Goal: Navigation & Orientation: Find specific page/section

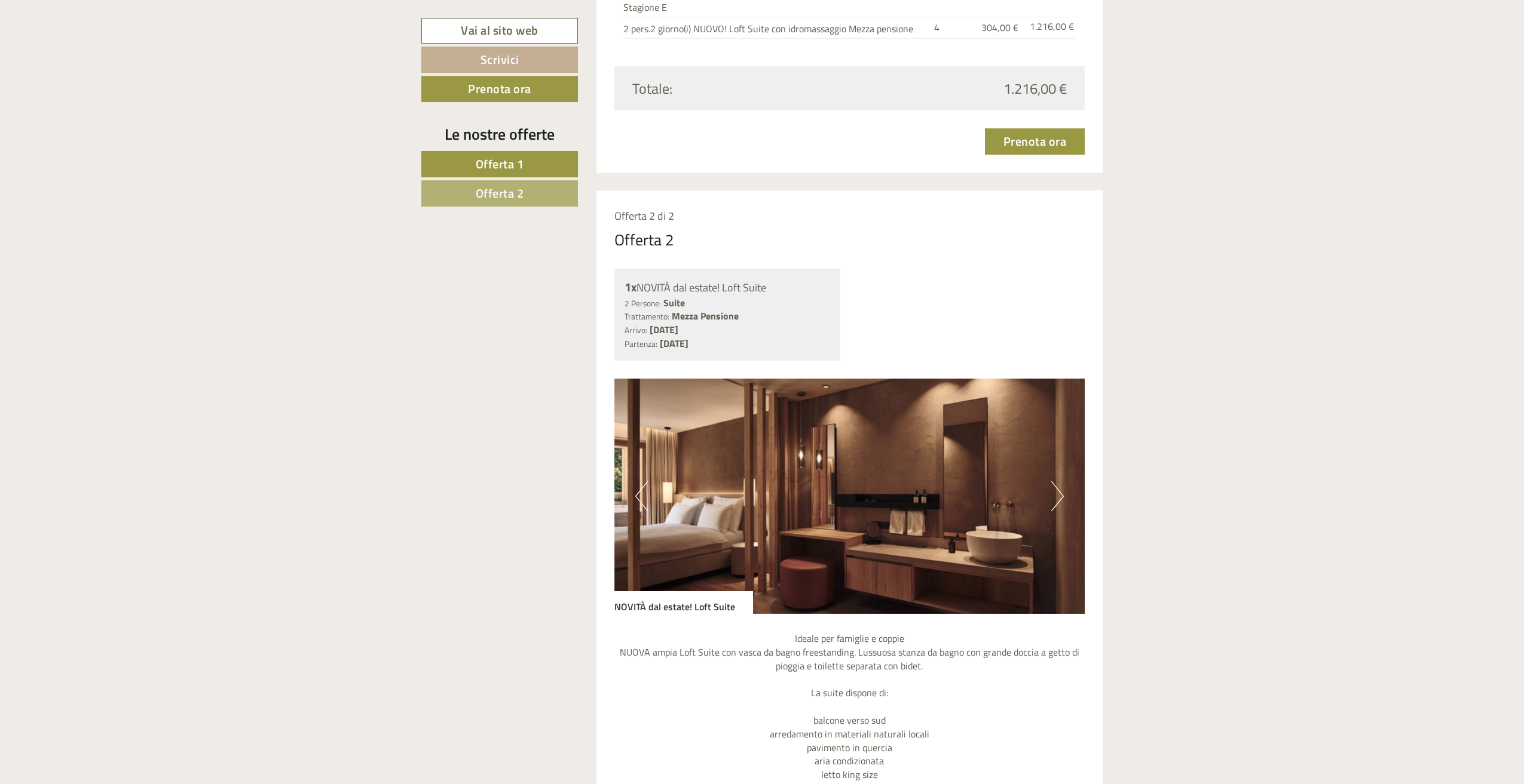
scroll to position [2150, 0]
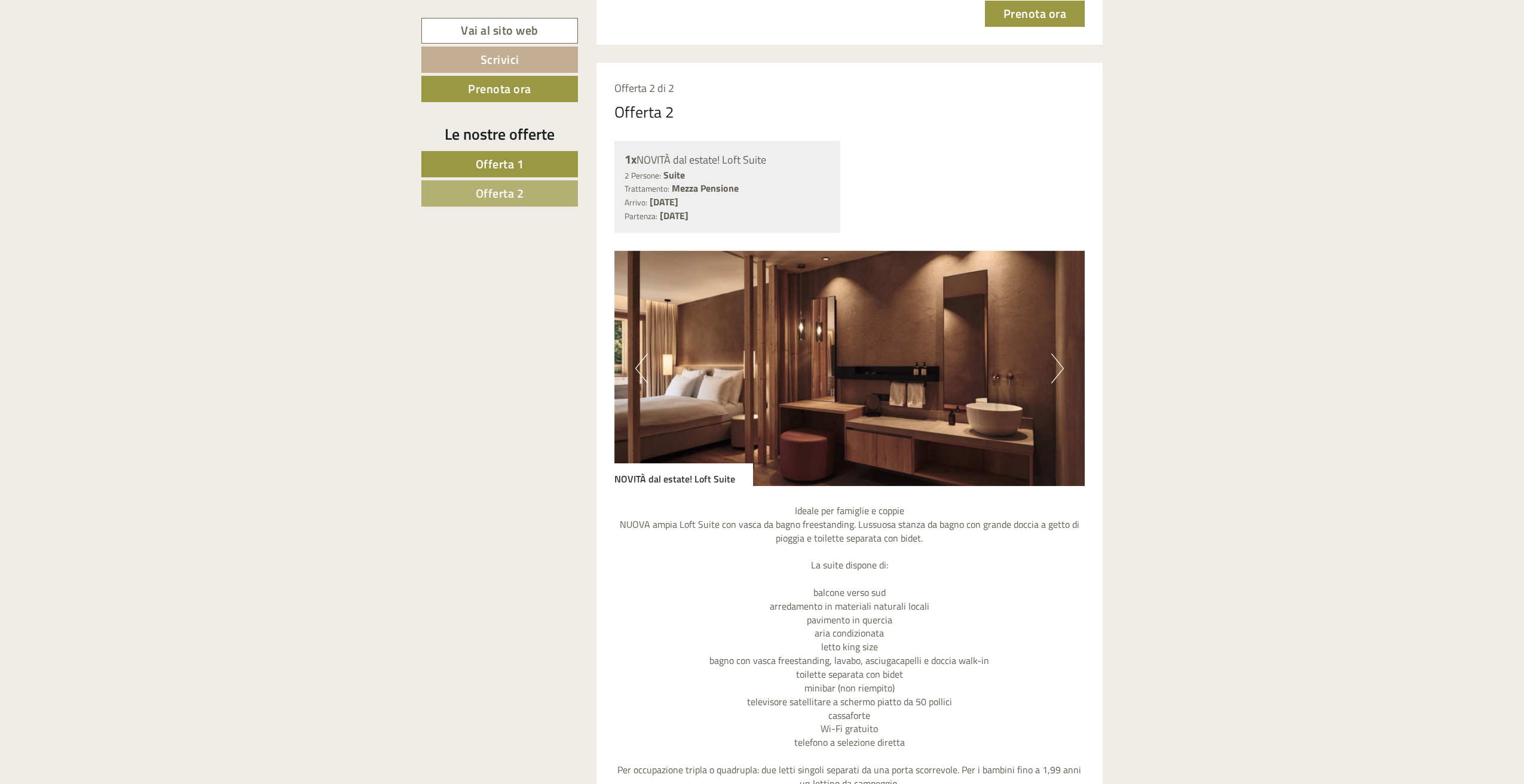
click at [1047, 373] on img at bounding box center [849, 368] width 471 height 235
click at [1056, 373] on button "Next" at bounding box center [1057, 369] width 13 height 30
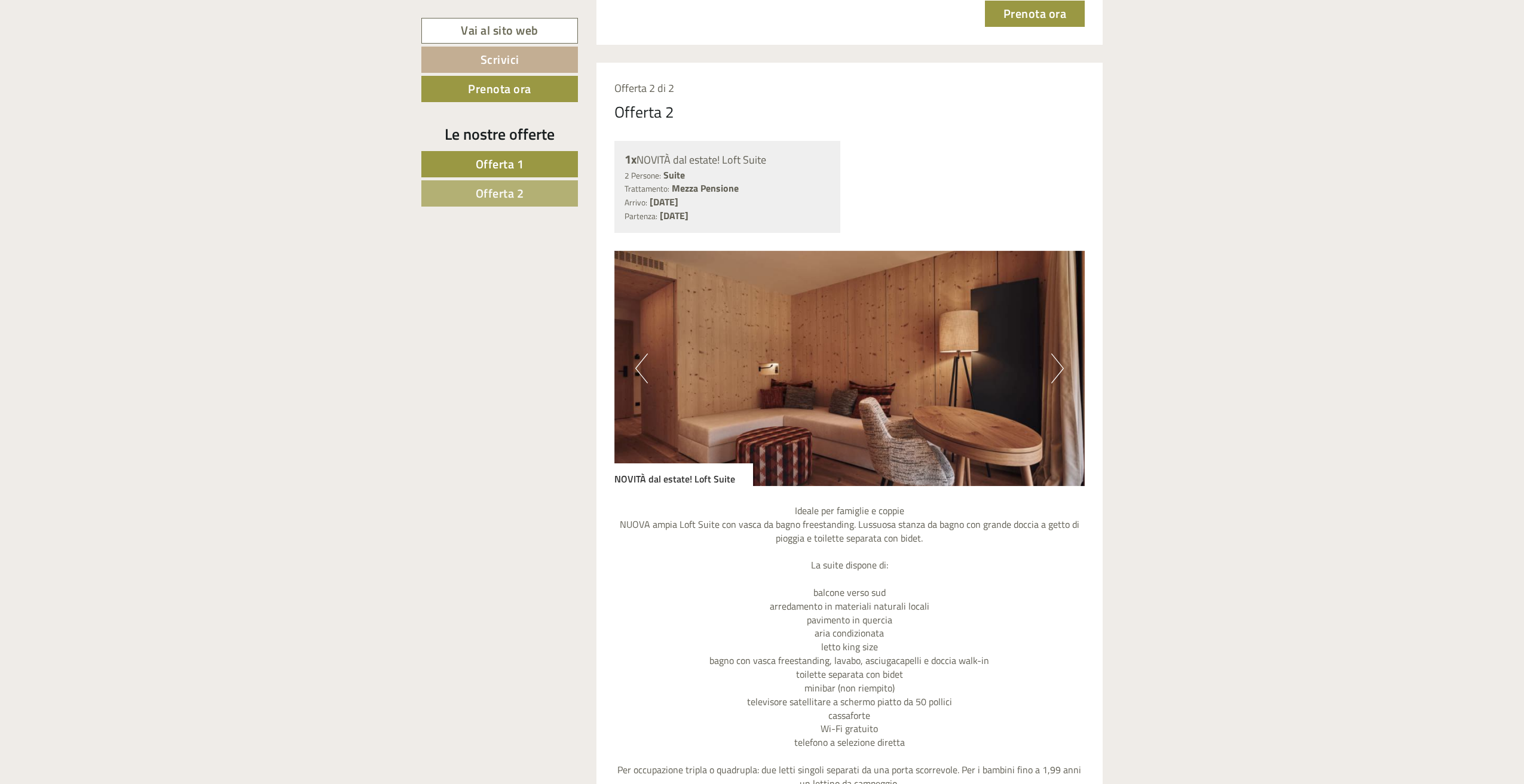
click at [1057, 373] on button "Next" at bounding box center [1057, 369] width 13 height 30
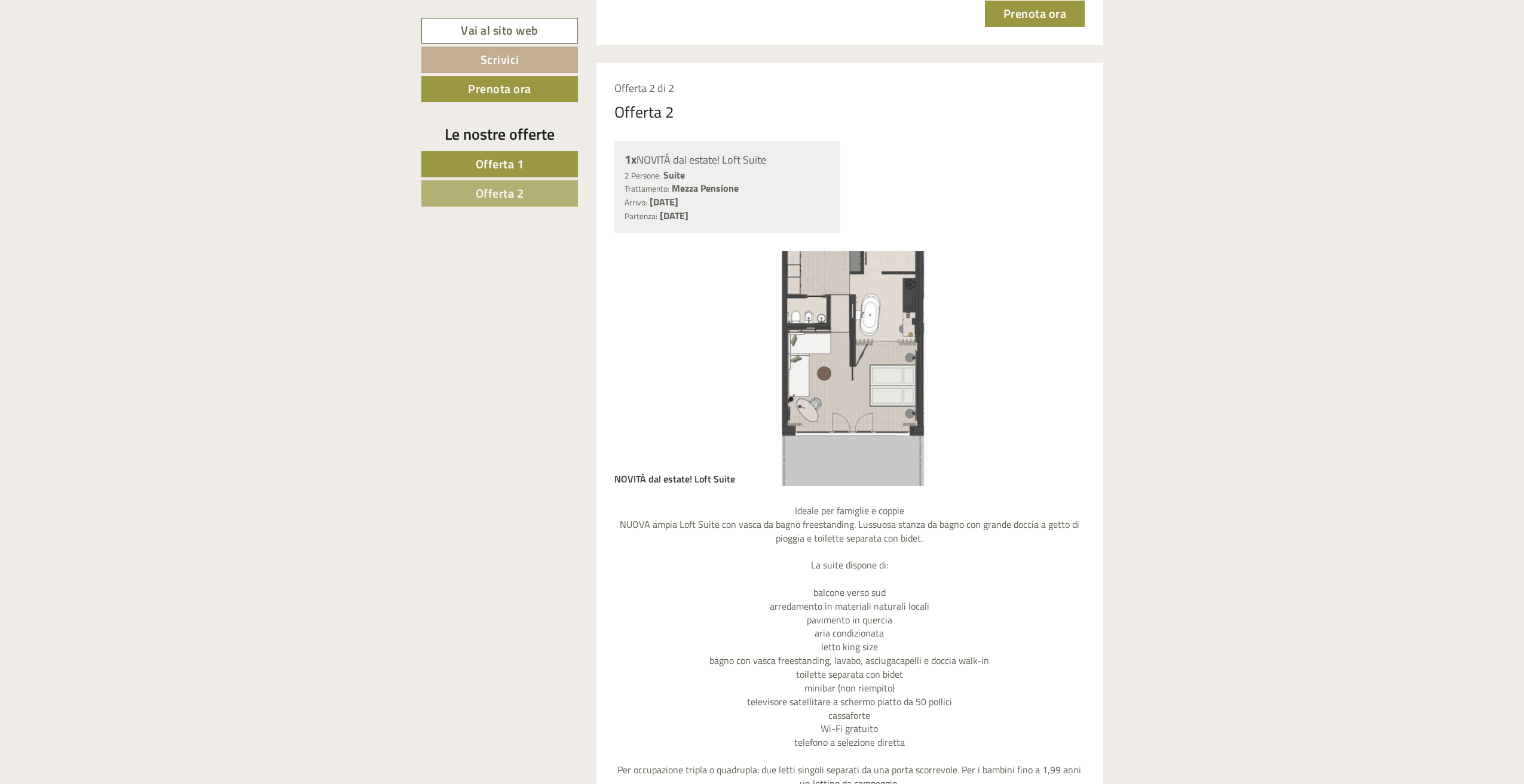
click at [1043, 378] on img at bounding box center [849, 368] width 471 height 235
click at [664, 350] on img at bounding box center [849, 368] width 471 height 235
click at [732, 353] on img at bounding box center [849, 368] width 471 height 235
click at [645, 344] on img at bounding box center [849, 368] width 471 height 235
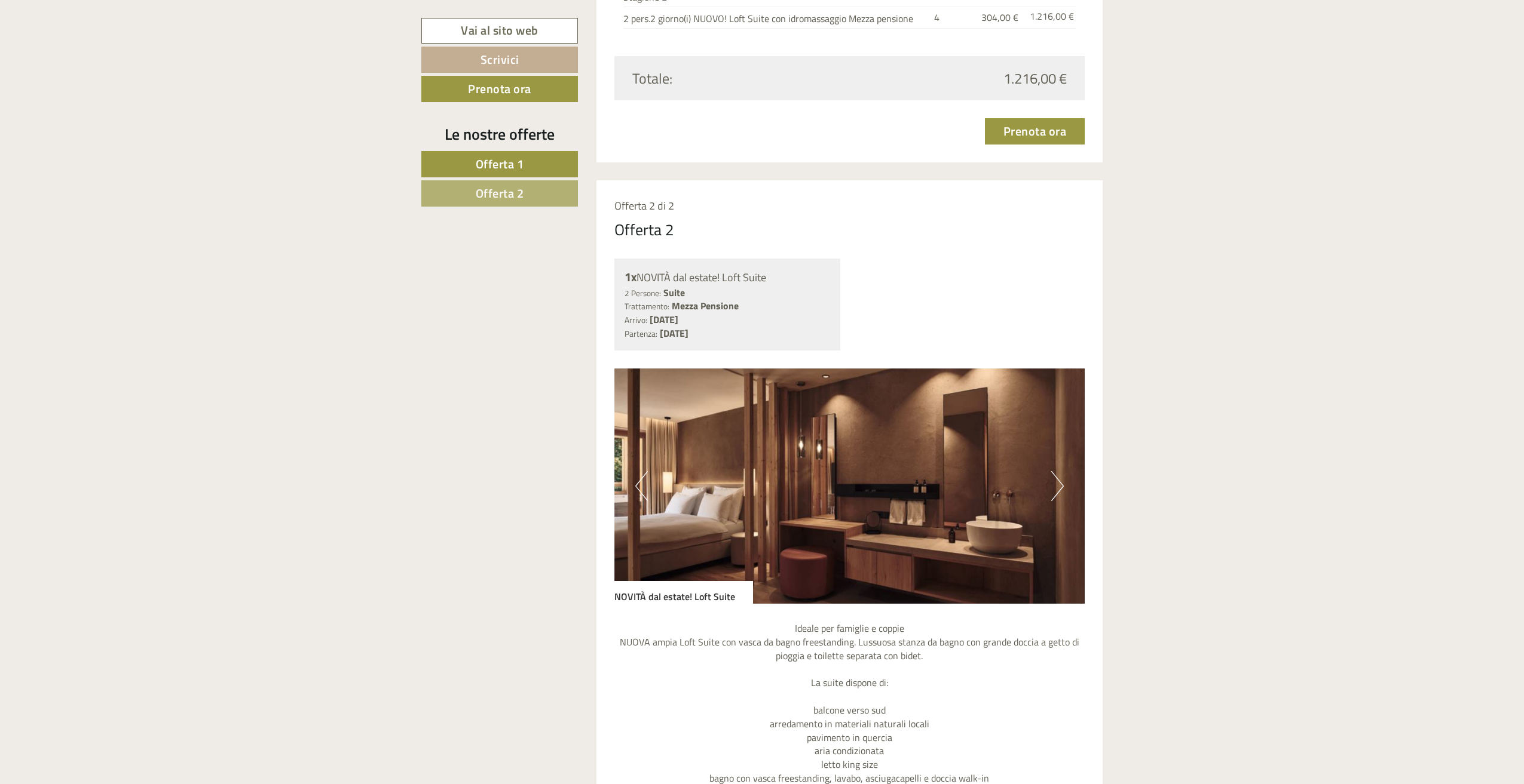
scroll to position [2150, 0]
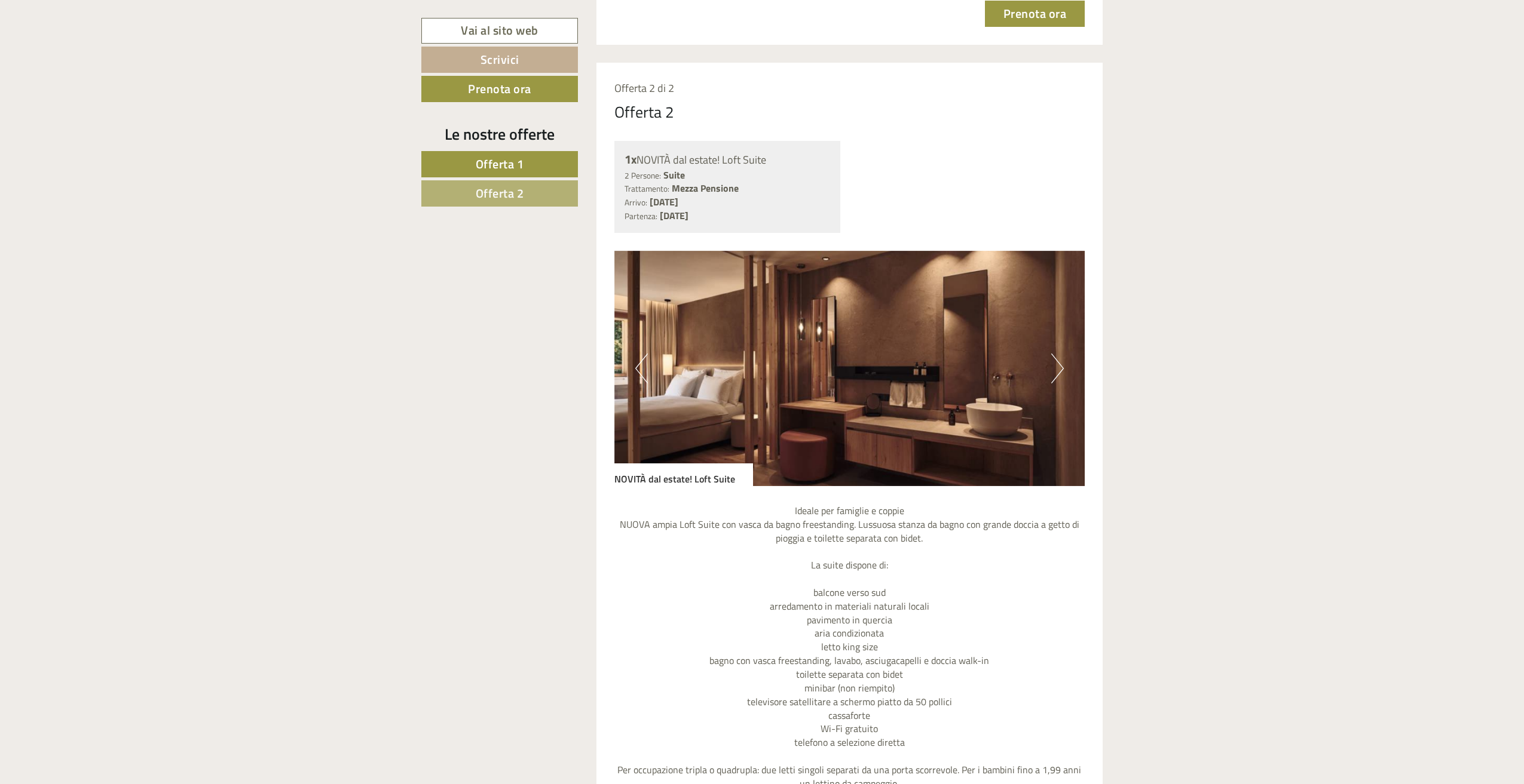
click at [1049, 378] on img at bounding box center [849, 368] width 471 height 235
click at [1058, 377] on button "Next" at bounding box center [1057, 369] width 13 height 30
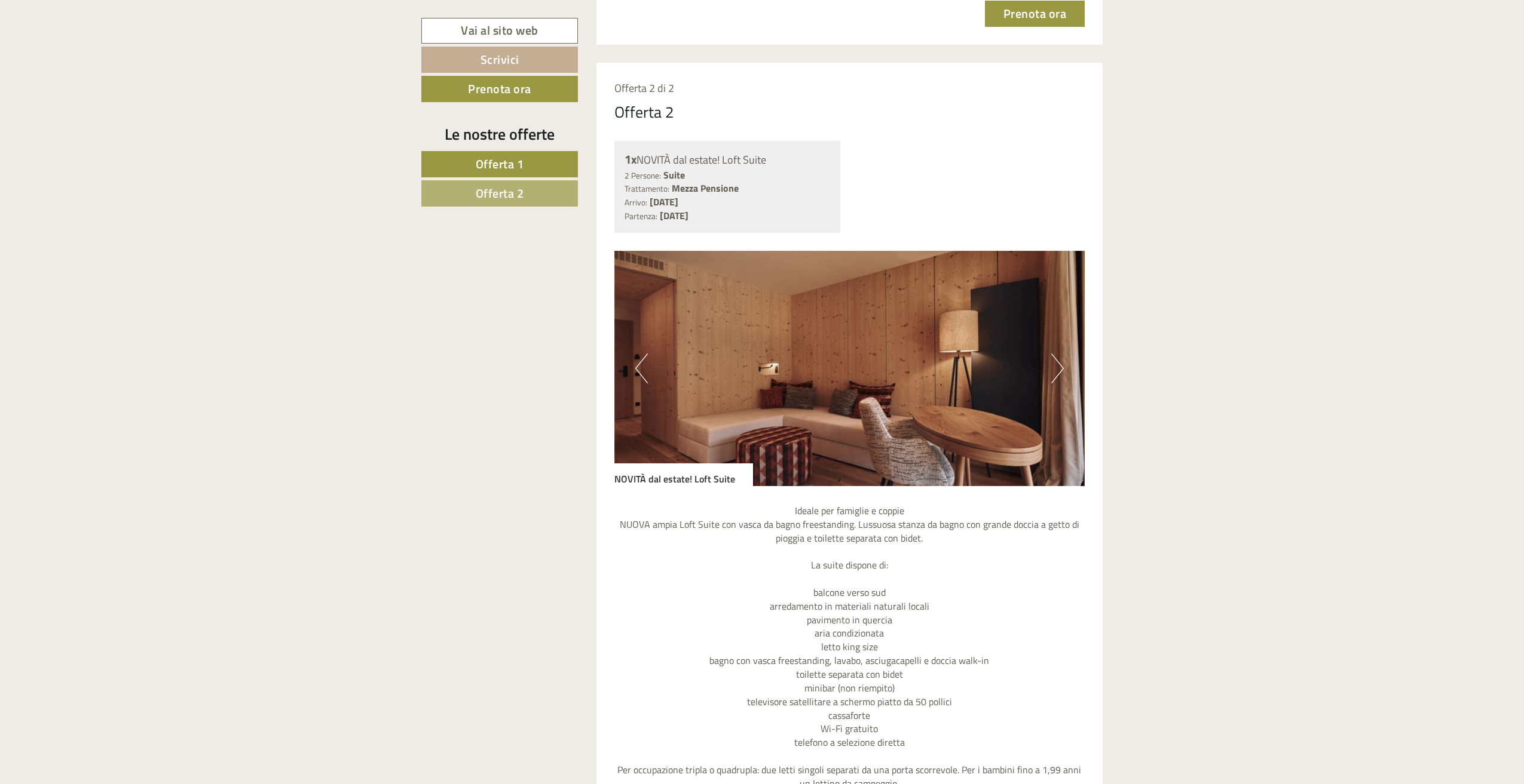
click at [1058, 377] on button "Next" at bounding box center [1057, 369] width 13 height 30
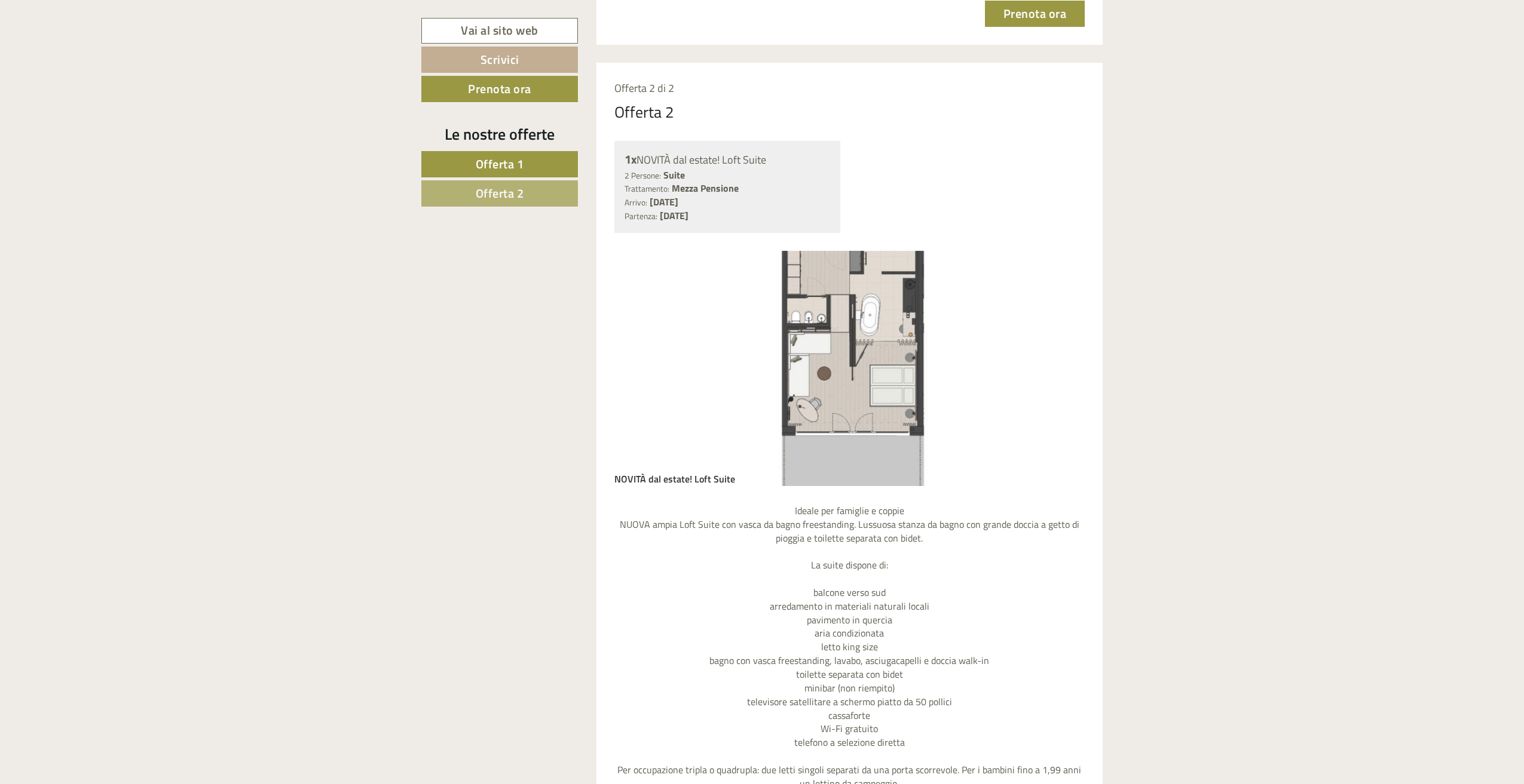
click at [1058, 377] on button "Next" at bounding box center [1057, 369] width 13 height 30
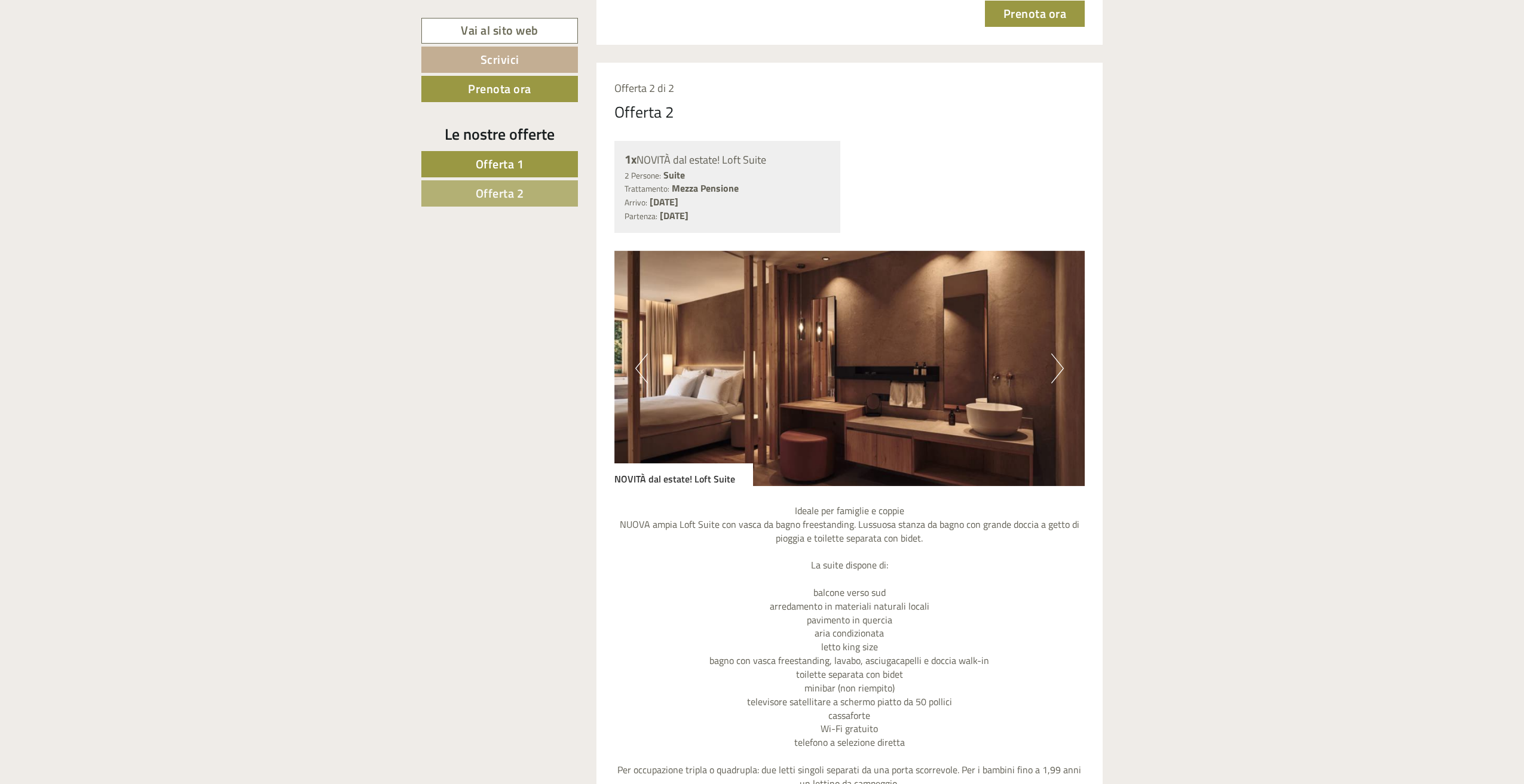
click at [1058, 377] on button "Next" at bounding box center [1057, 369] width 13 height 30
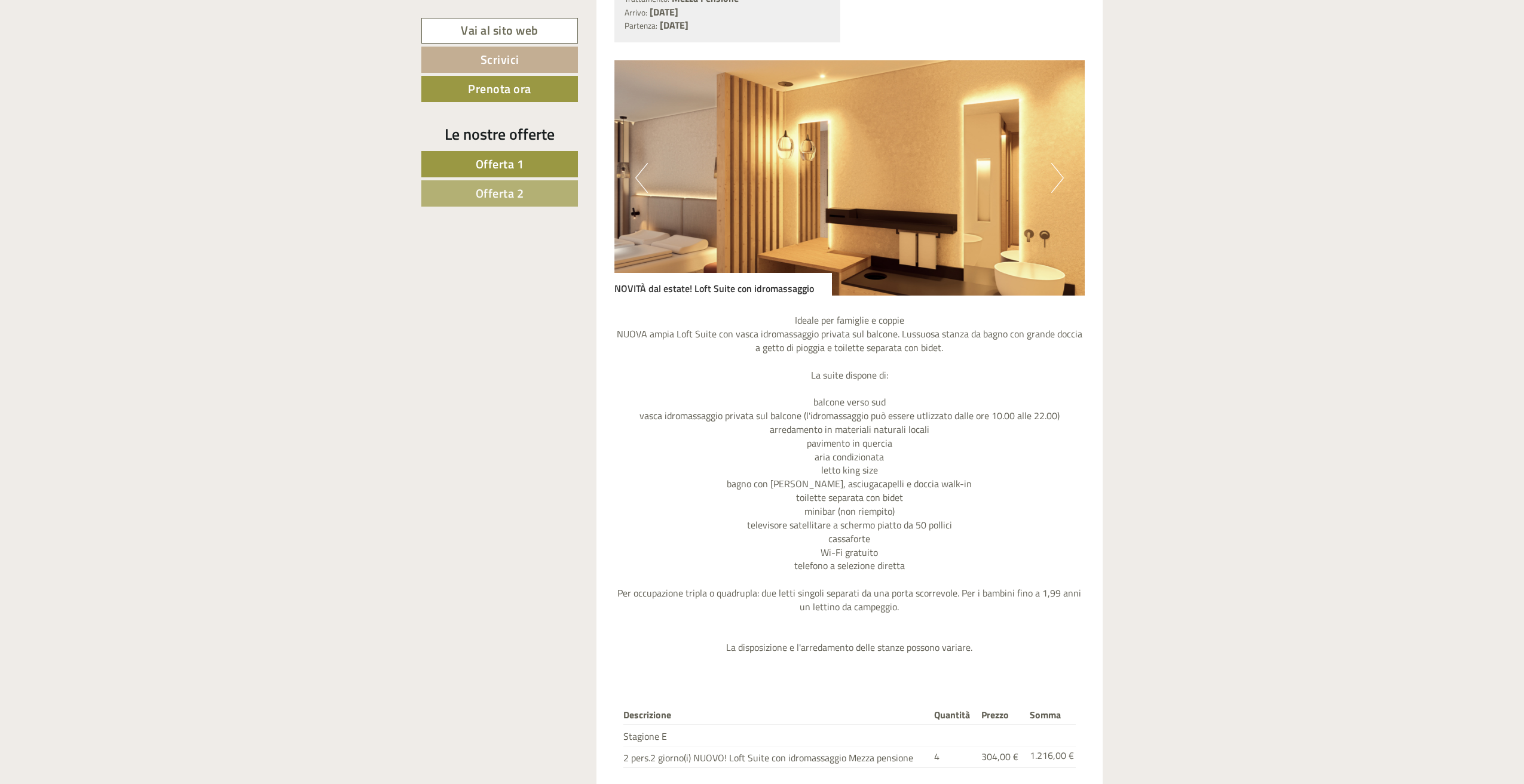
scroll to position [1134, 0]
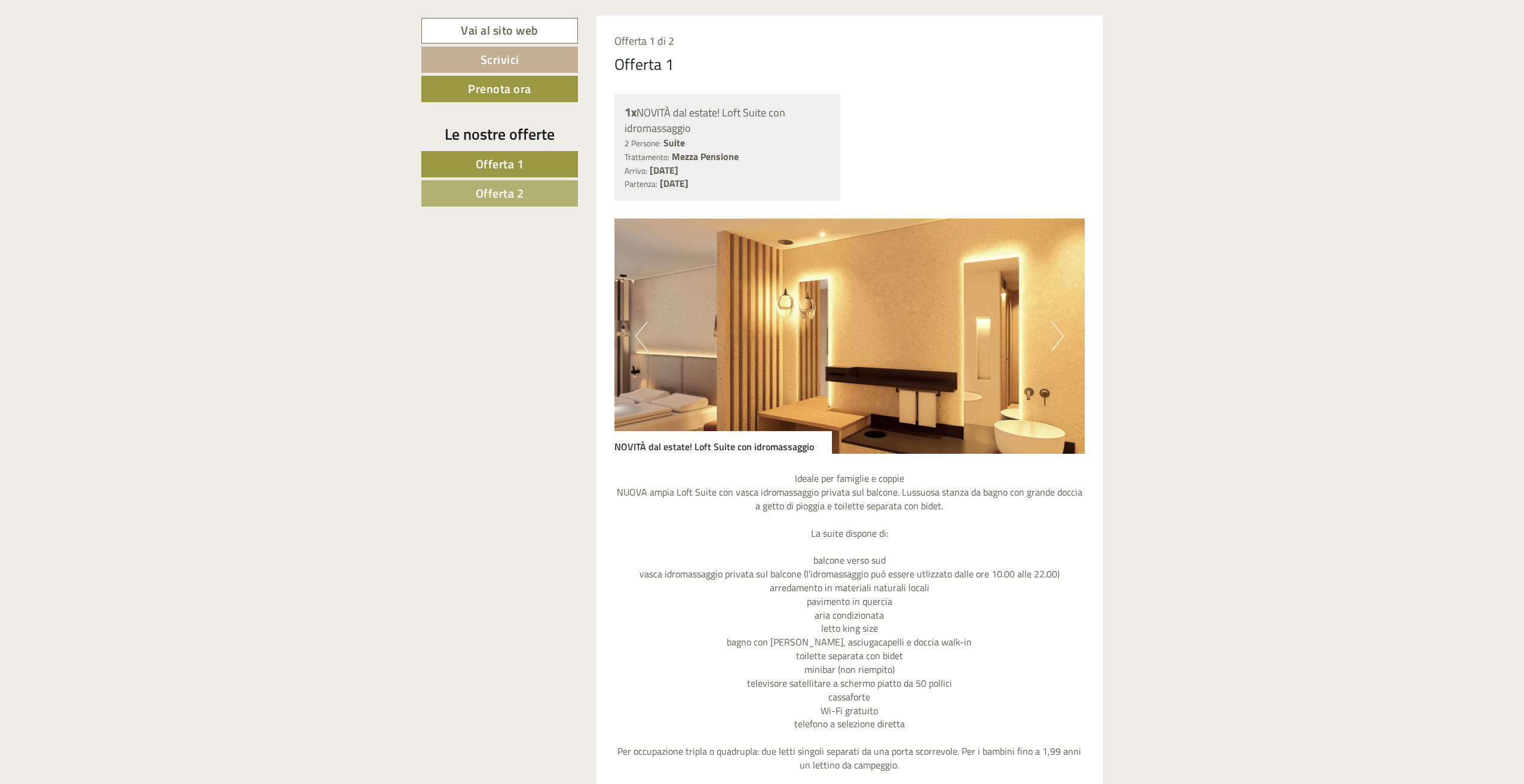
click at [1056, 344] on button "Next" at bounding box center [1057, 336] width 13 height 30
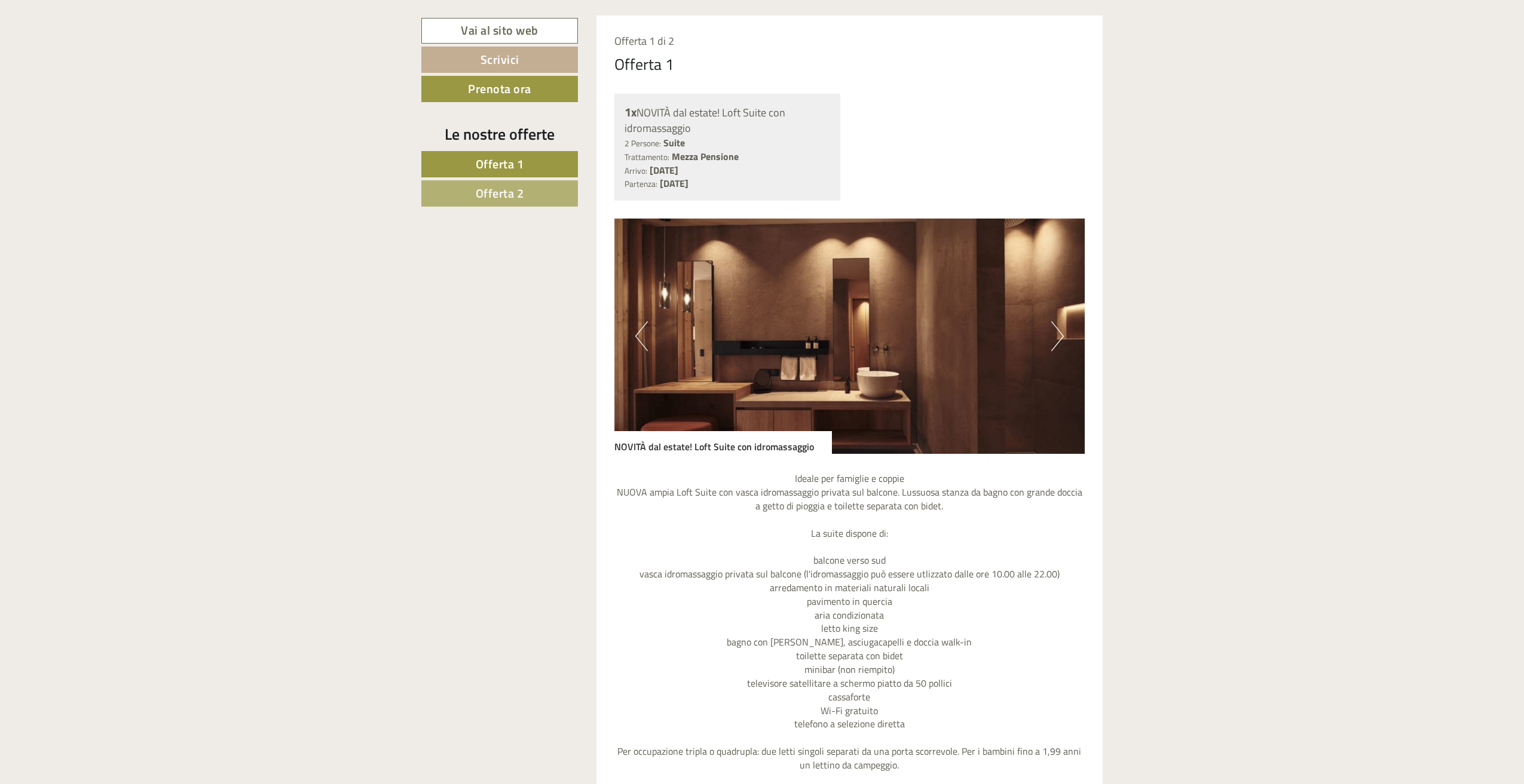
click at [1056, 344] on button "Next" at bounding box center [1057, 336] width 13 height 30
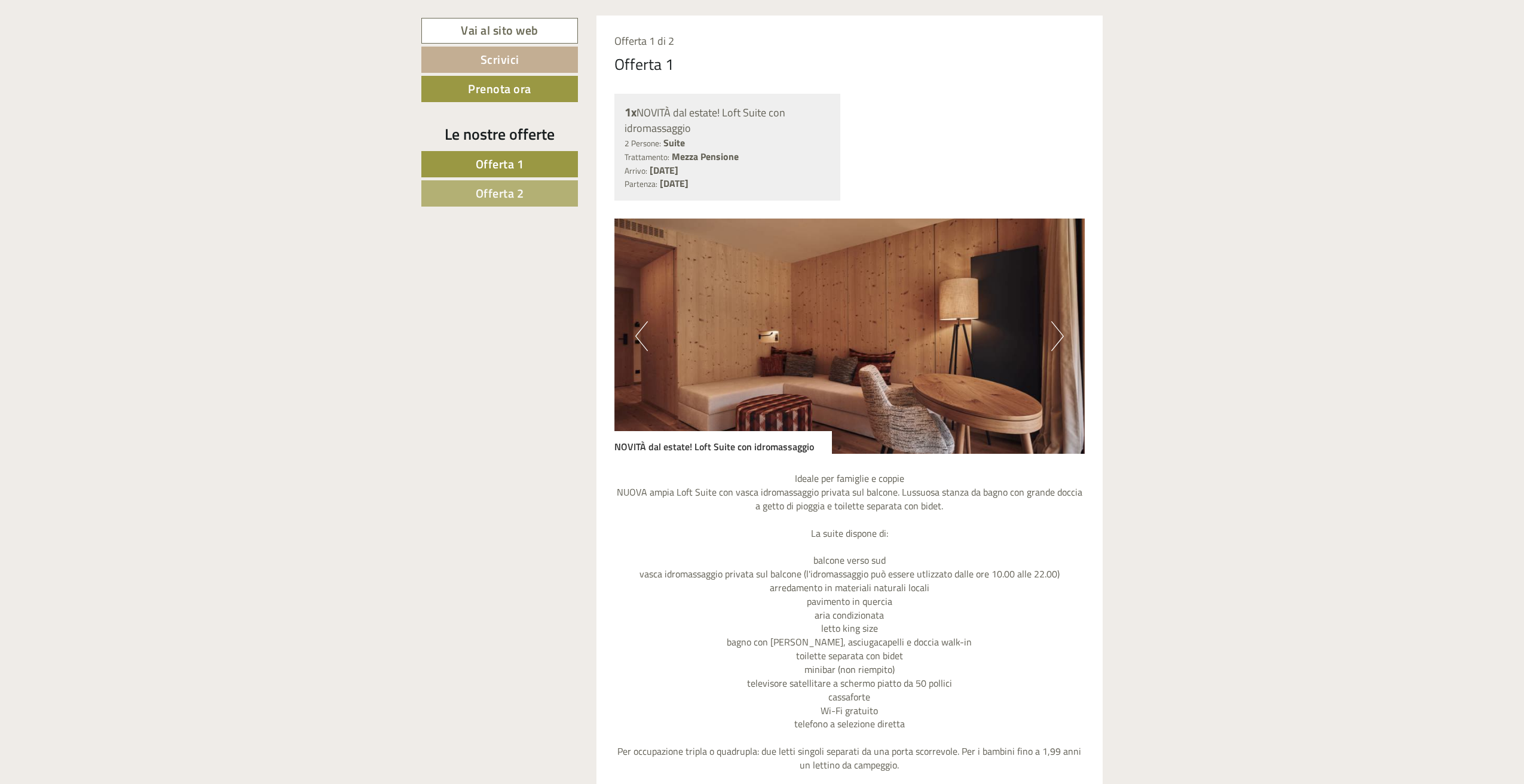
click at [1056, 344] on button "Next" at bounding box center [1057, 336] width 13 height 30
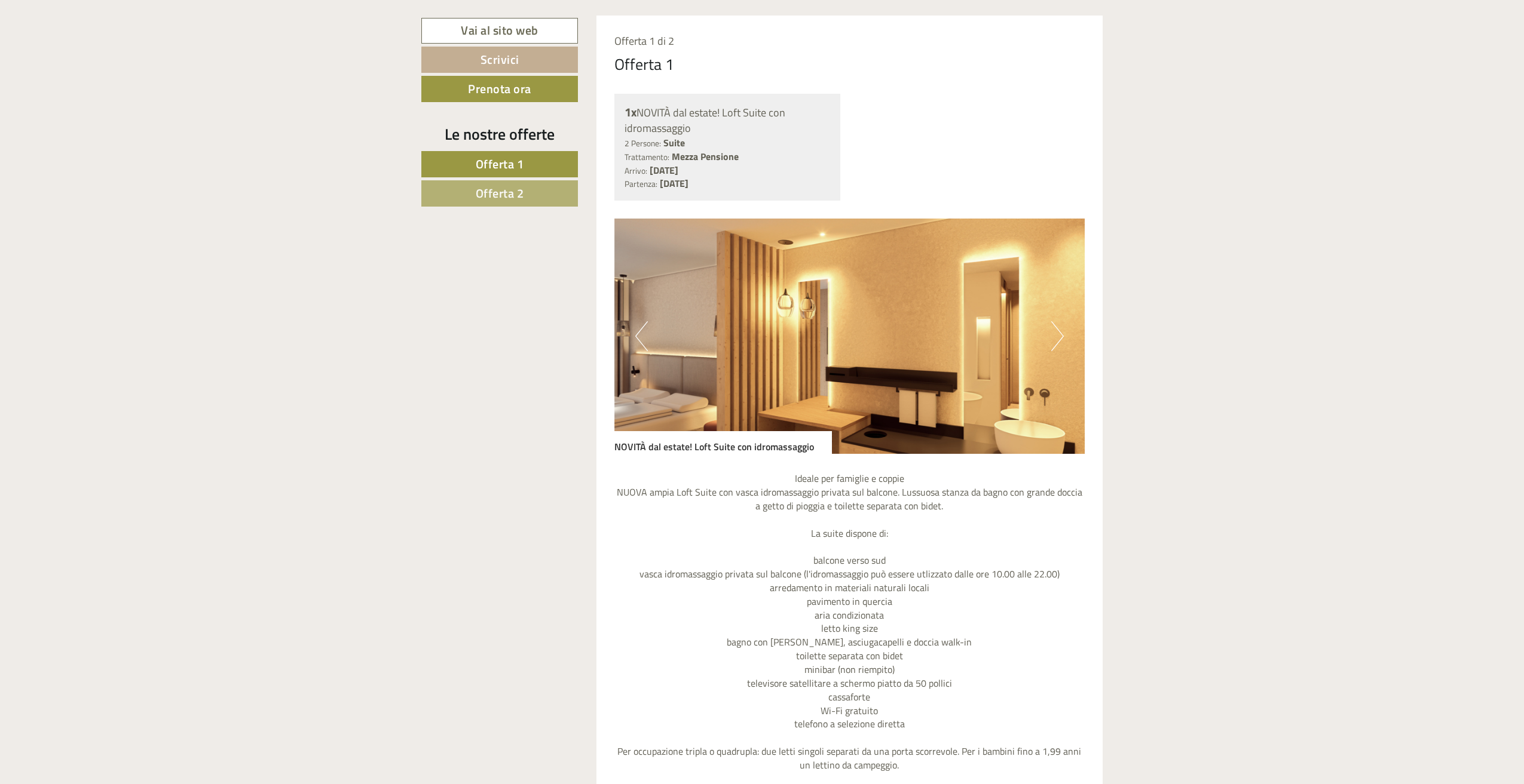
click at [1056, 344] on button "Next" at bounding box center [1057, 336] width 13 height 30
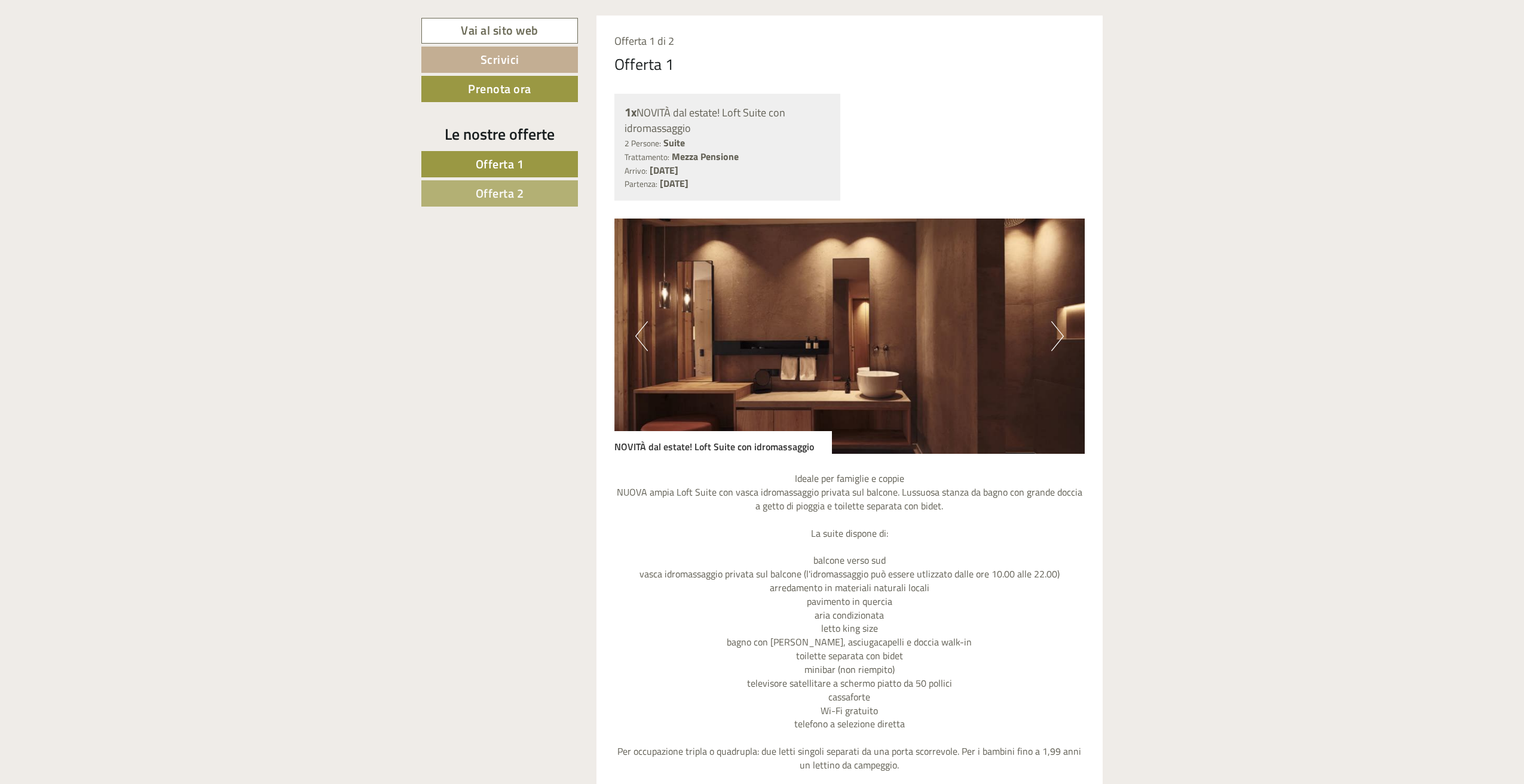
click at [1047, 345] on img at bounding box center [849, 336] width 471 height 235
click at [1050, 344] on img at bounding box center [849, 336] width 471 height 235
click at [1060, 344] on button "Next" at bounding box center [1057, 336] width 13 height 30
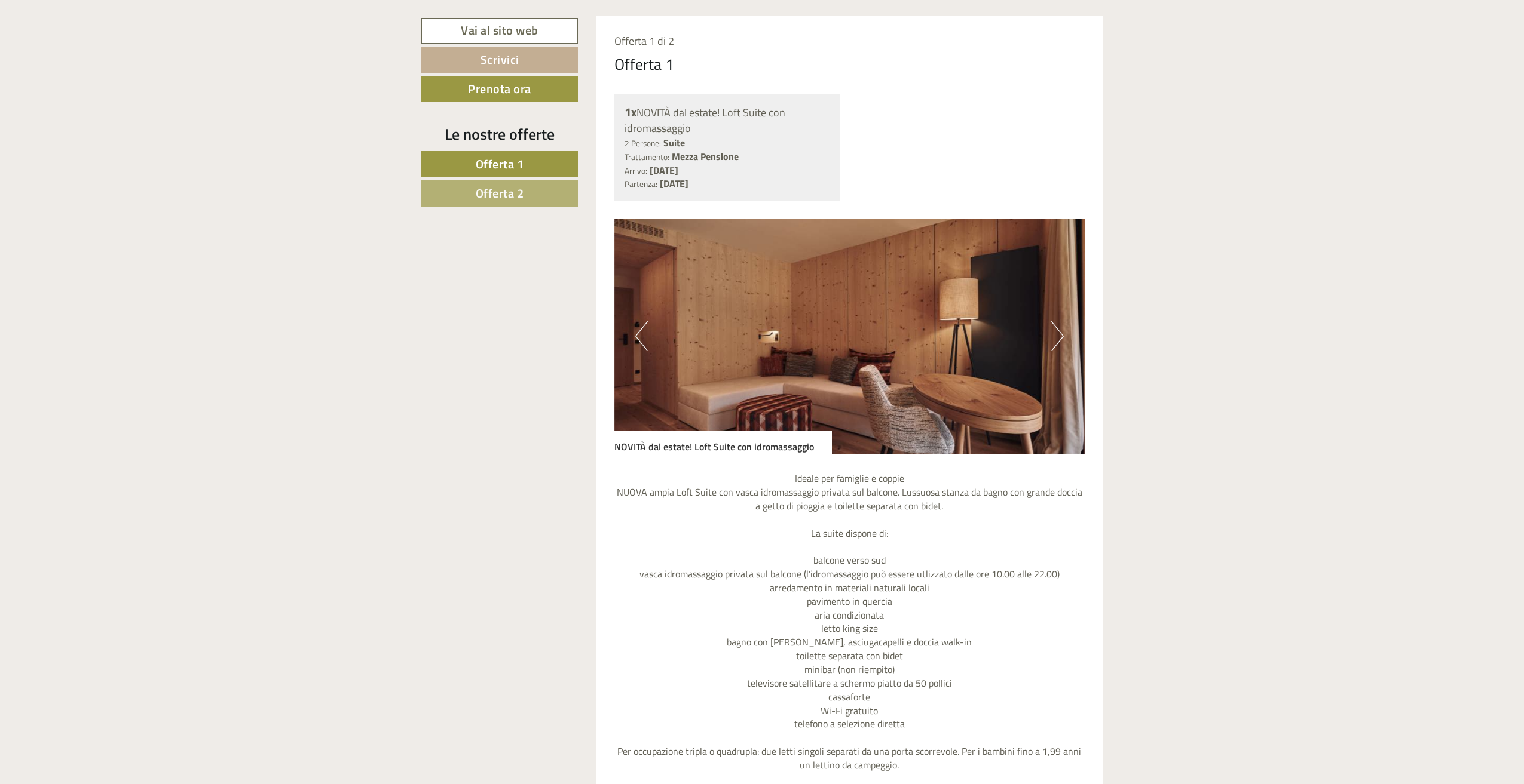
click at [1060, 344] on button "Next" at bounding box center [1057, 336] width 13 height 30
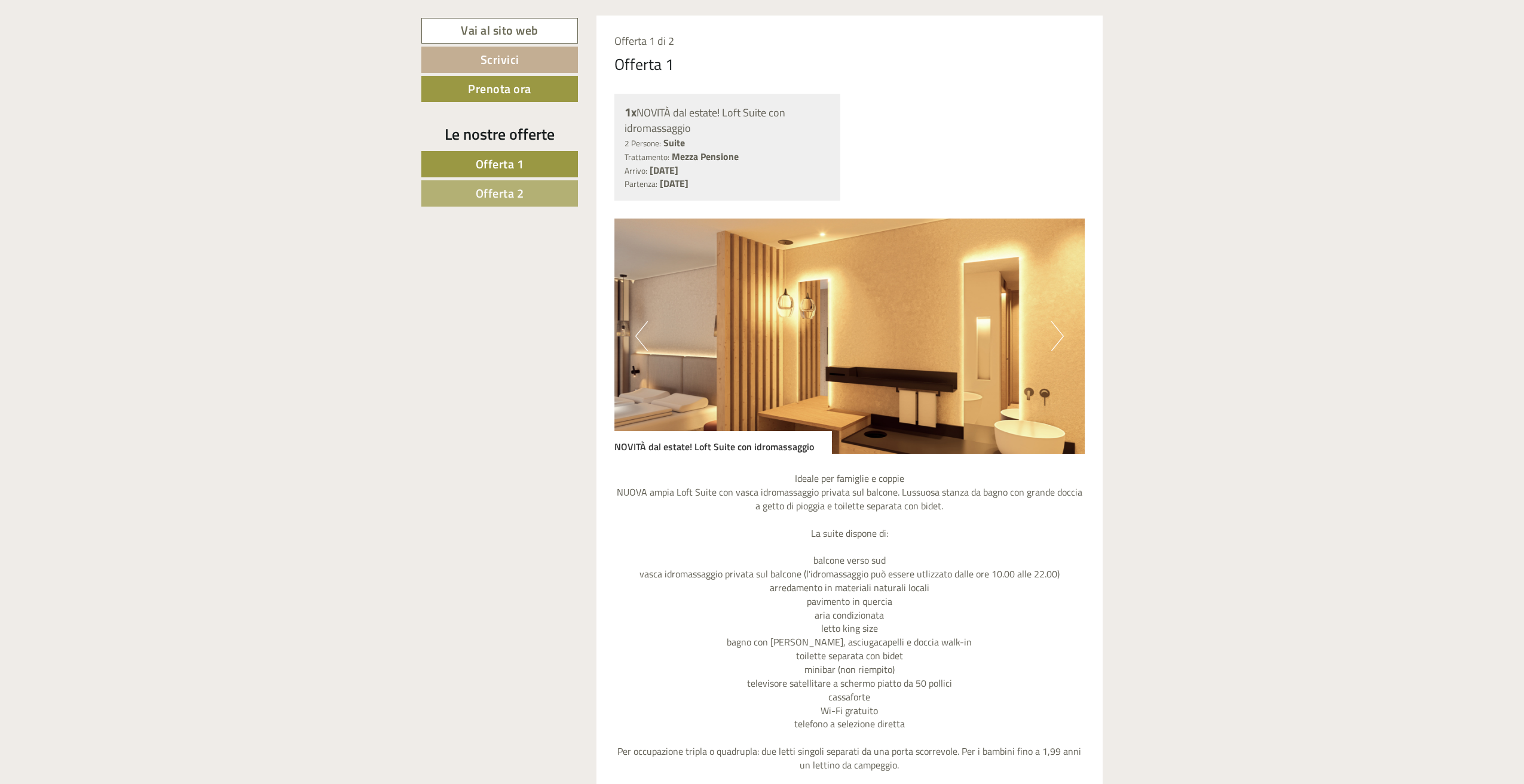
click at [1060, 344] on button "Next" at bounding box center [1057, 336] width 13 height 30
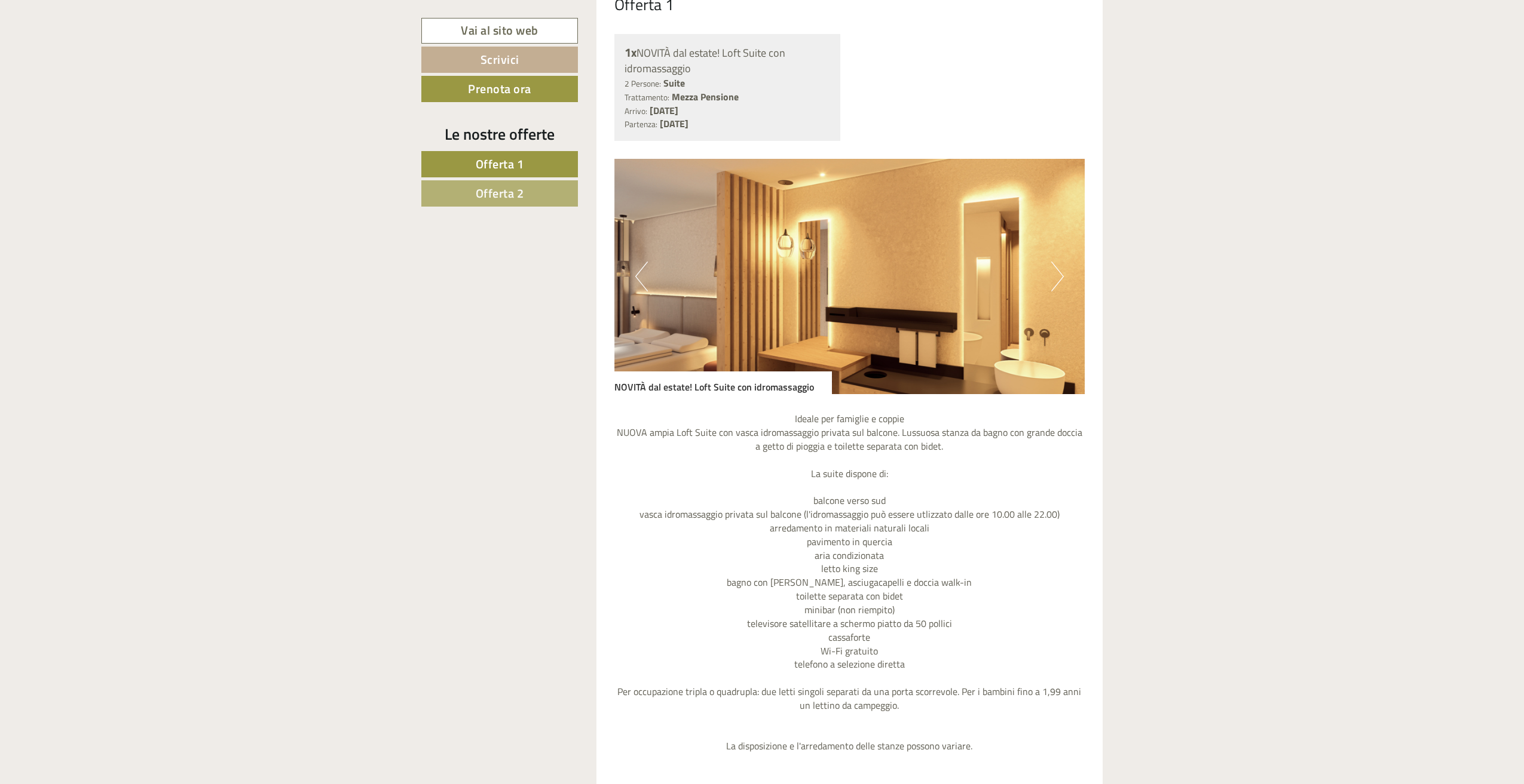
scroll to position [1075, 0]
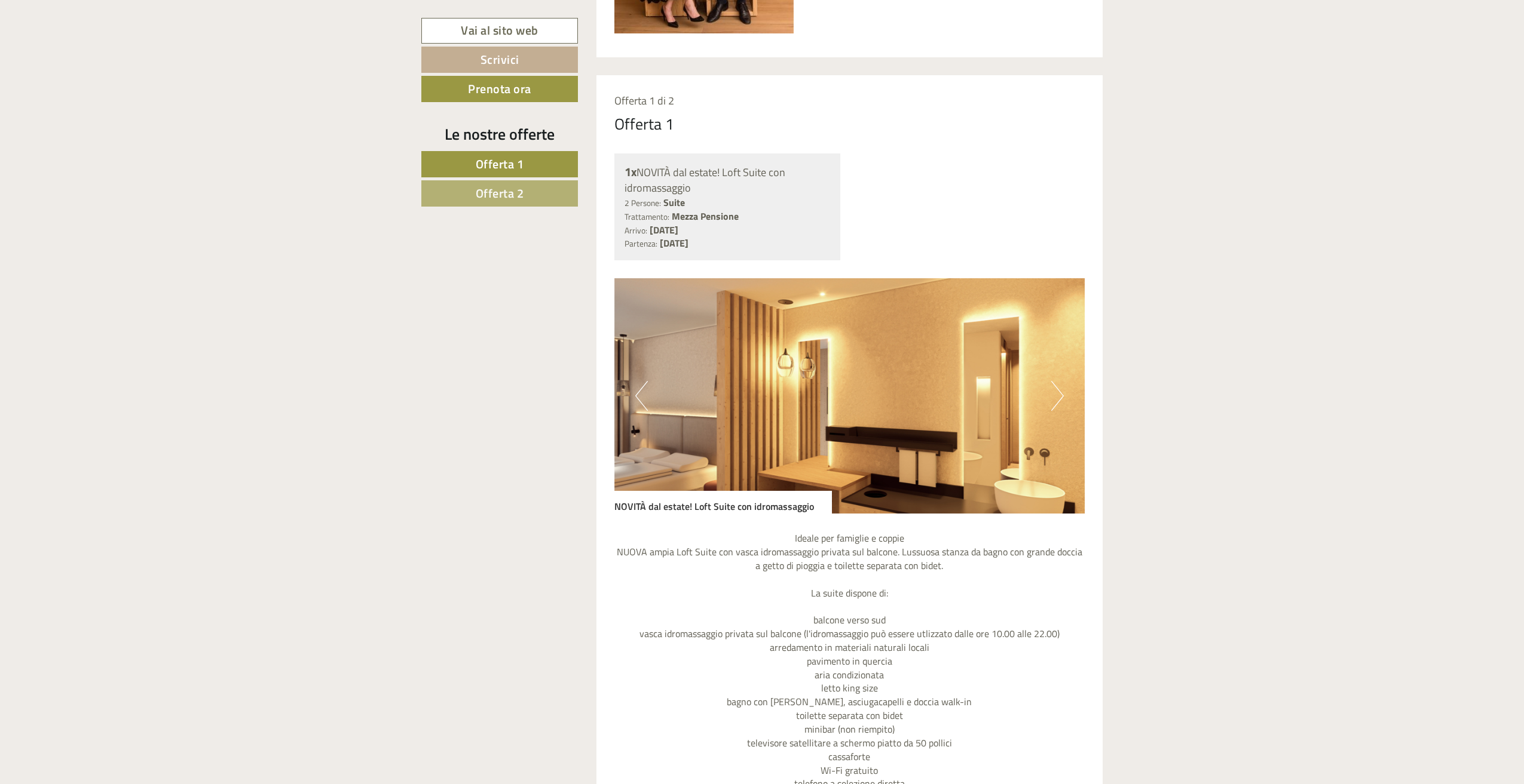
drag, startPoint x: 658, startPoint y: 175, endPoint x: 746, endPoint y: 192, distance: 89.6
click at [746, 192] on div "1x NOVITÀ dal estate! Loft Suite con idromassaggio" at bounding box center [727, 180] width 206 height 32
click at [640, 387] on button "Previous" at bounding box center [641, 396] width 13 height 30
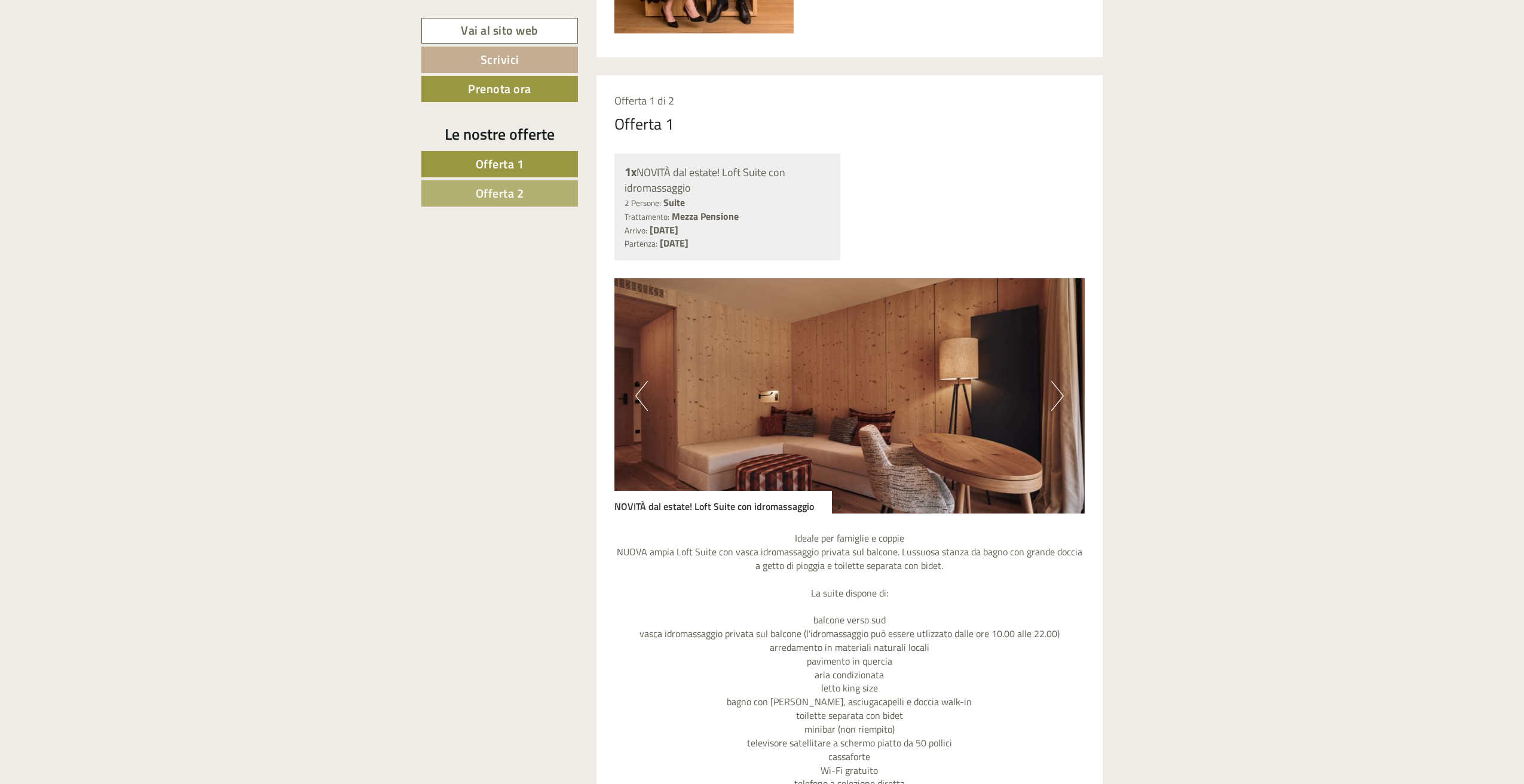
click at [640, 387] on button "Previous" at bounding box center [641, 396] width 13 height 30
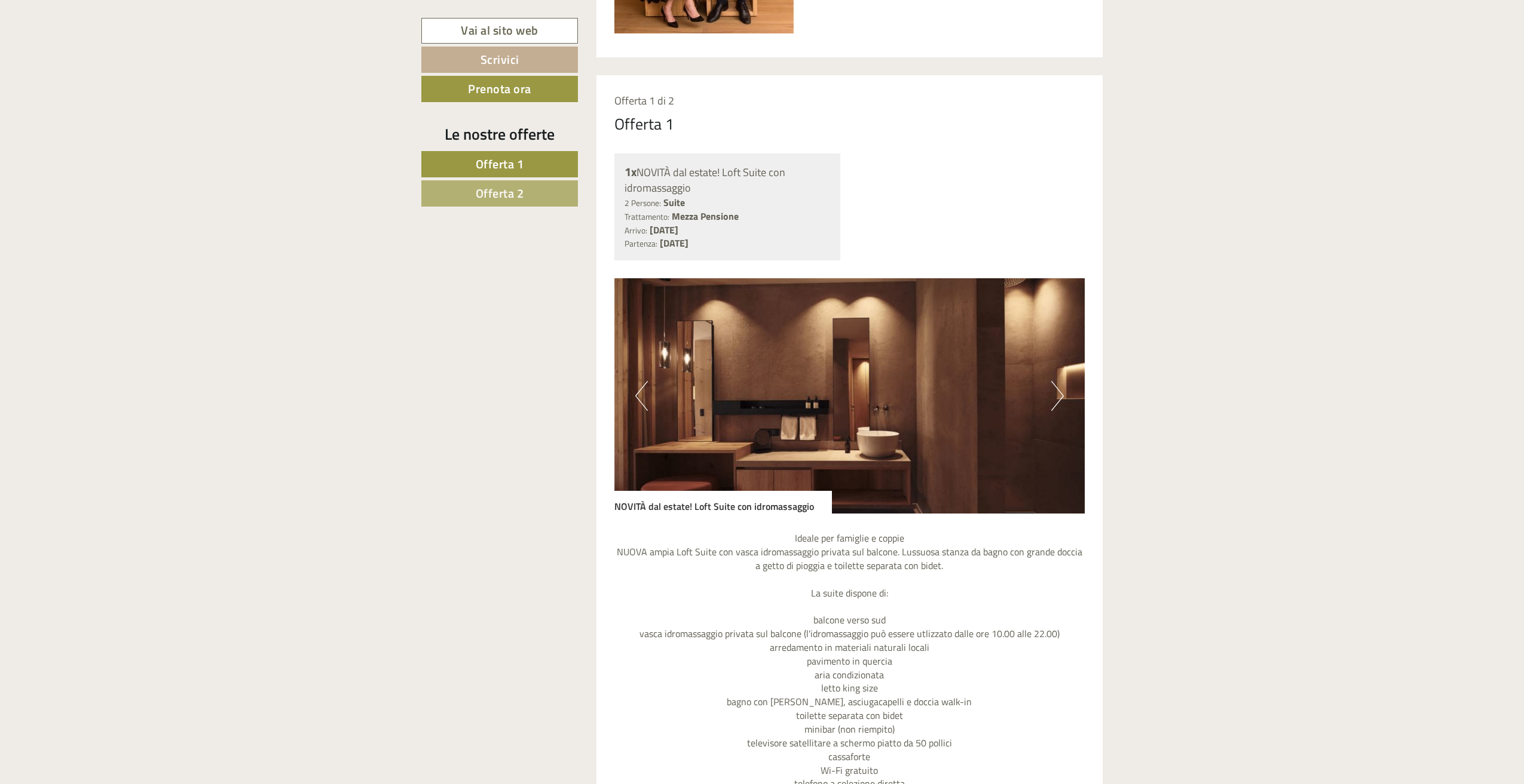
click at [640, 387] on button "Previous" at bounding box center [641, 396] width 13 height 30
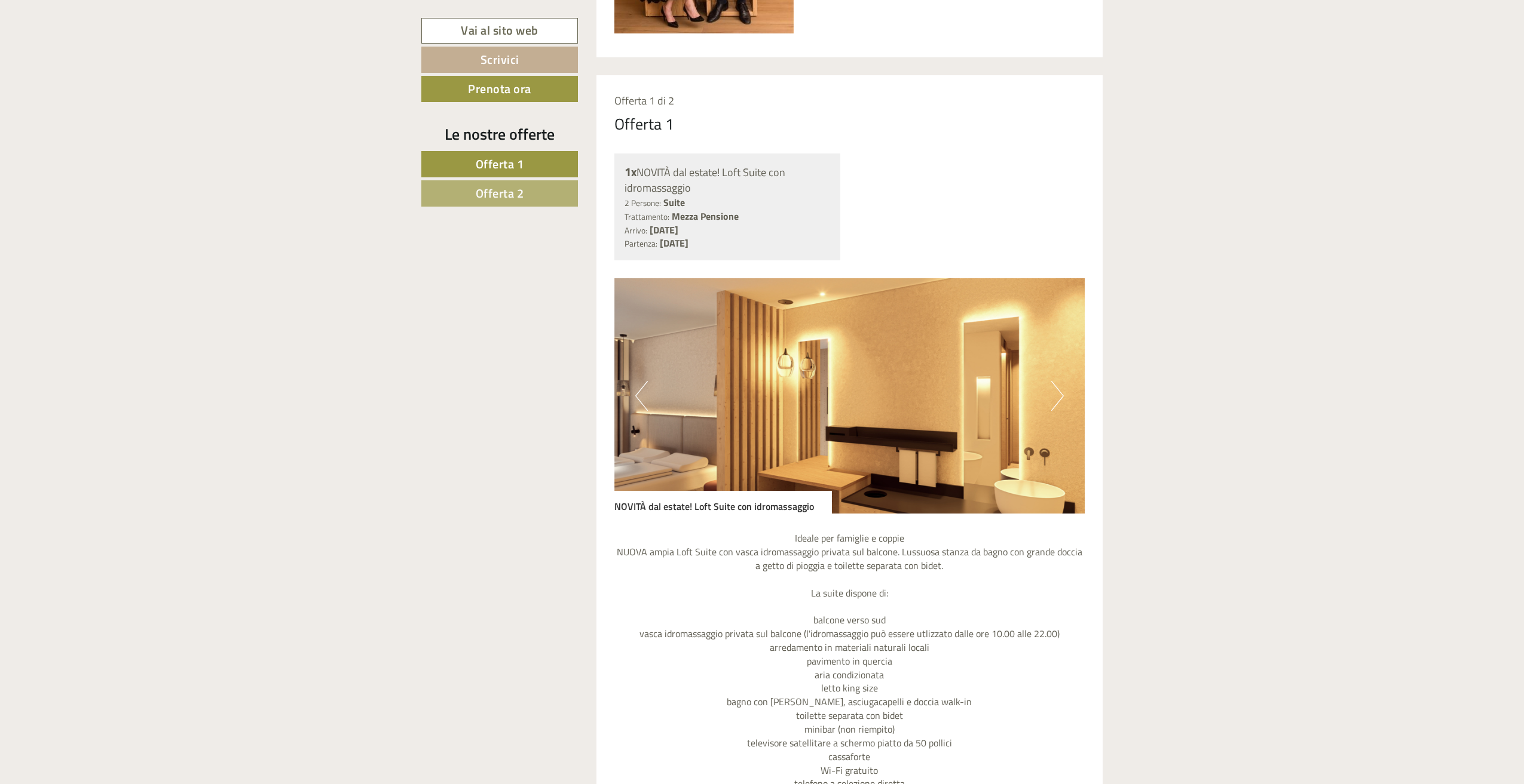
click at [1053, 408] on button "Next" at bounding box center [1057, 396] width 13 height 30
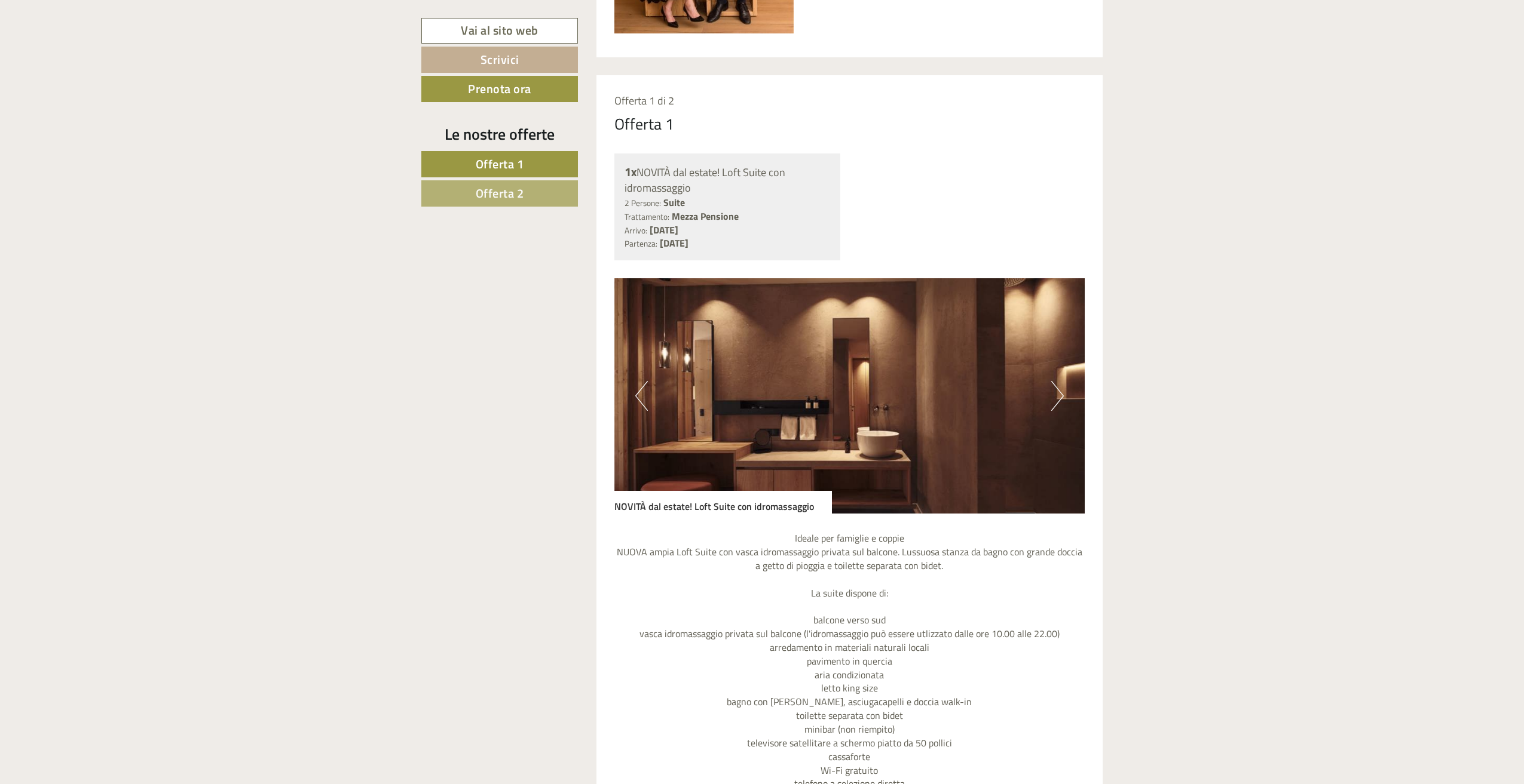
click at [1054, 407] on button "Next" at bounding box center [1057, 396] width 13 height 30
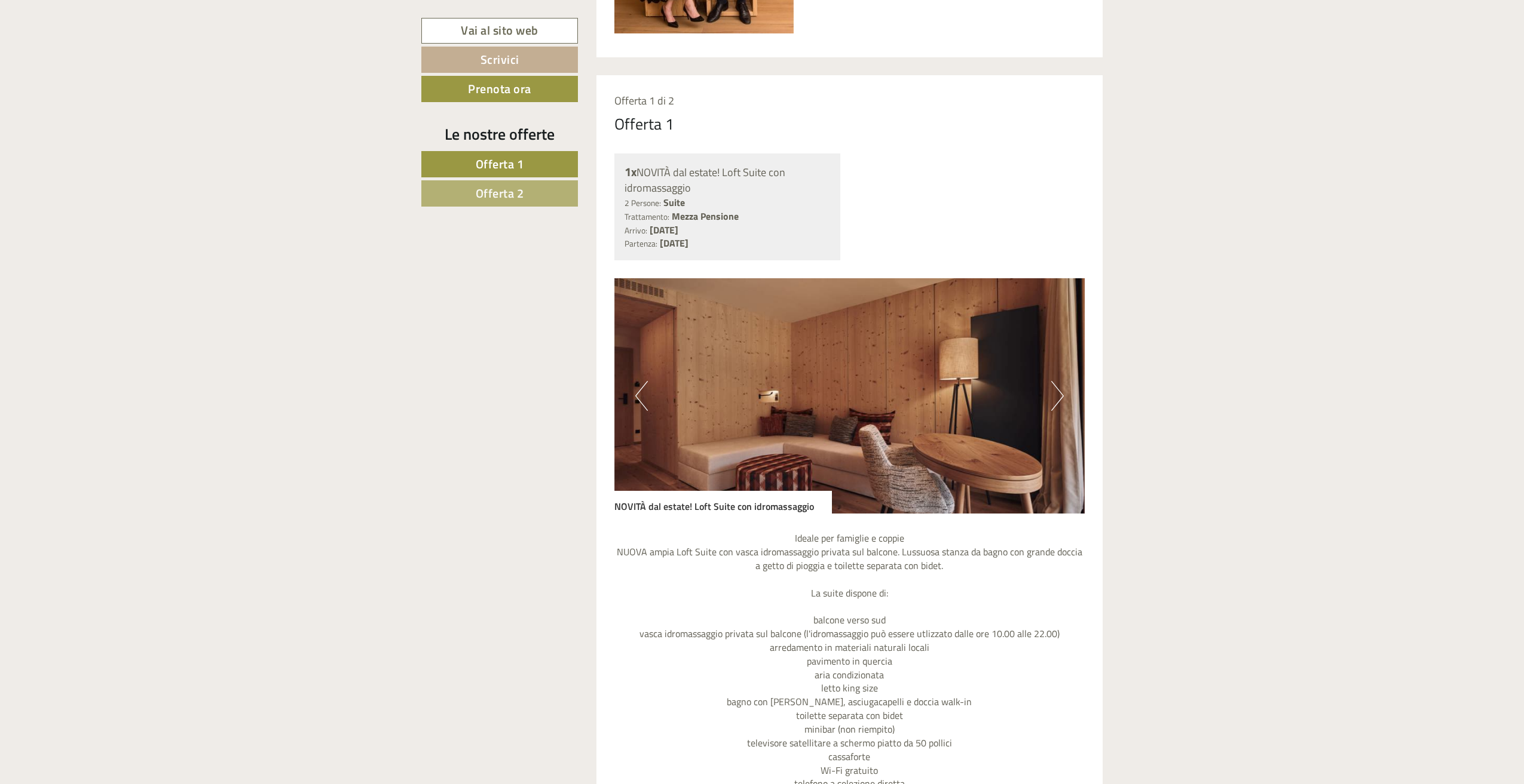
click at [1054, 407] on button "Next" at bounding box center [1057, 396] width 13 height 30
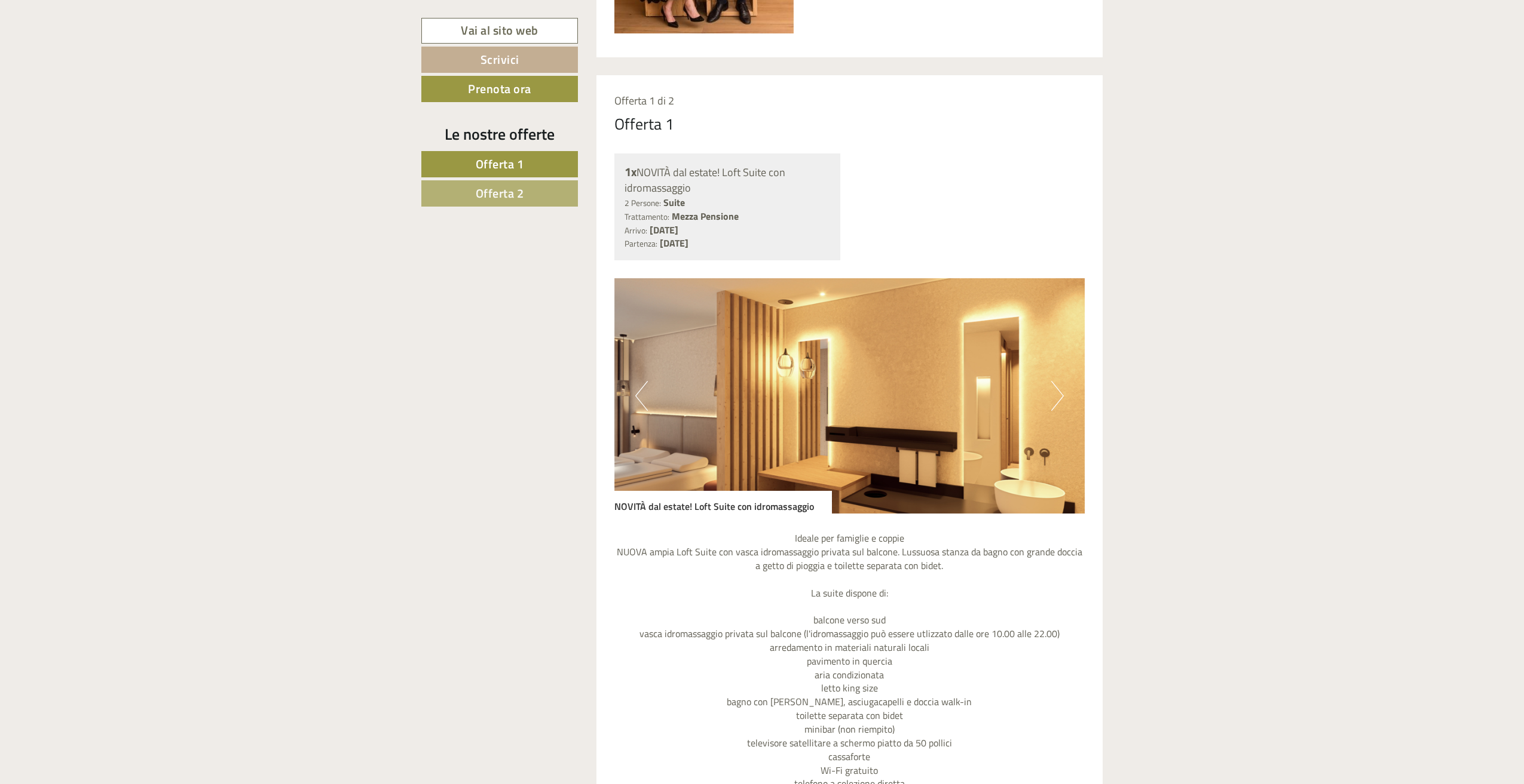
click at [1054, 407] on button "Next" at bounding box center [1057, 396] width 13 height 30
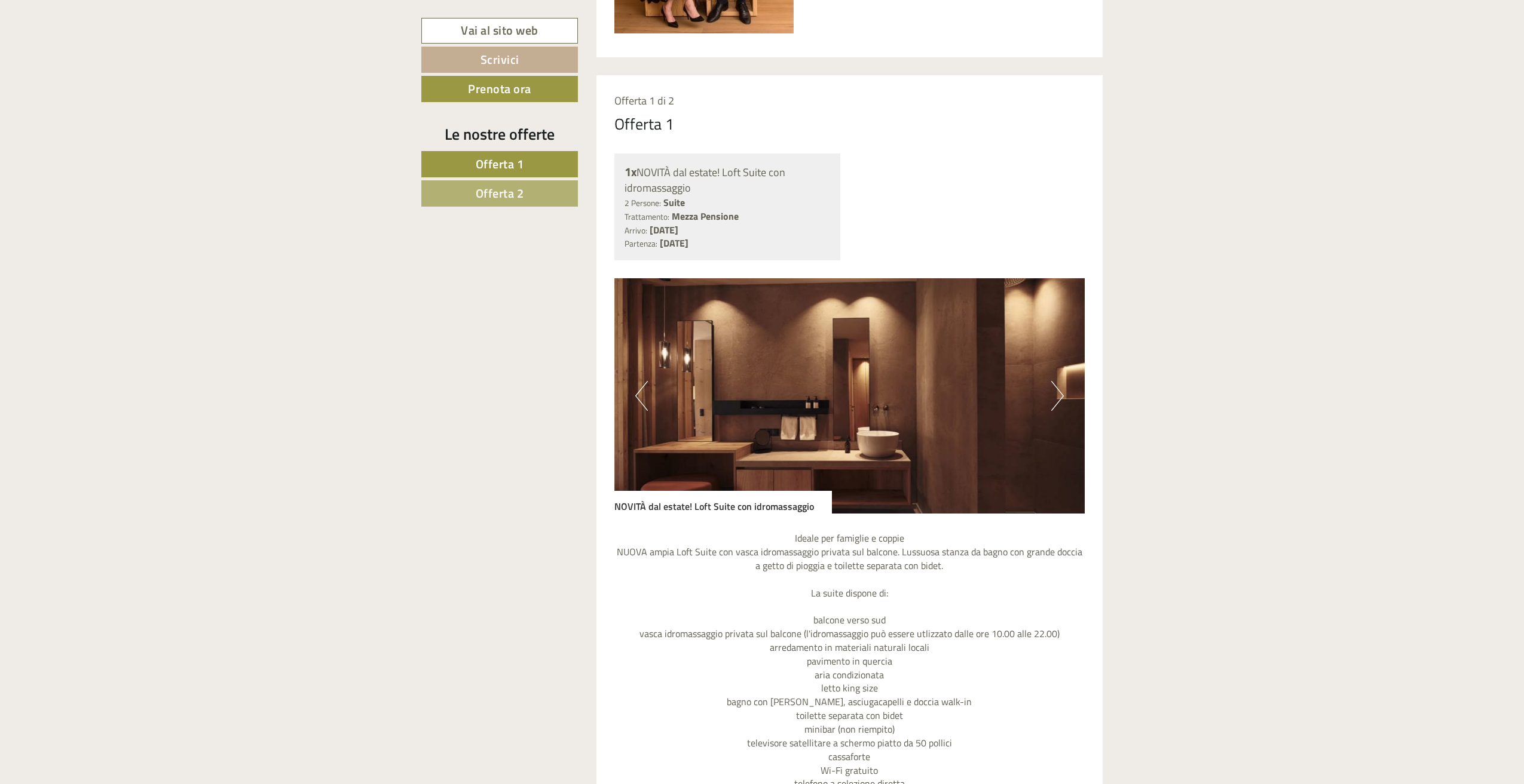
click at [1054, 407] on button "Next" at bounding box center [1057, 396] width 13 height 30
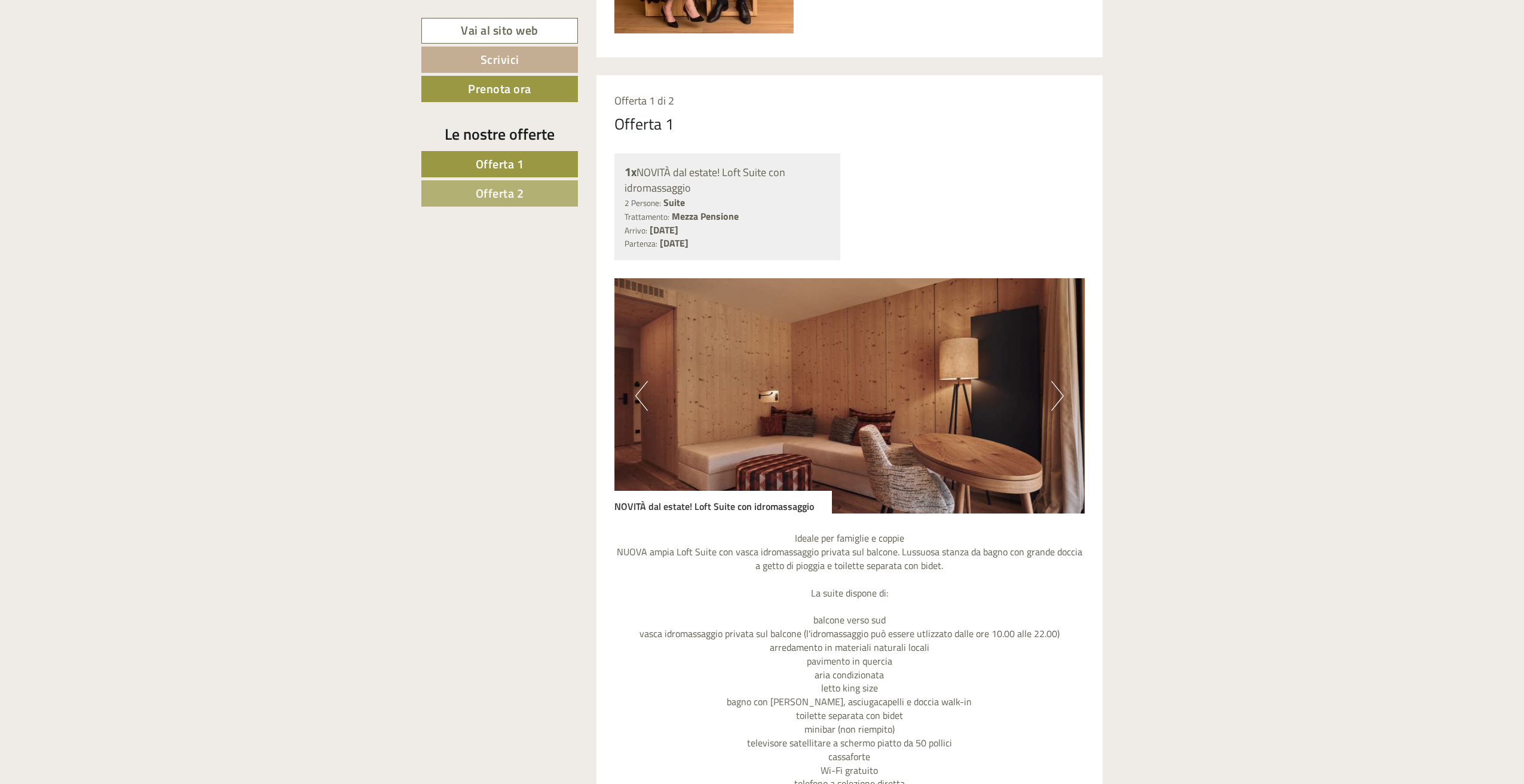
click at [1054, 407] on button "Next" at bounding box center [1057, 396] width 13 height 30
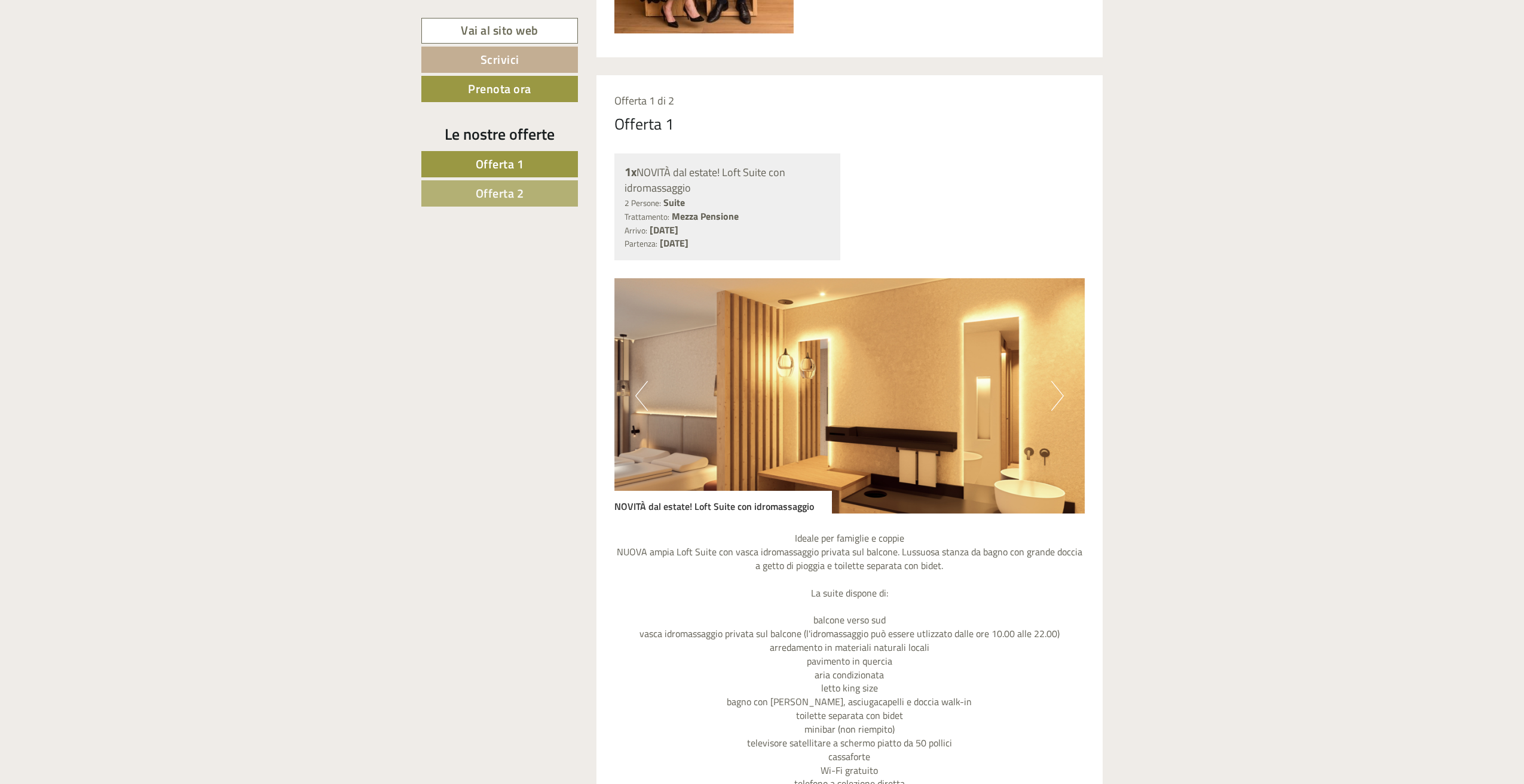
click at [1054, 407] on button "Next" at bounding box center [1057, 396] width 13 height 30
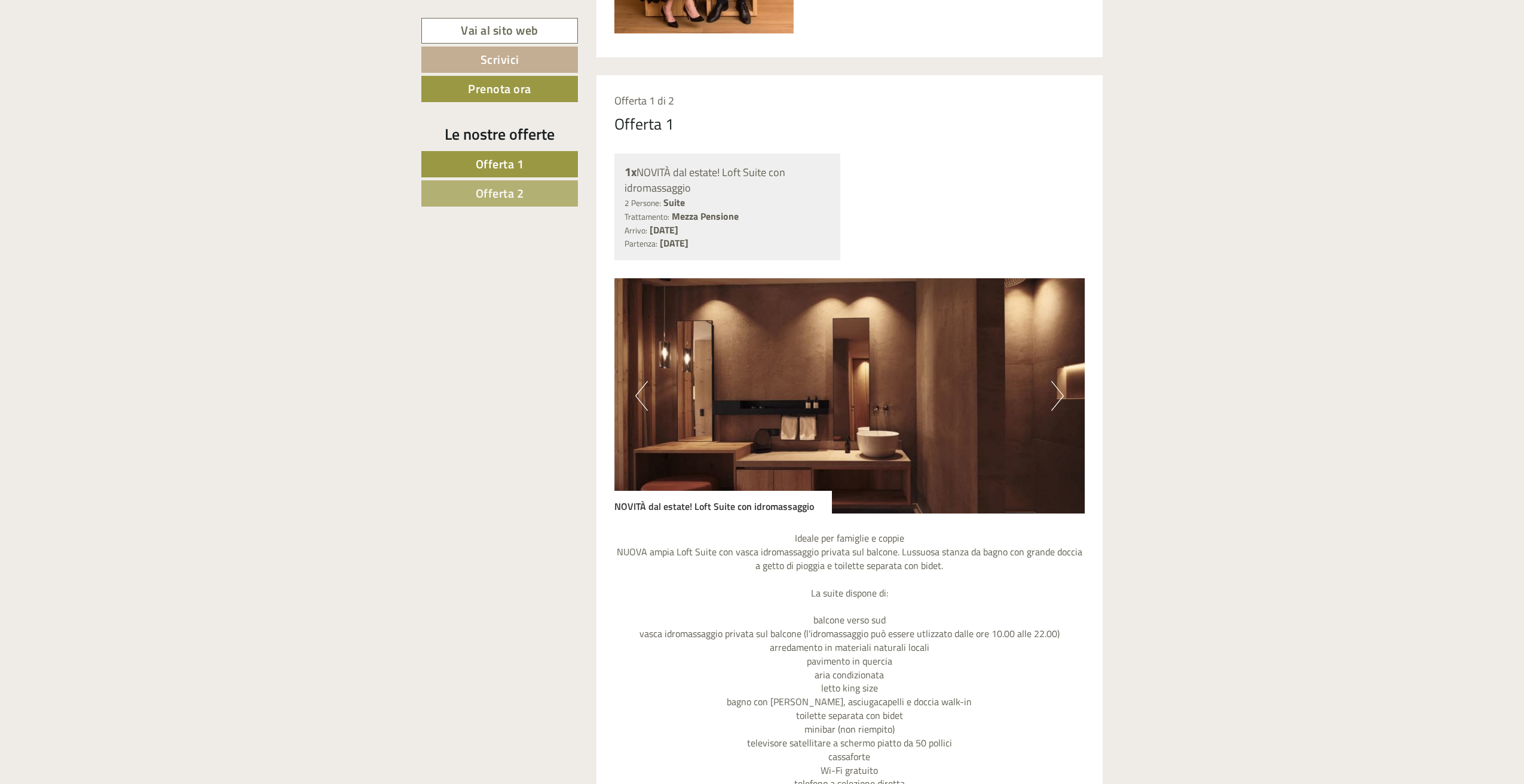
click at [1054, 407] on button "Next" at bounding box center [1057, 396] width 13 height 30
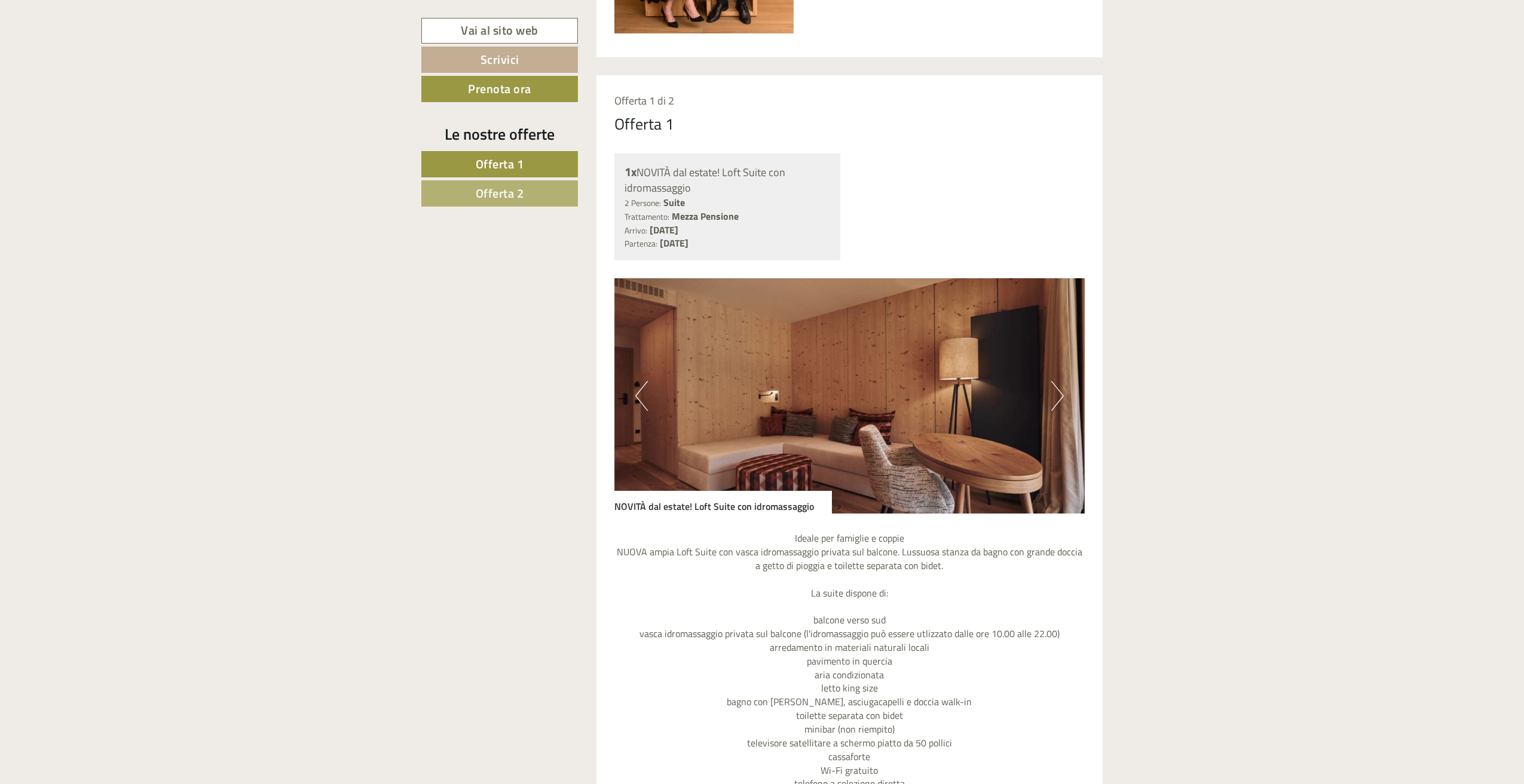
click at [1054, 407] on button "Next" at bounding box center [1057, 396] width 13 height 30
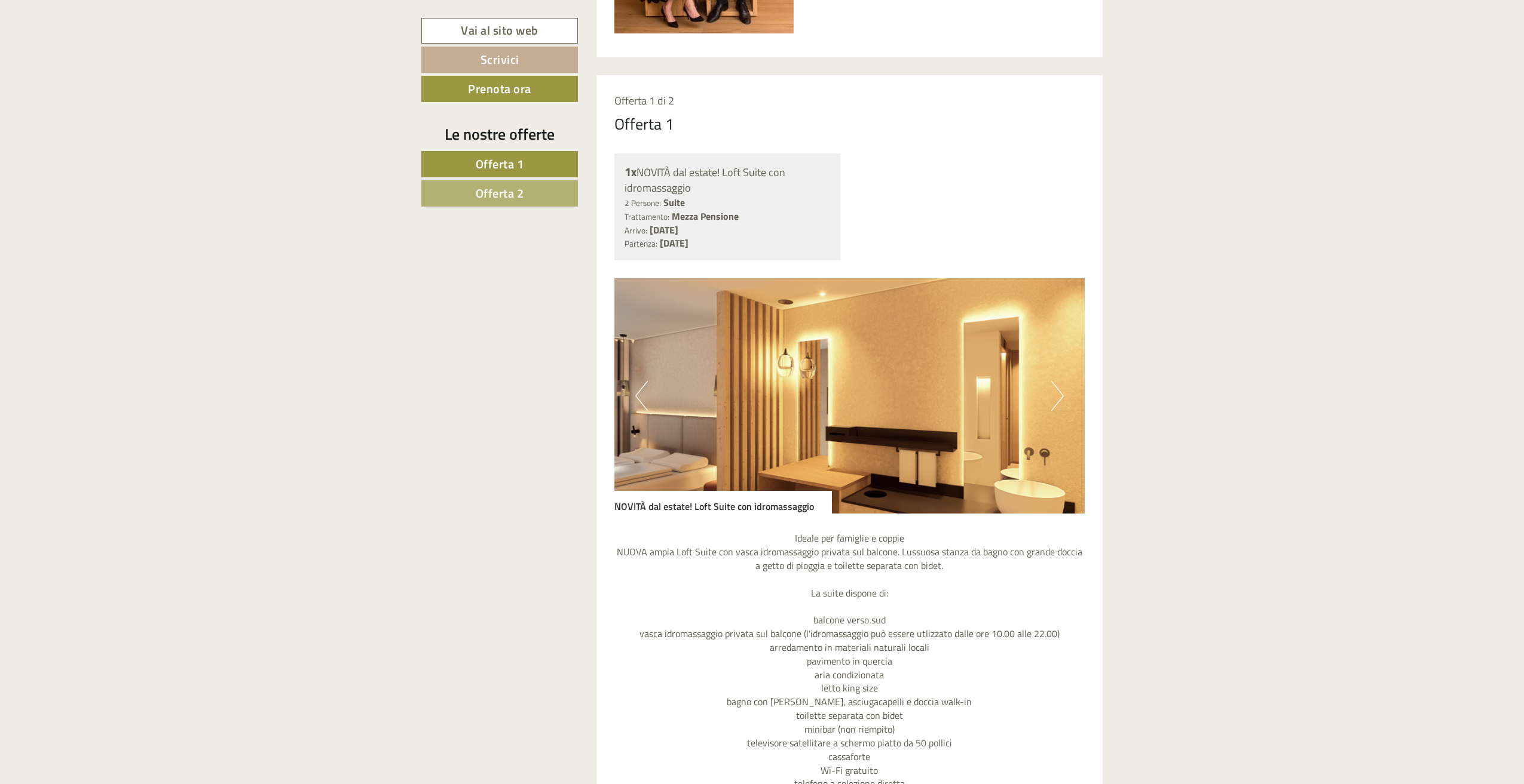
click at [641, 398] on button "Previous" at bounding box center [641, 396] width 13 height 30
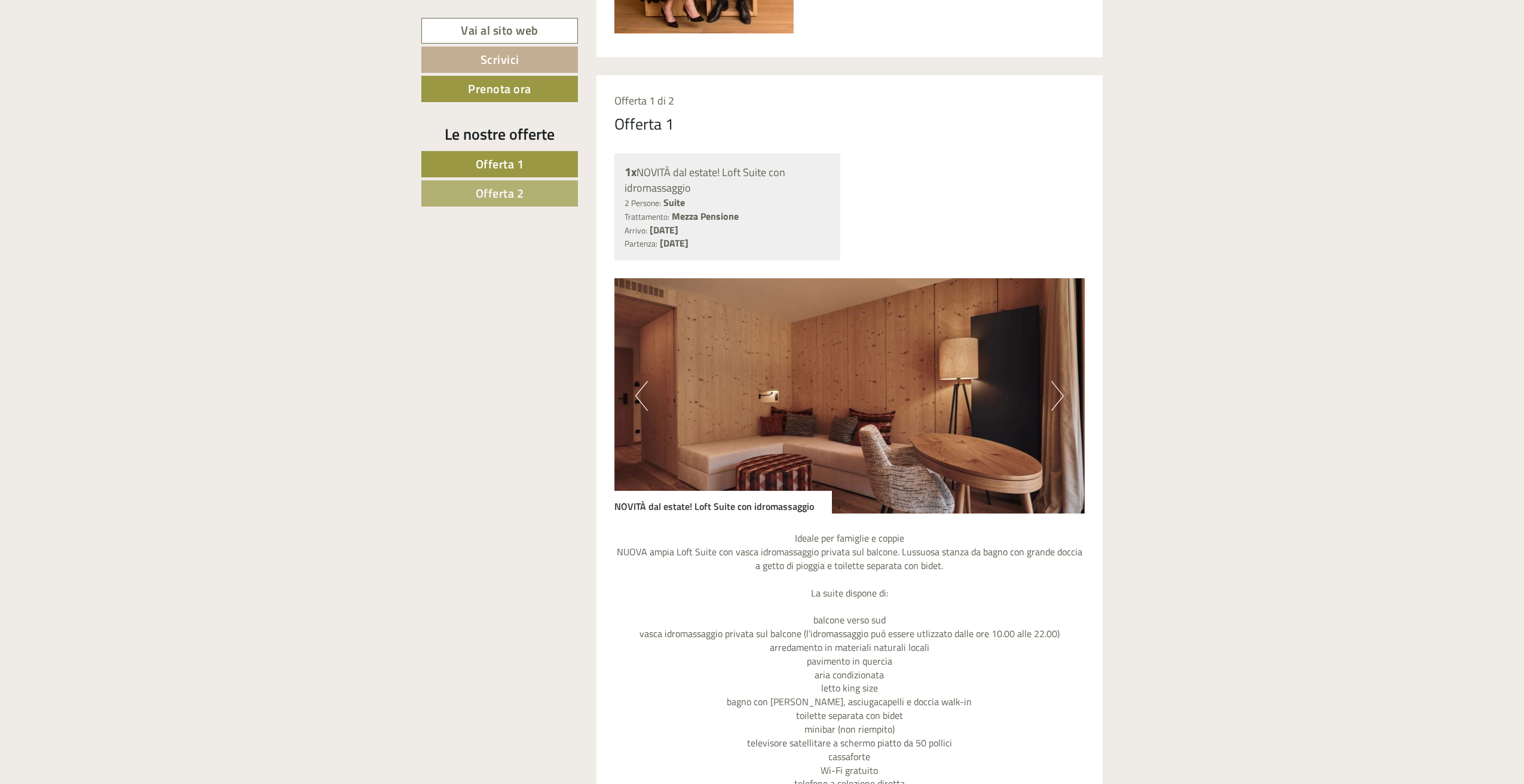
click at [641, 398] on button "Previous" at bounding box center [641, 396] width 13 height 30
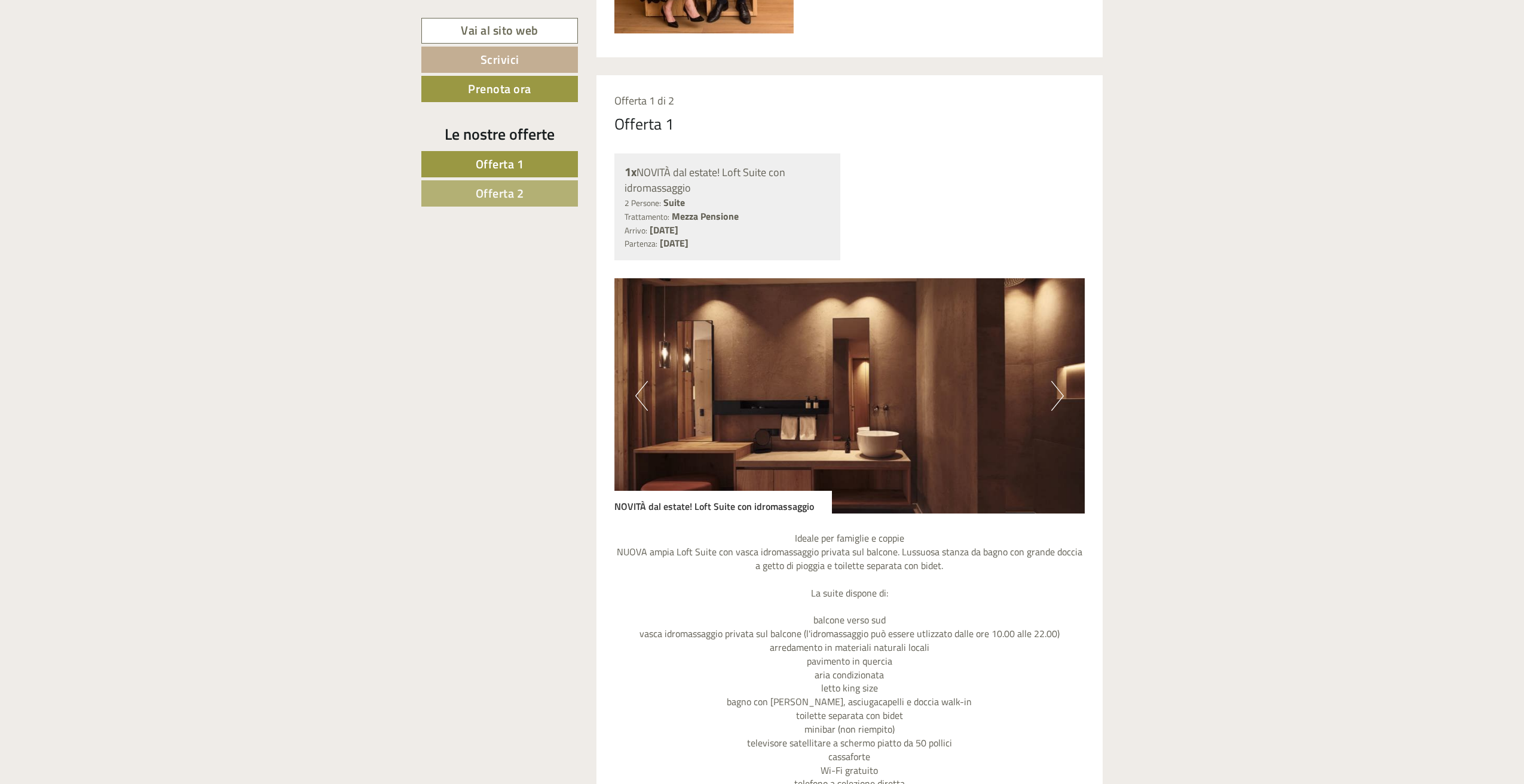
click at [641, 398] on button "Previous" at bounding box center [641, 396] width 13 height 30
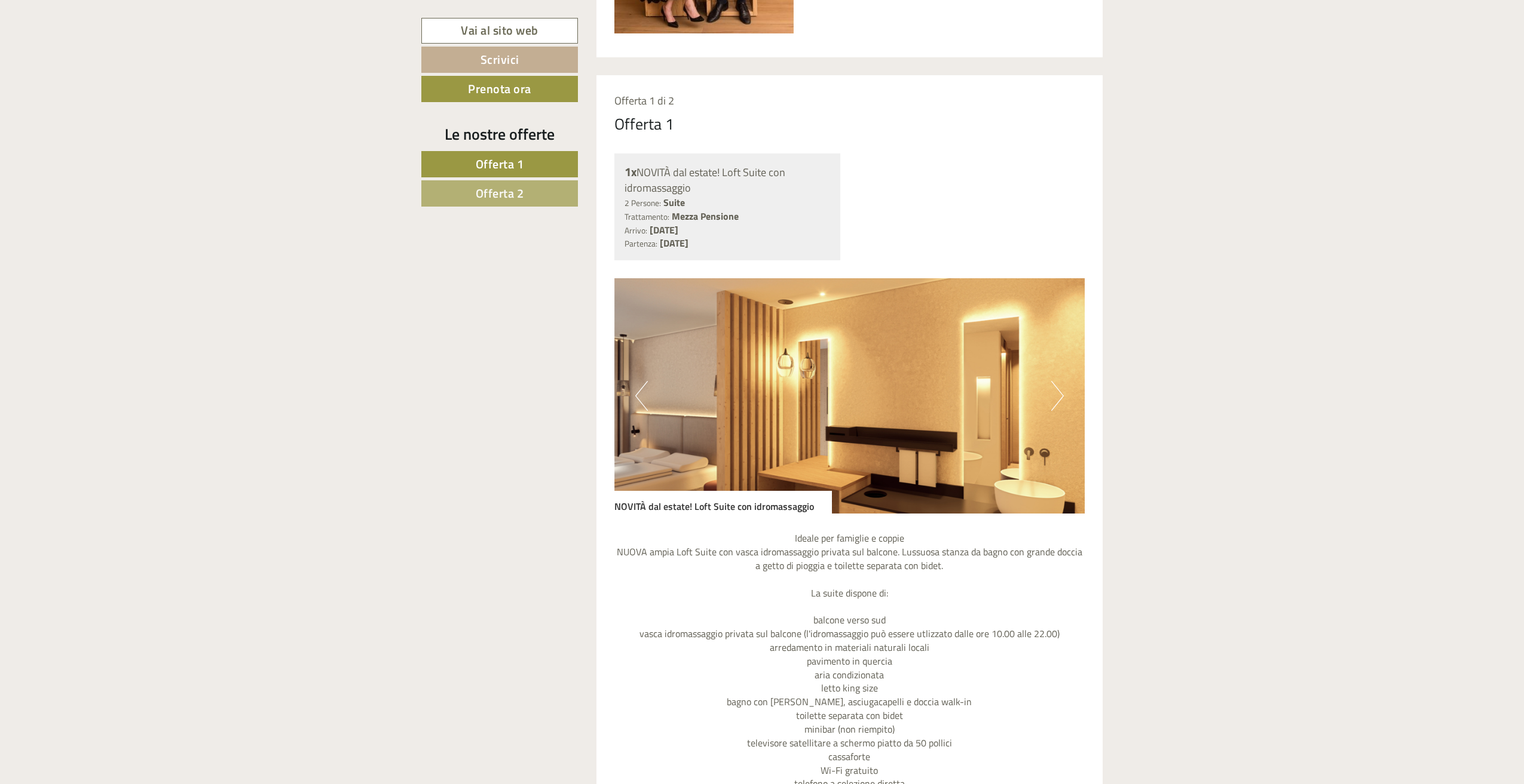
click at [1055, 397] on button "Next" at bounding box center [1057, 396] width 13 height 30
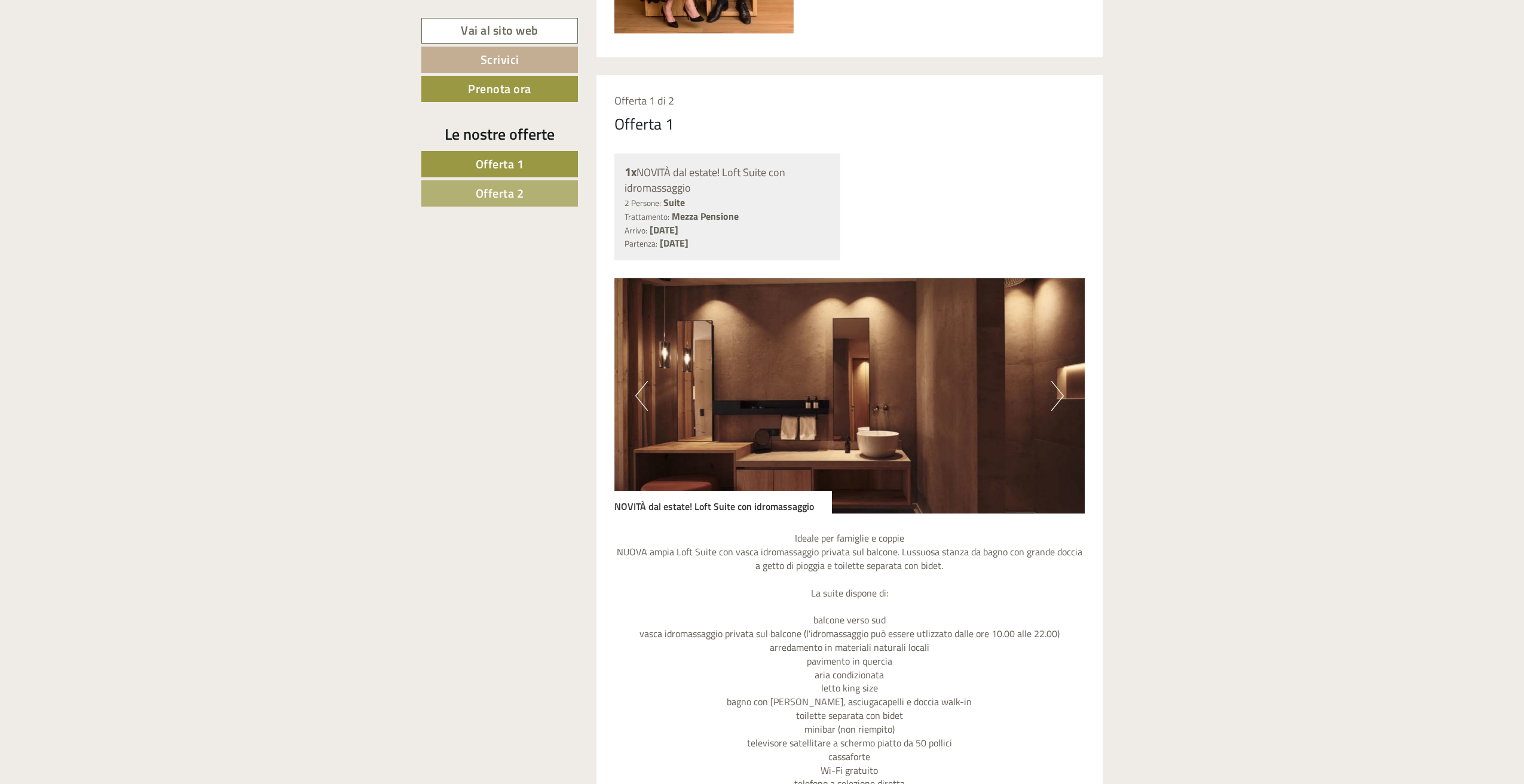
click at [1055, 397] on button "Next" at bounding box center [1057, 396] width 13 height 30
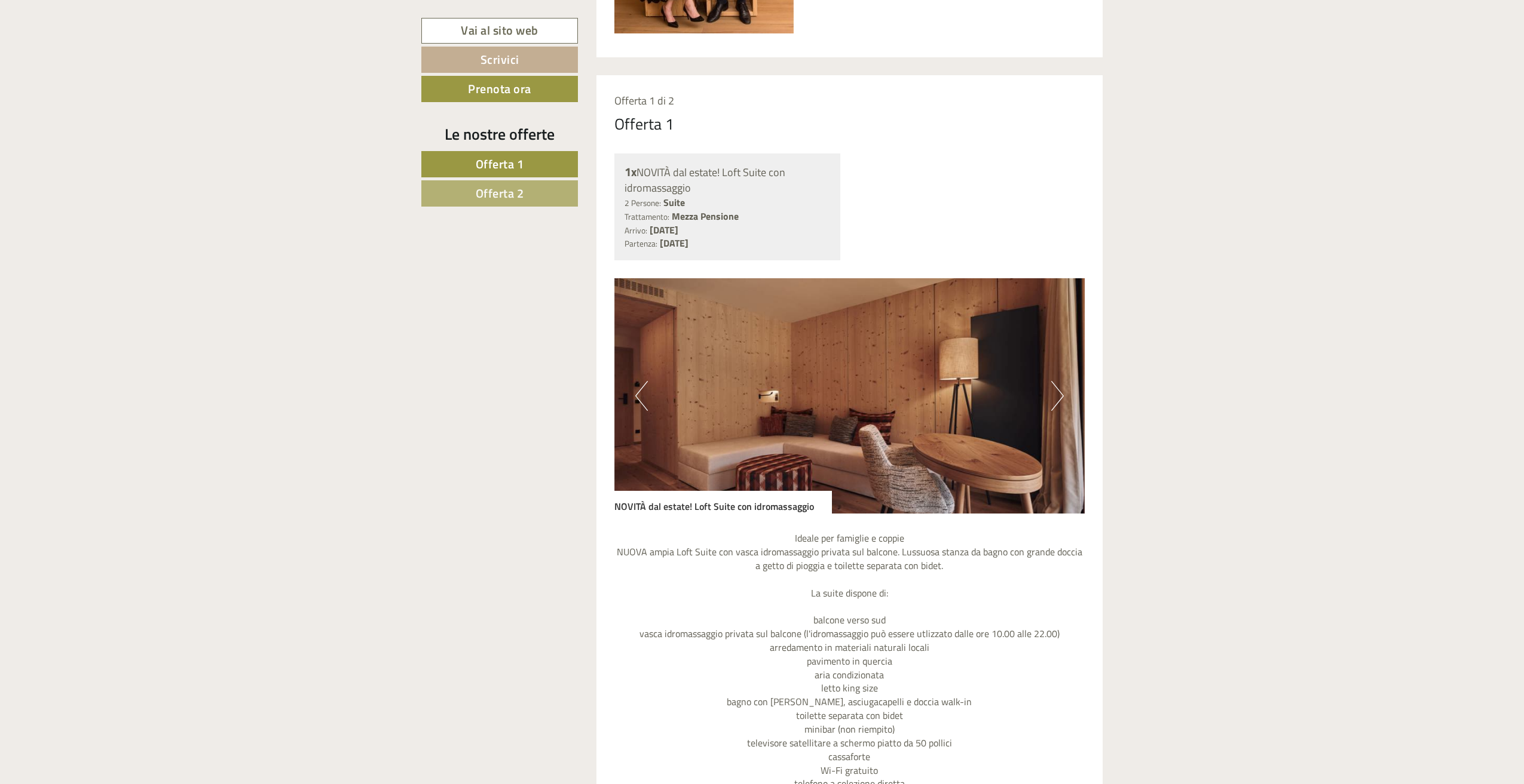
click at [1055, 397] on button "Next" at bounding box center [1057, 396] width 13 height 30
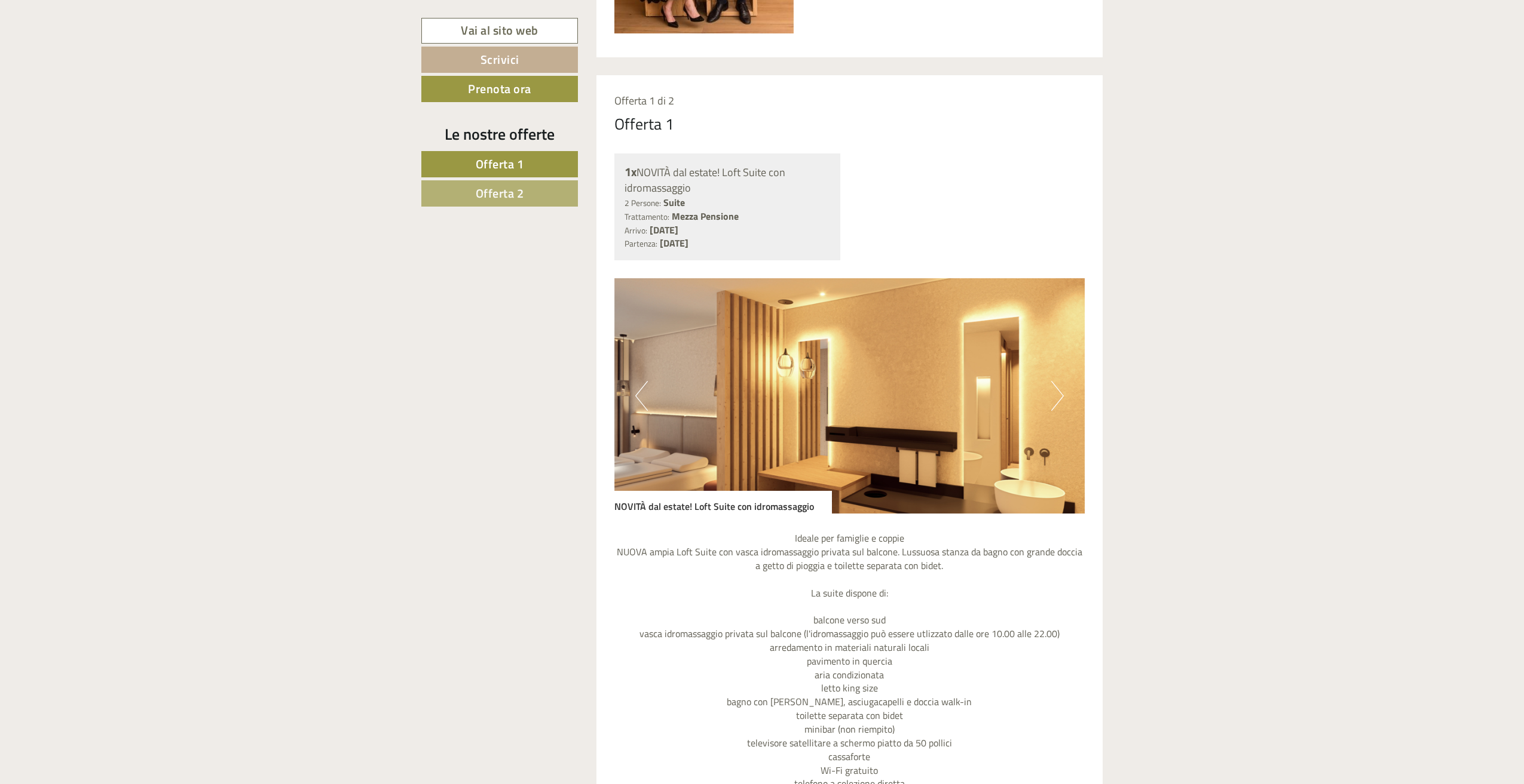
click at [1056, 398] on button "Next" at bounding box center [1057, 396] width 13 height 30
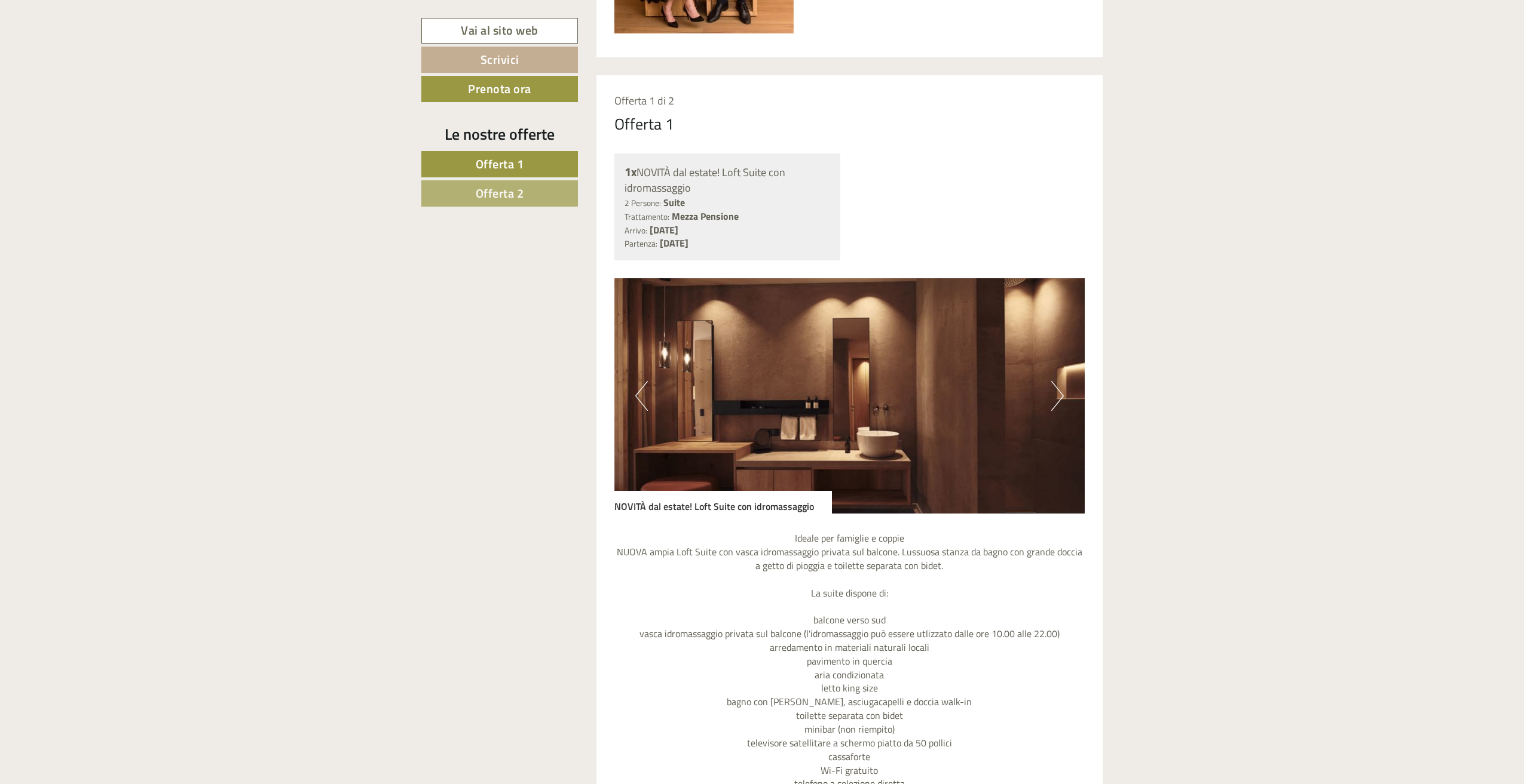
click at [1055, 398] on button "Next" at bounding box center [1057, 396] width 13 height 30
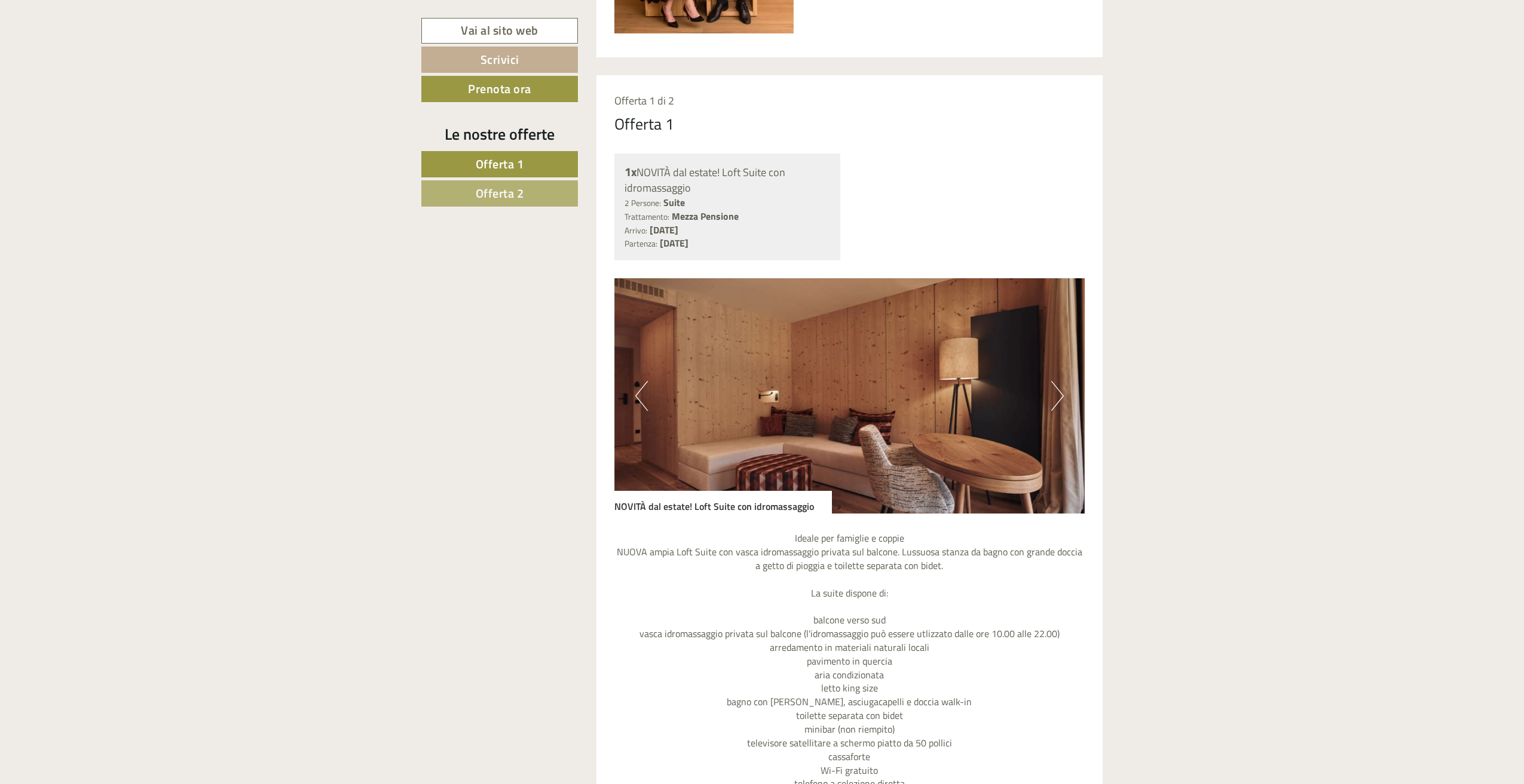
click at [1055, 398] on button "Next" at bounding box center [1057, 396] width 13 height 30
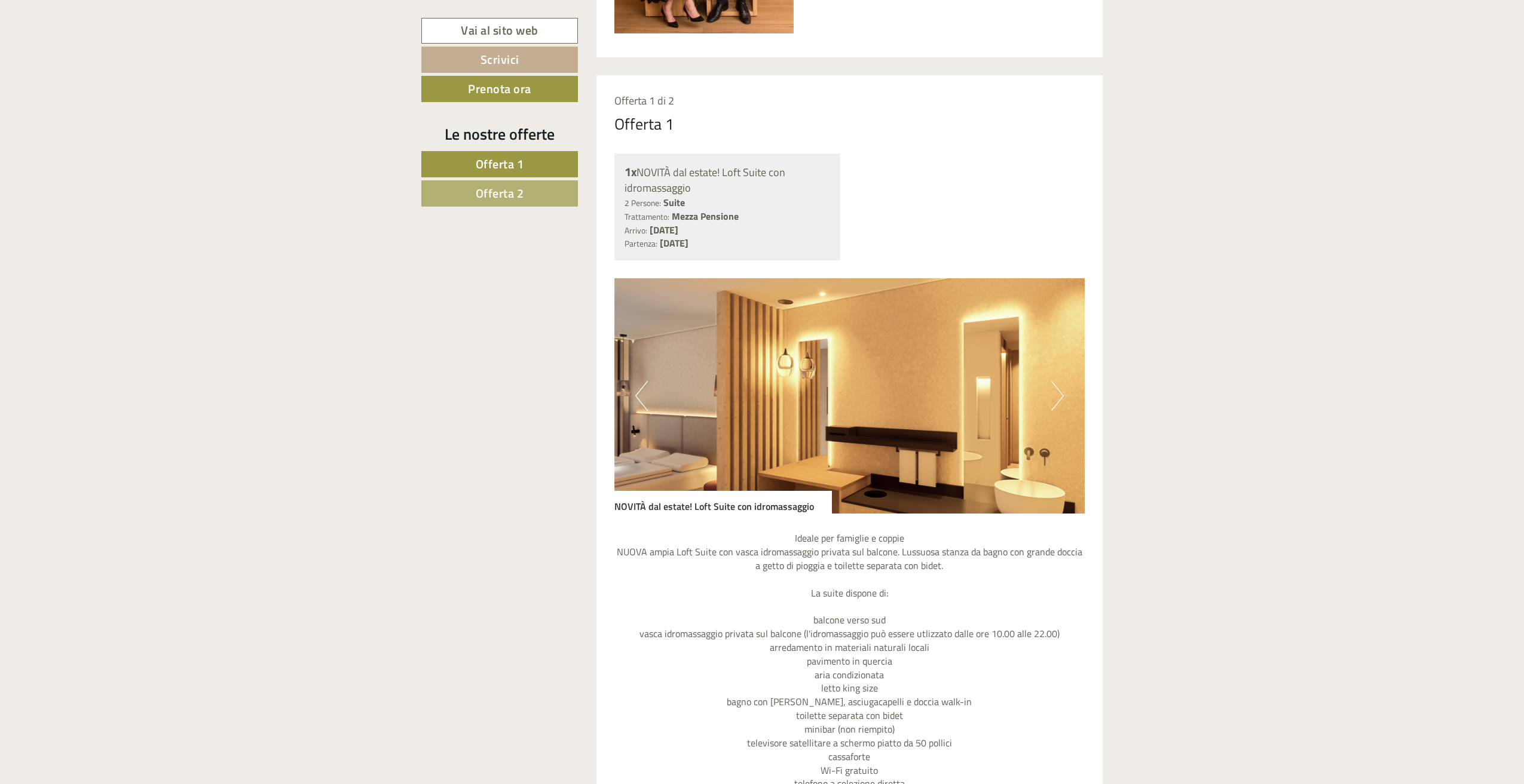
click at [1055, 398] on button "Next" at bounding box center [1057, 396] width 13 height 30
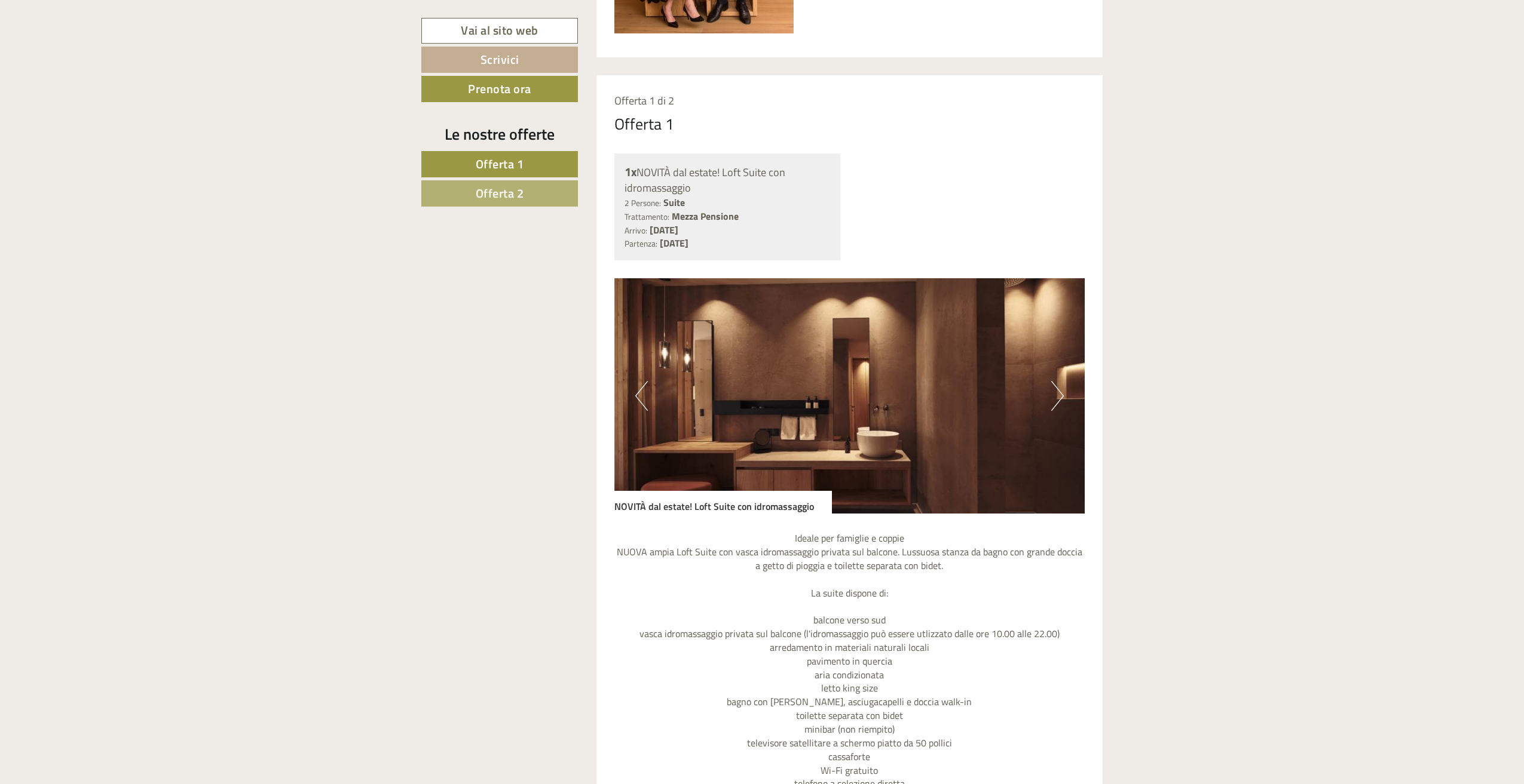
click at [1055, 398] on button "Next" at bounding box center [1057, 396] width 13 height 30
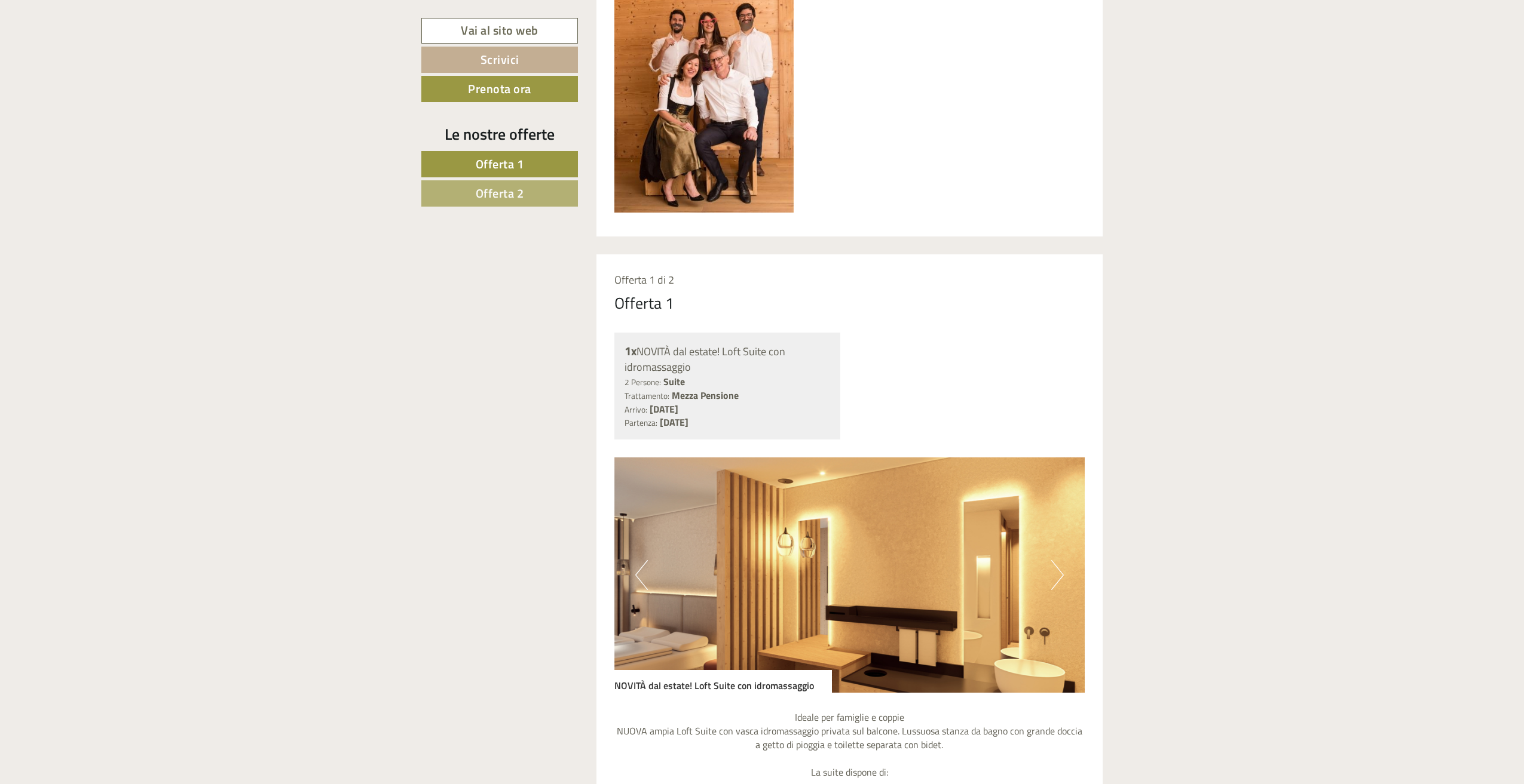
scroll to position [1134, 0]
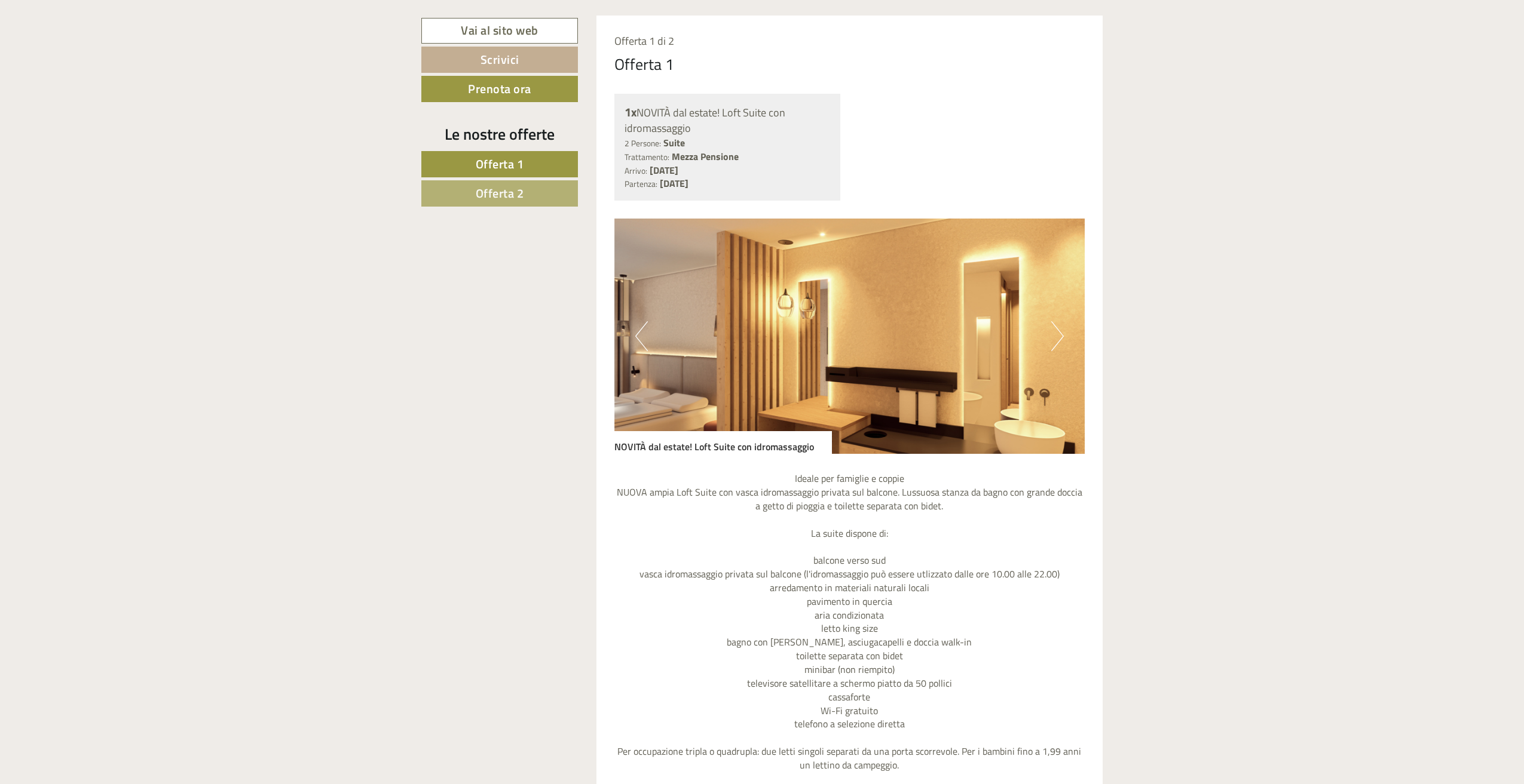
click at [1063, 338] on button "Next" at bounding box center [1057, 336] width 13 height 30
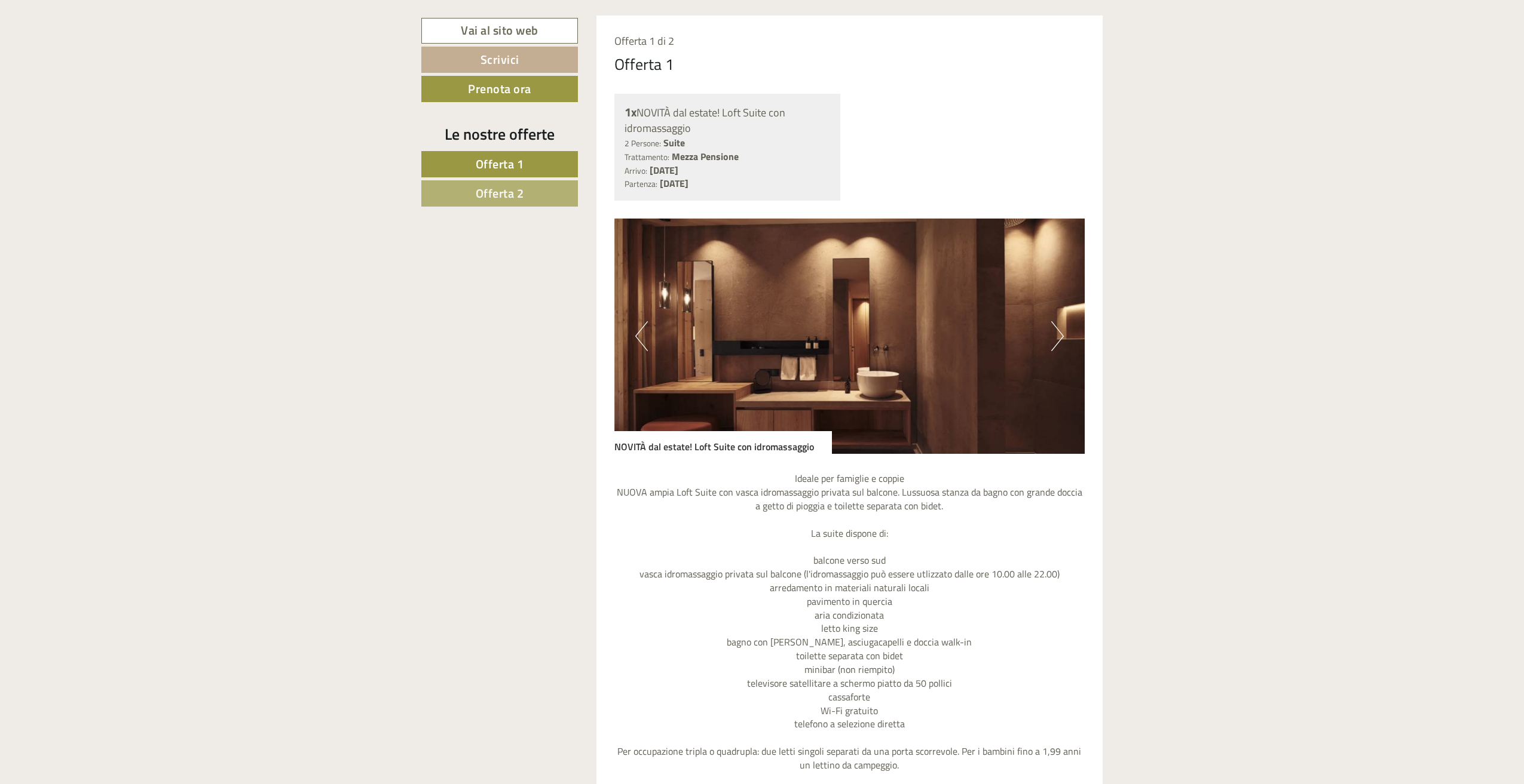
click at [1062, 338] on button "Next" at bounding box center [1057, 336] width 13 height 30
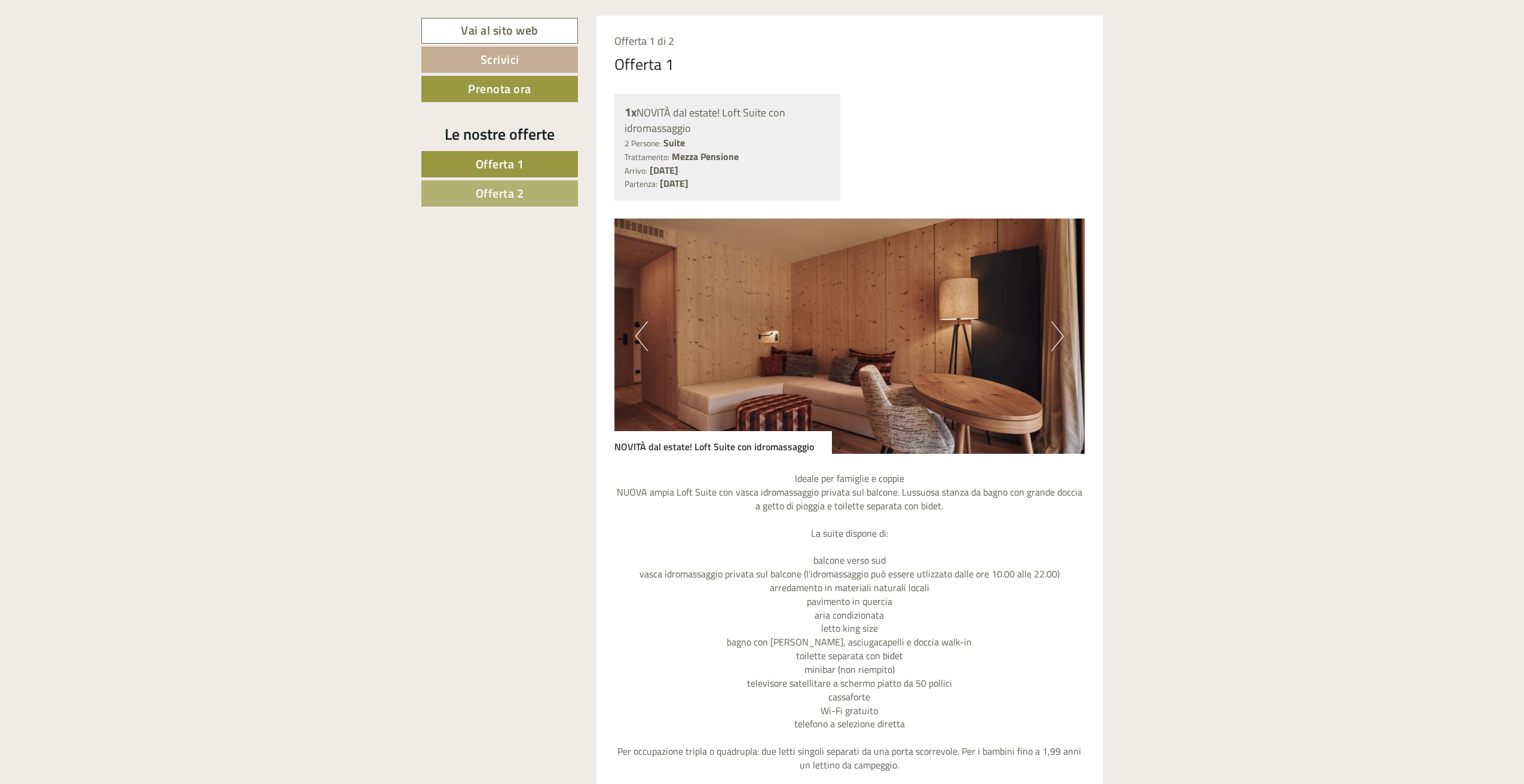
click at [1062, 338] on button "Next" at bounding box center [1057, 336] width 13 height 30
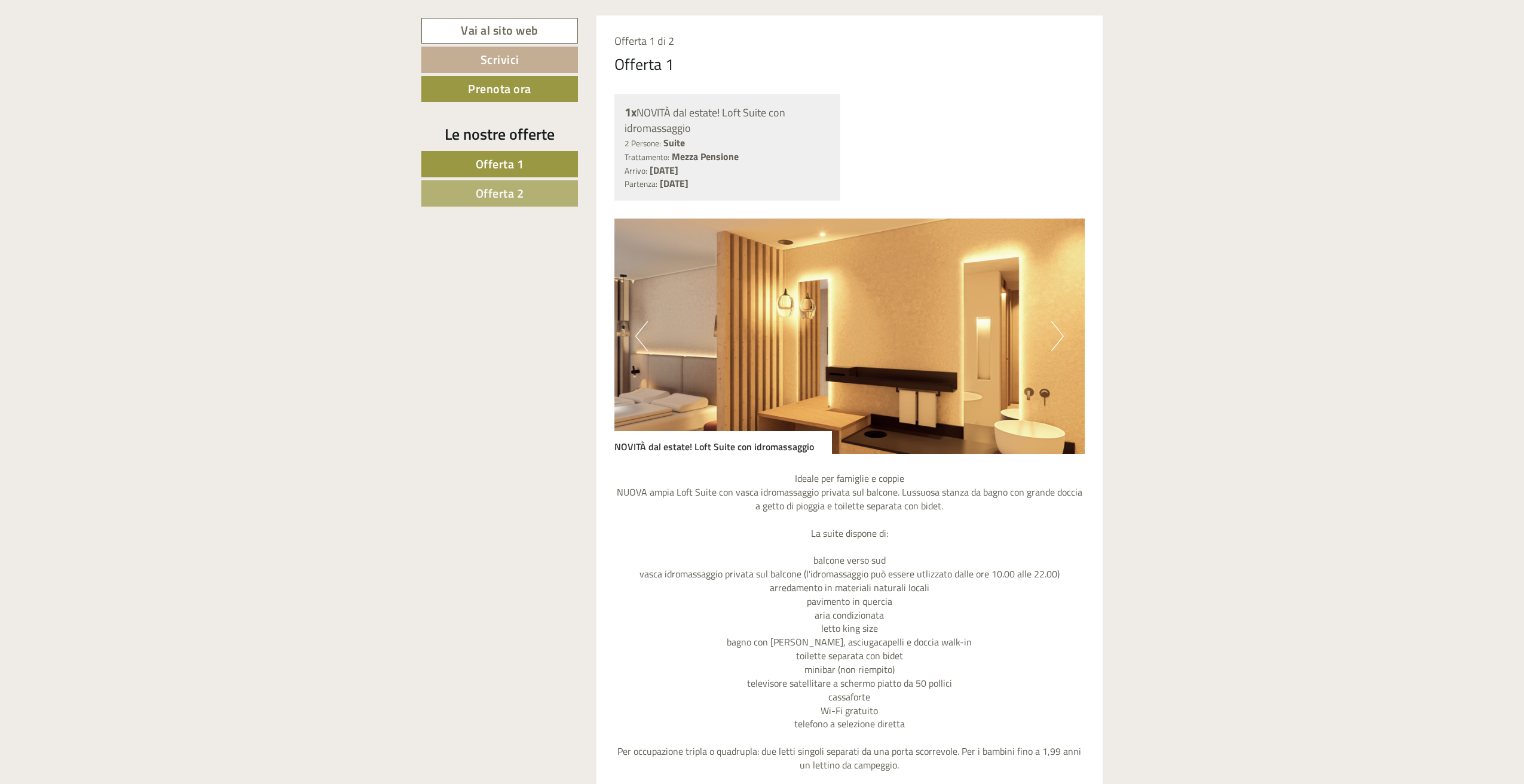
click at [1062, 338] on button "Next" at bounding box center [1057, 336] width 13 height 30
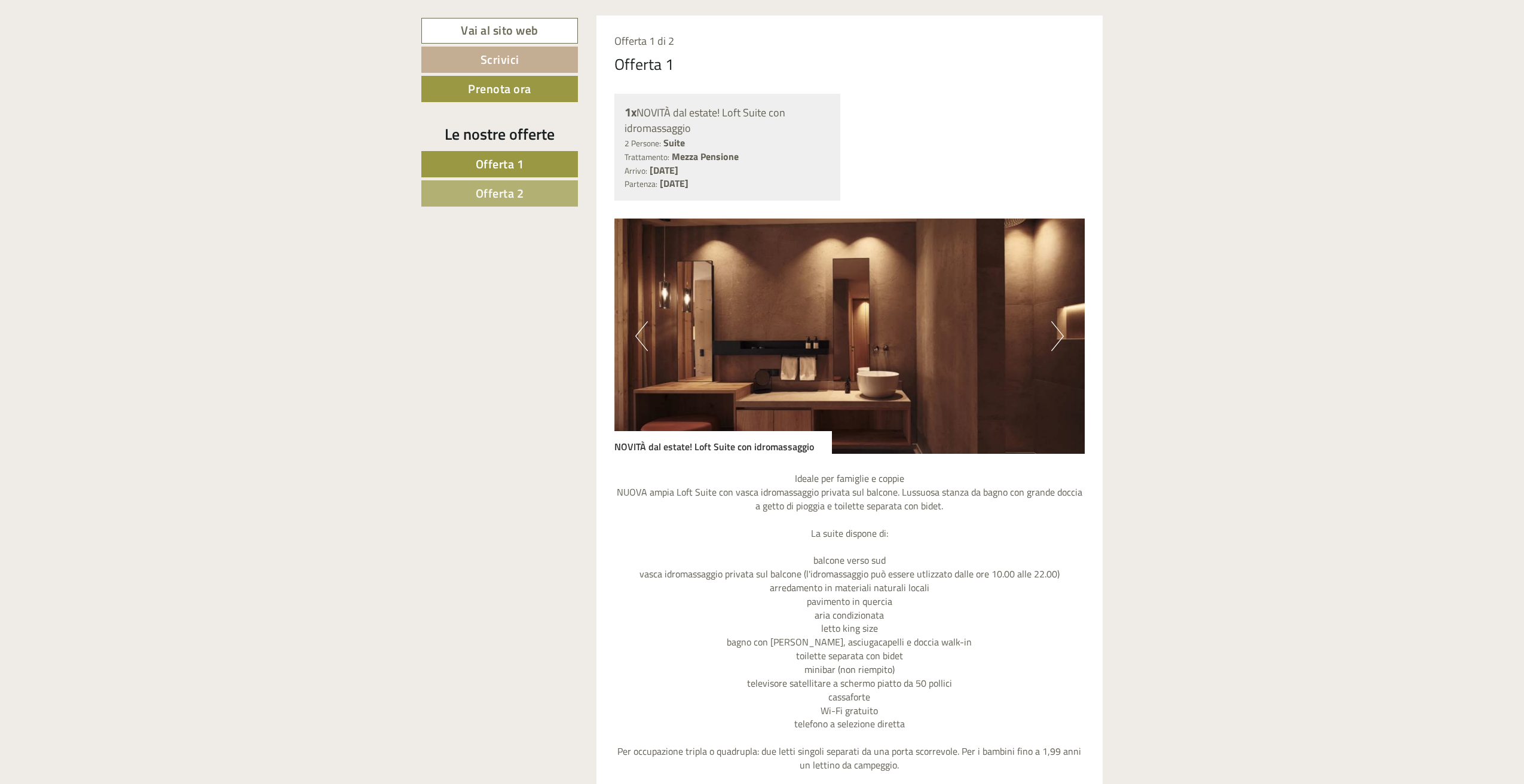
click at [1062, 338] on button "Next" at bounding box center [1057, 336] width 13 height 30
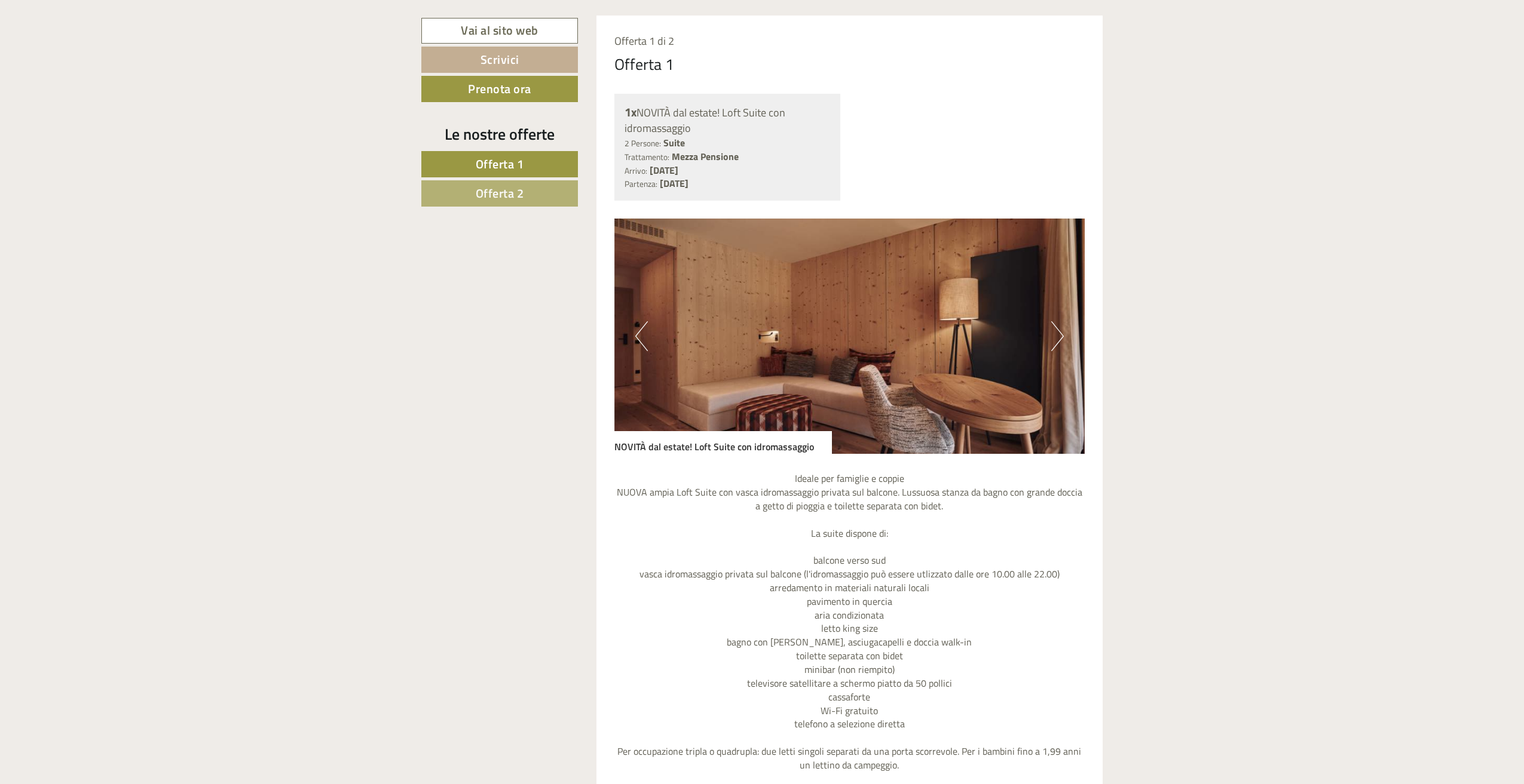
click at [1062, 338] on button "Next" at bounding box center [1057, 336] width 13 height 30
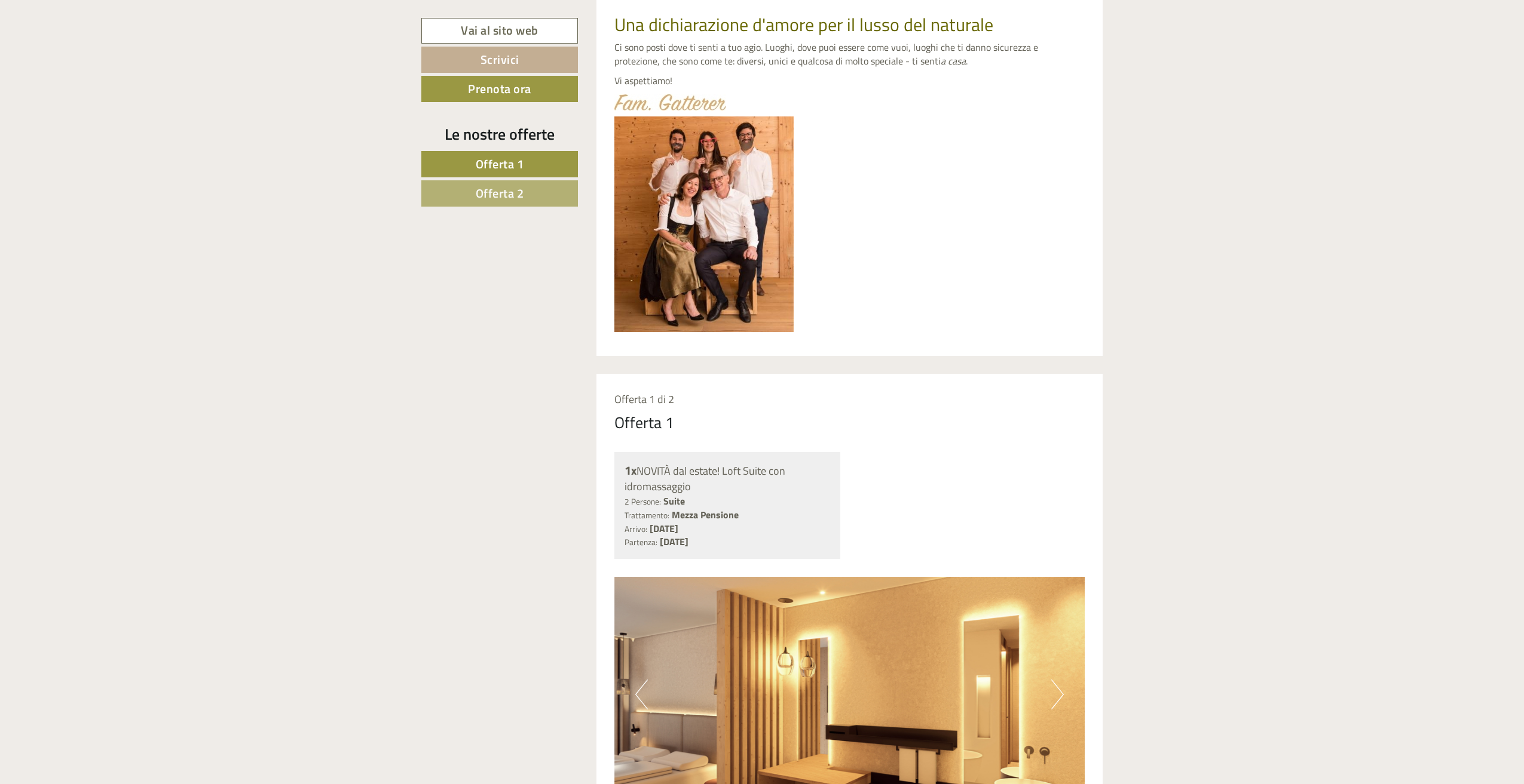
scroll to position [1075, 0]
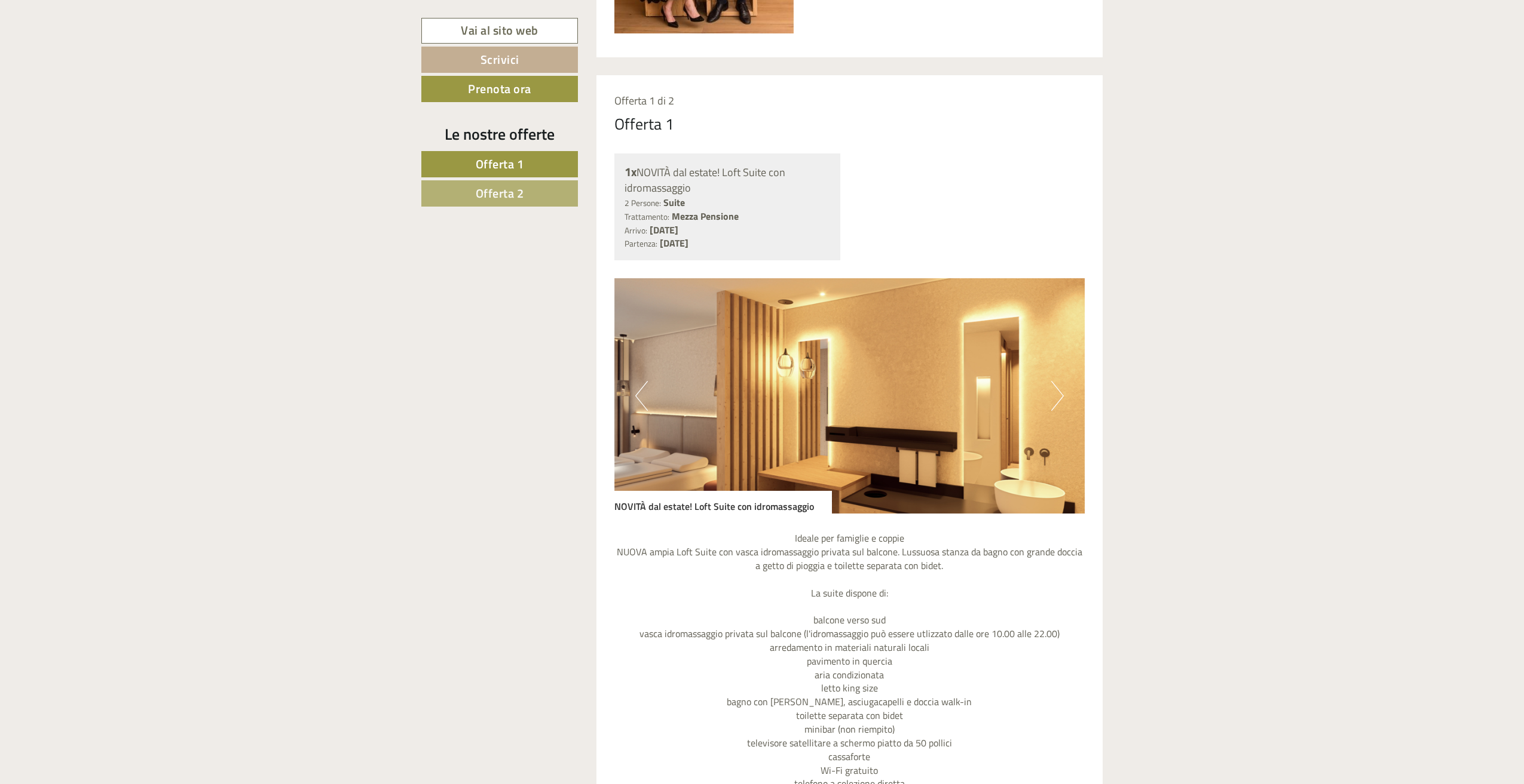
click at [1061, 398] on button "Next" at bounding box center [1057, 396] width 13 height 30
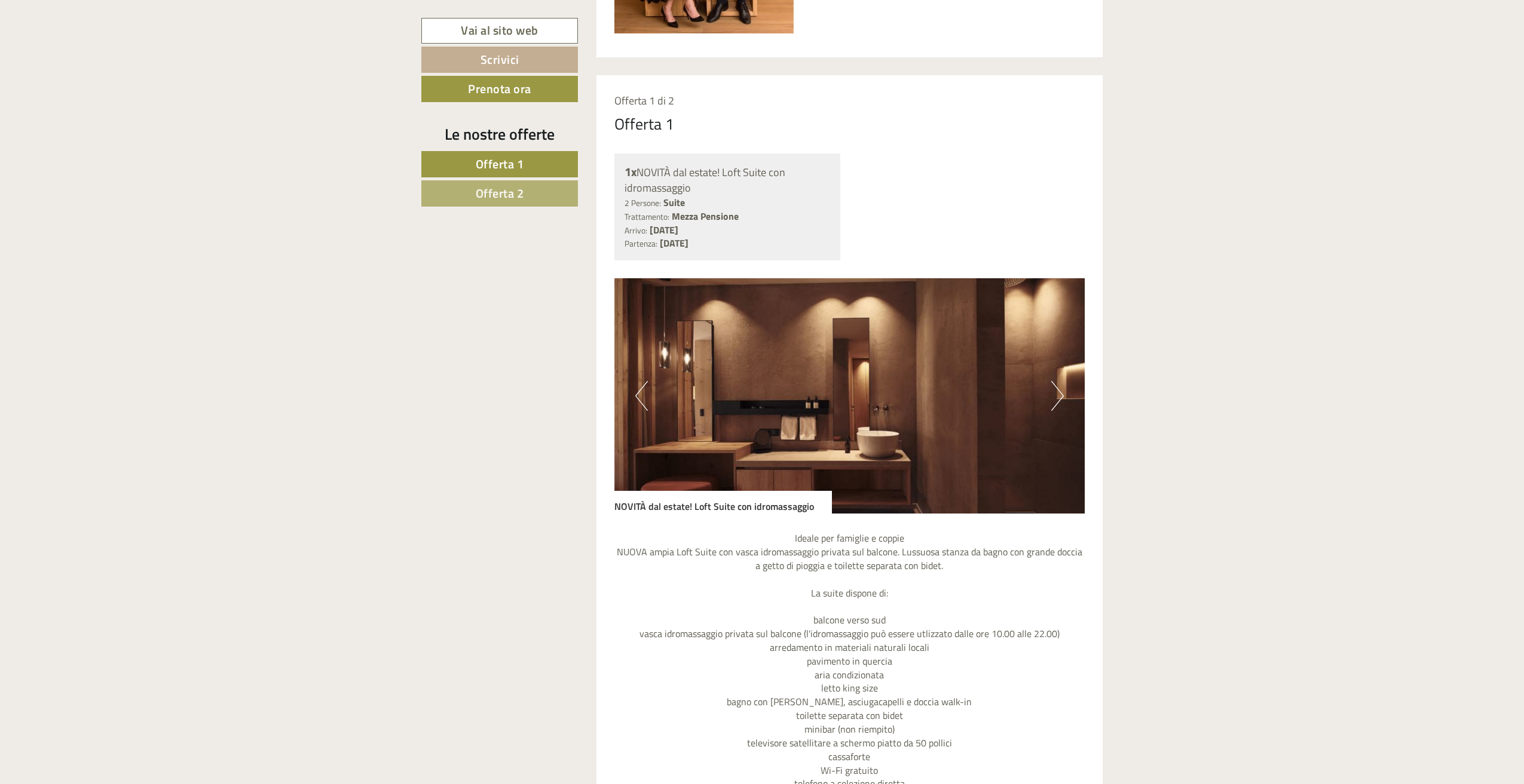
click at [1061, 398] on button "Next" at bounding box center [1057, 396] width 13 height 30
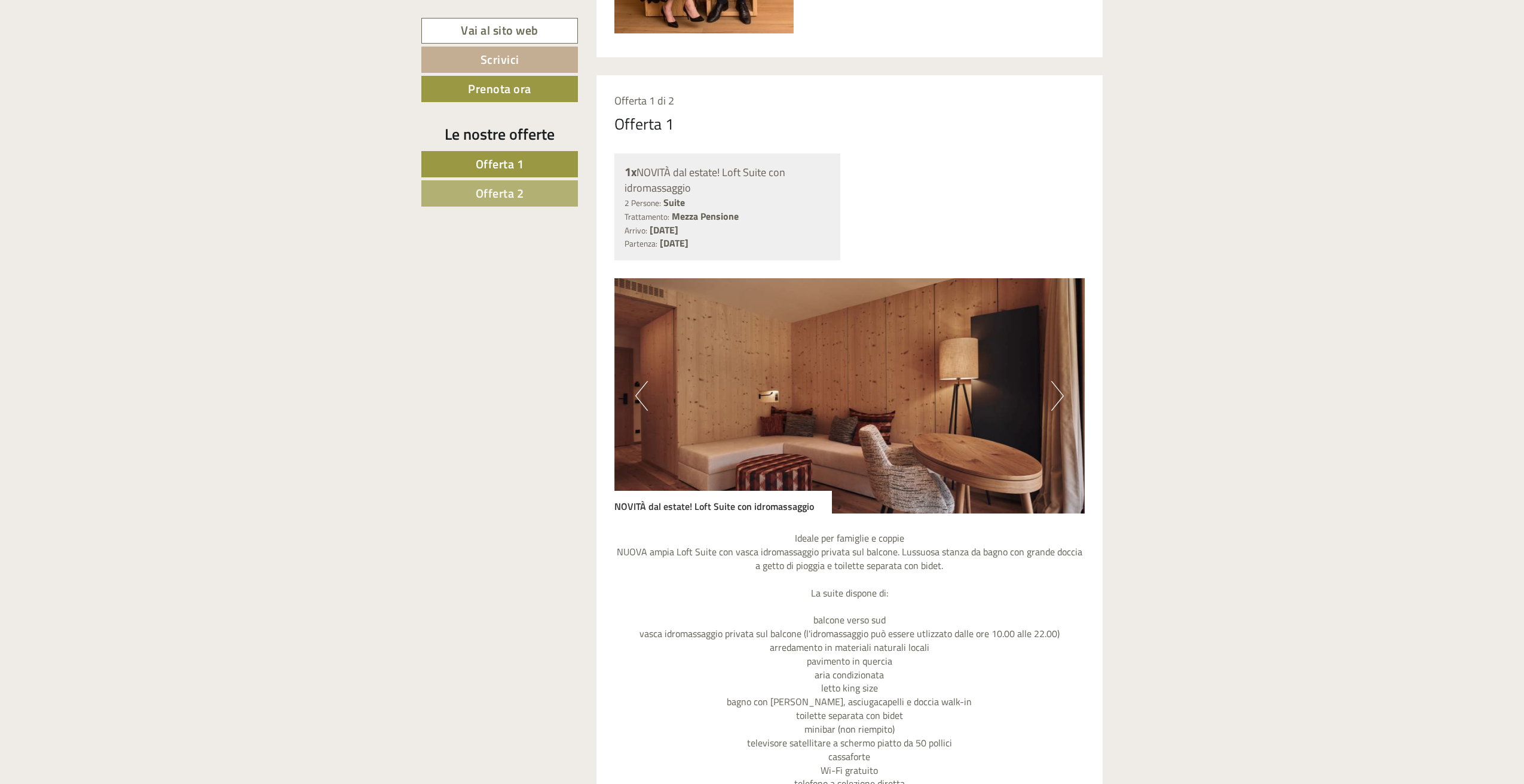
click at [1061, 398] on button "Next" at bounding box center [1057, 396] width 13 height 30
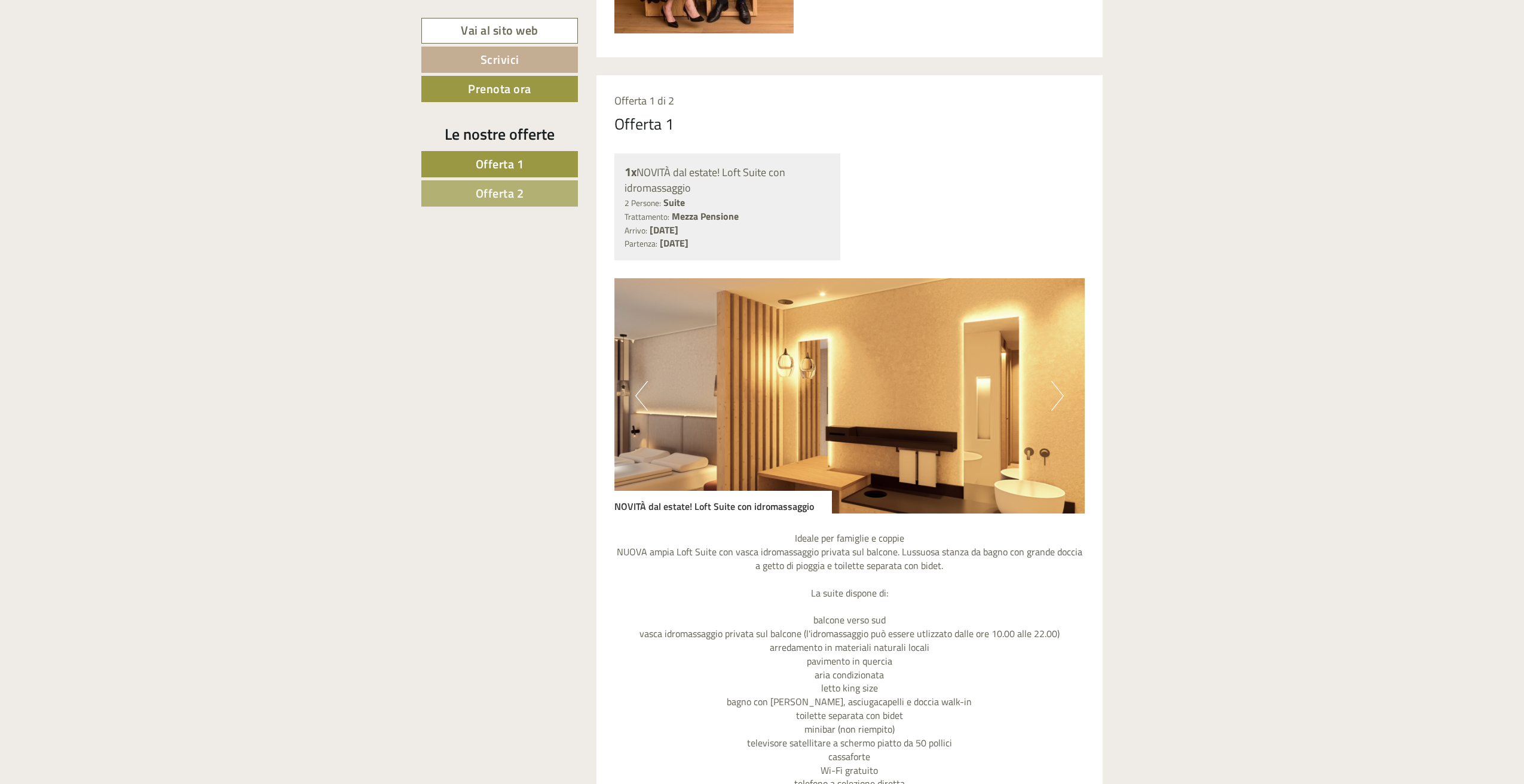
click at [1061, 398] on button "Next" at bounding box center [1057, 396] width 13 height 30
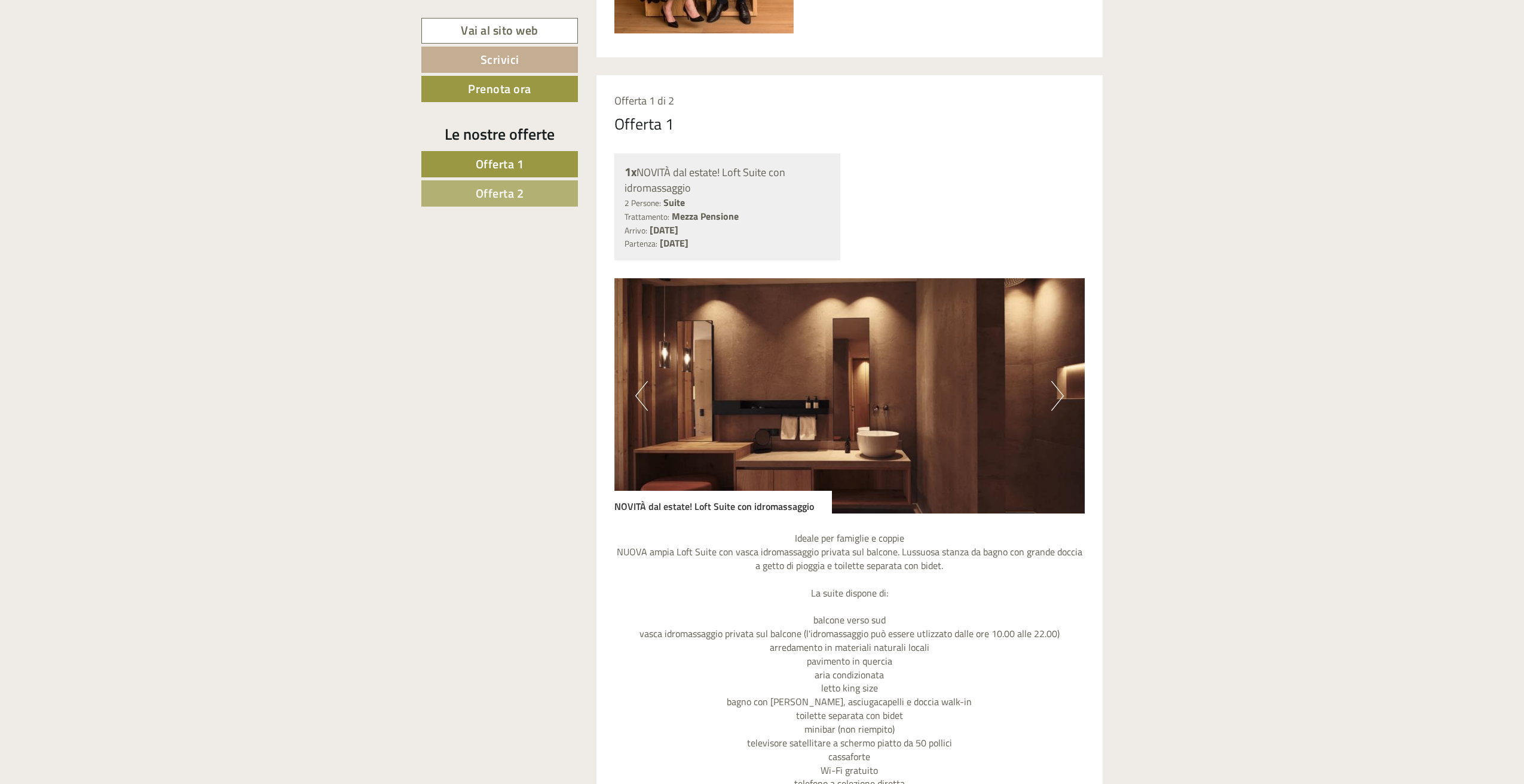
click at [1061, 398] on button "Next" at bounding box center [1057, 396] width 13 height 30
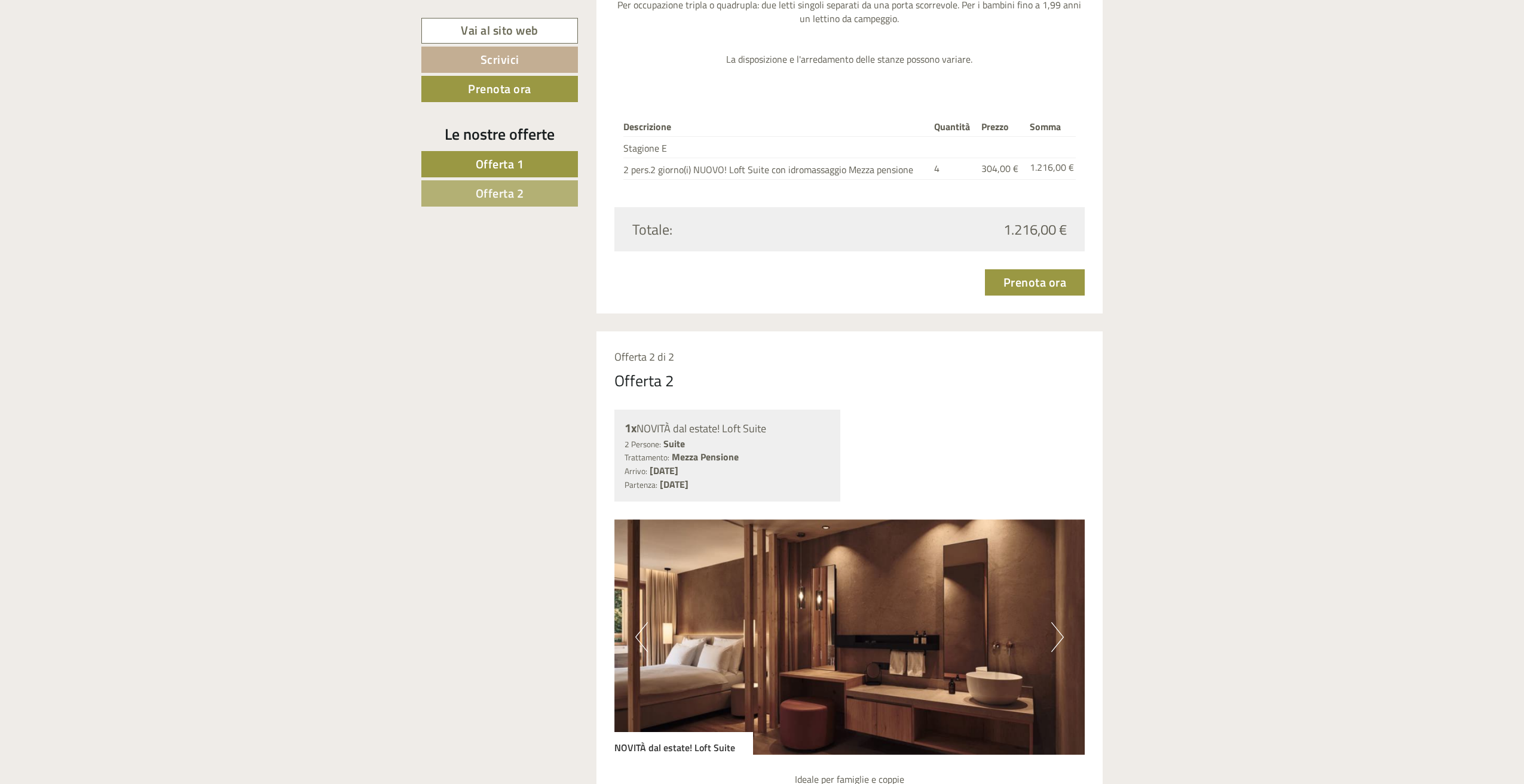
scroll to position [2090, 0]
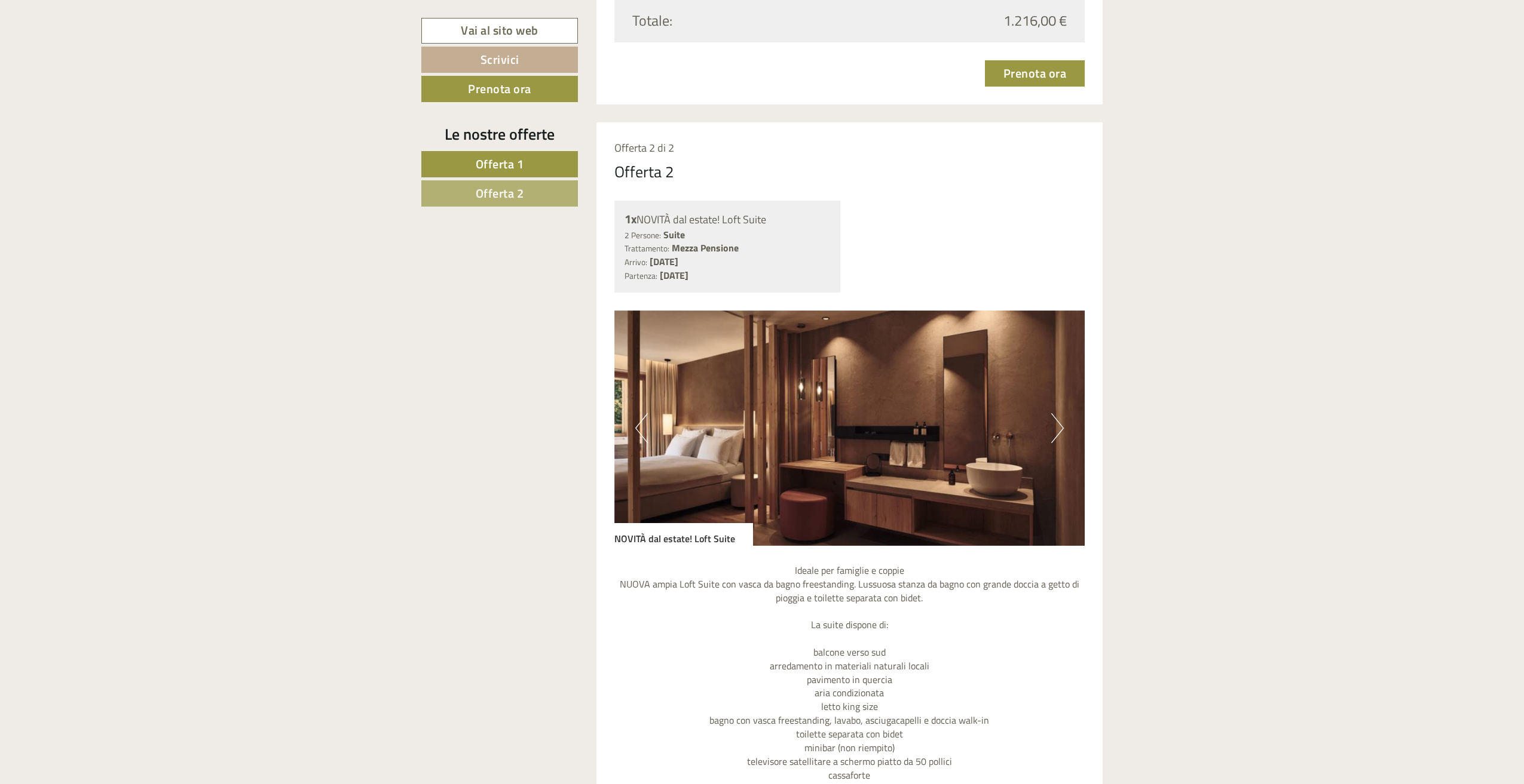
click at [1060, 421] on button "Next" at bounding box center [1057, 428] width 13 height 30
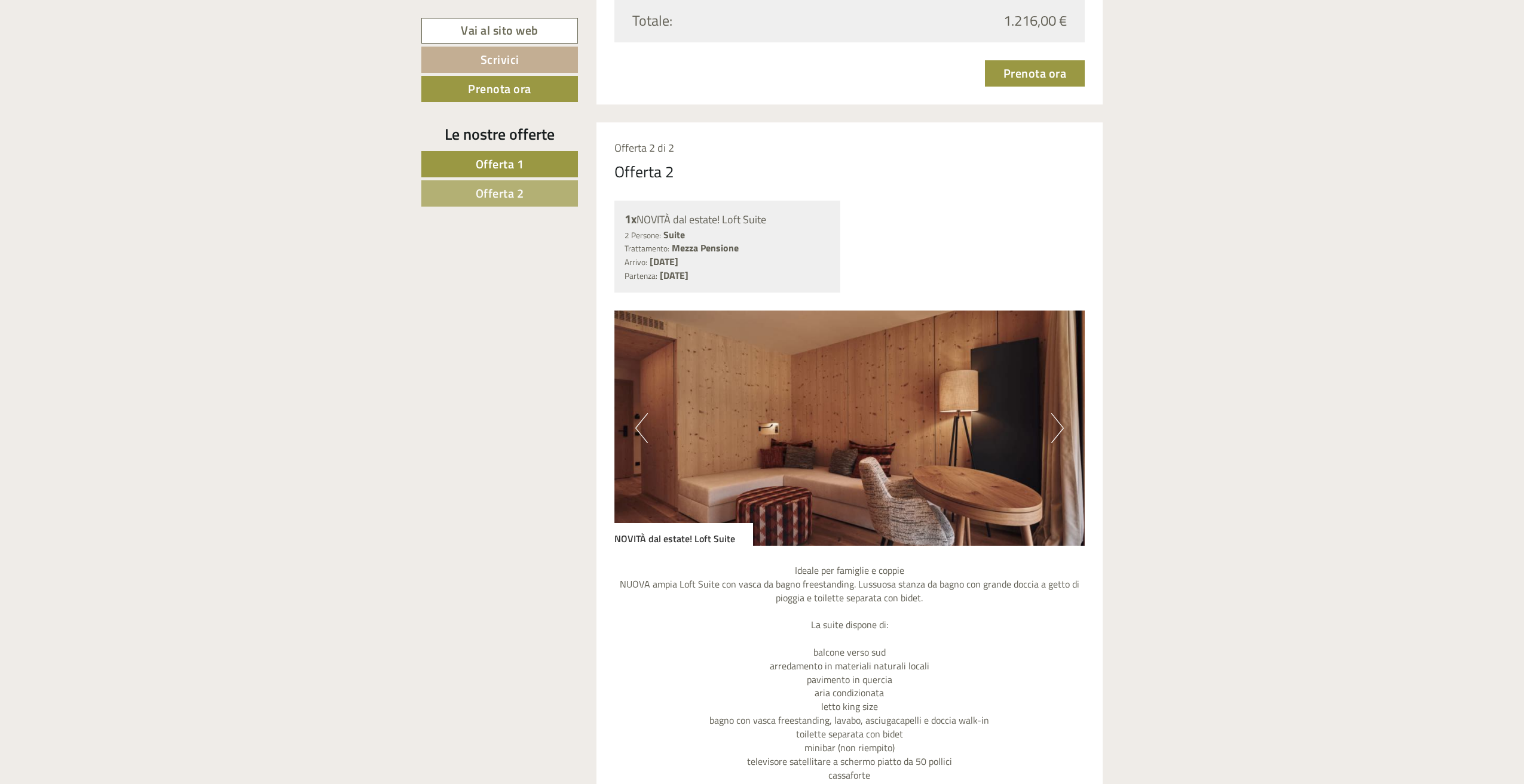
click at [1060, 421] on button "Next" at bounding box center [1057, 428] width 13 height 30
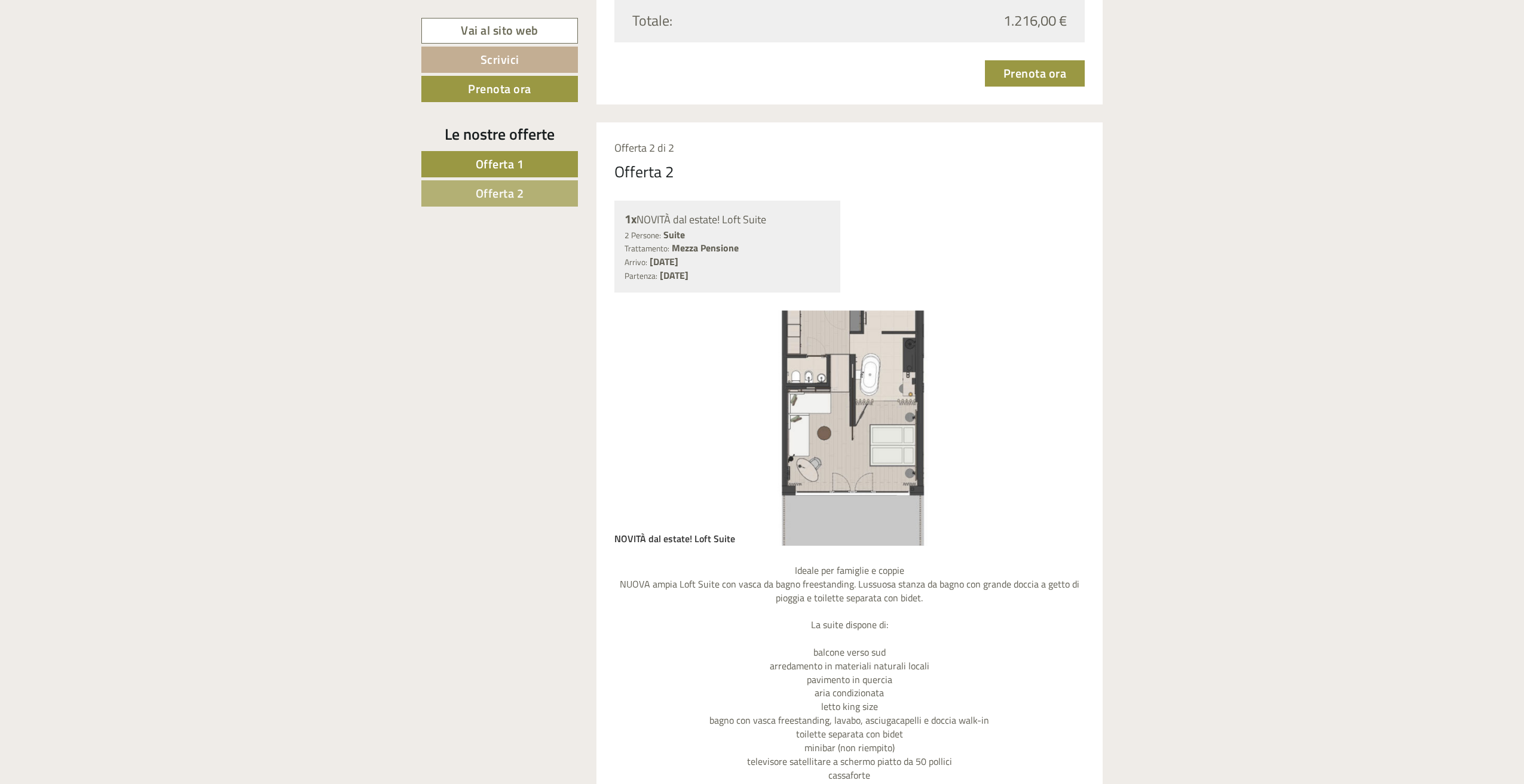
click at [1060, 421] on button "Next" at bounding box center [1057, 428] width 13 height 30
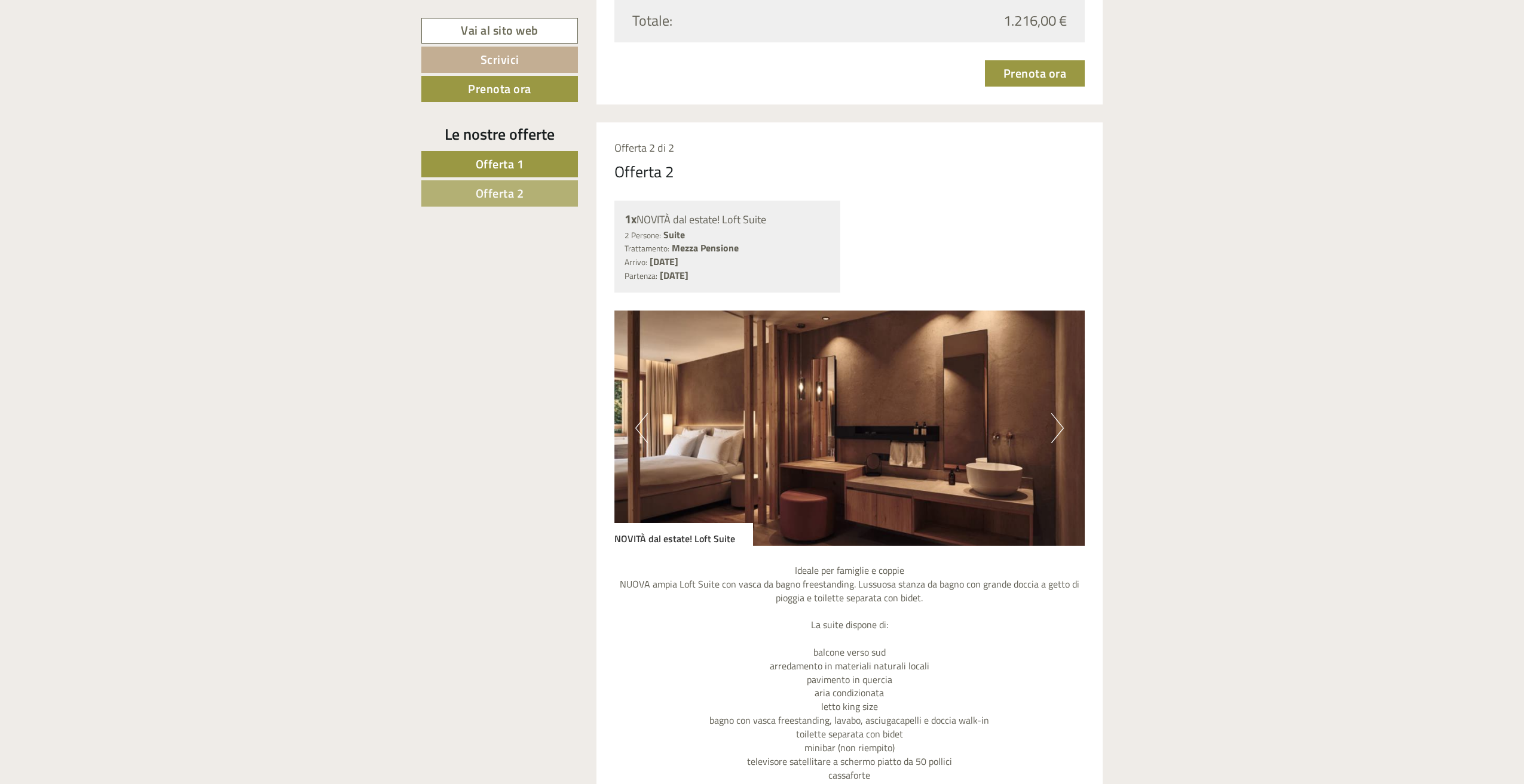
click at [1060, 421] on button "Next" at bounding box center [1057, 428] width 13 height 30
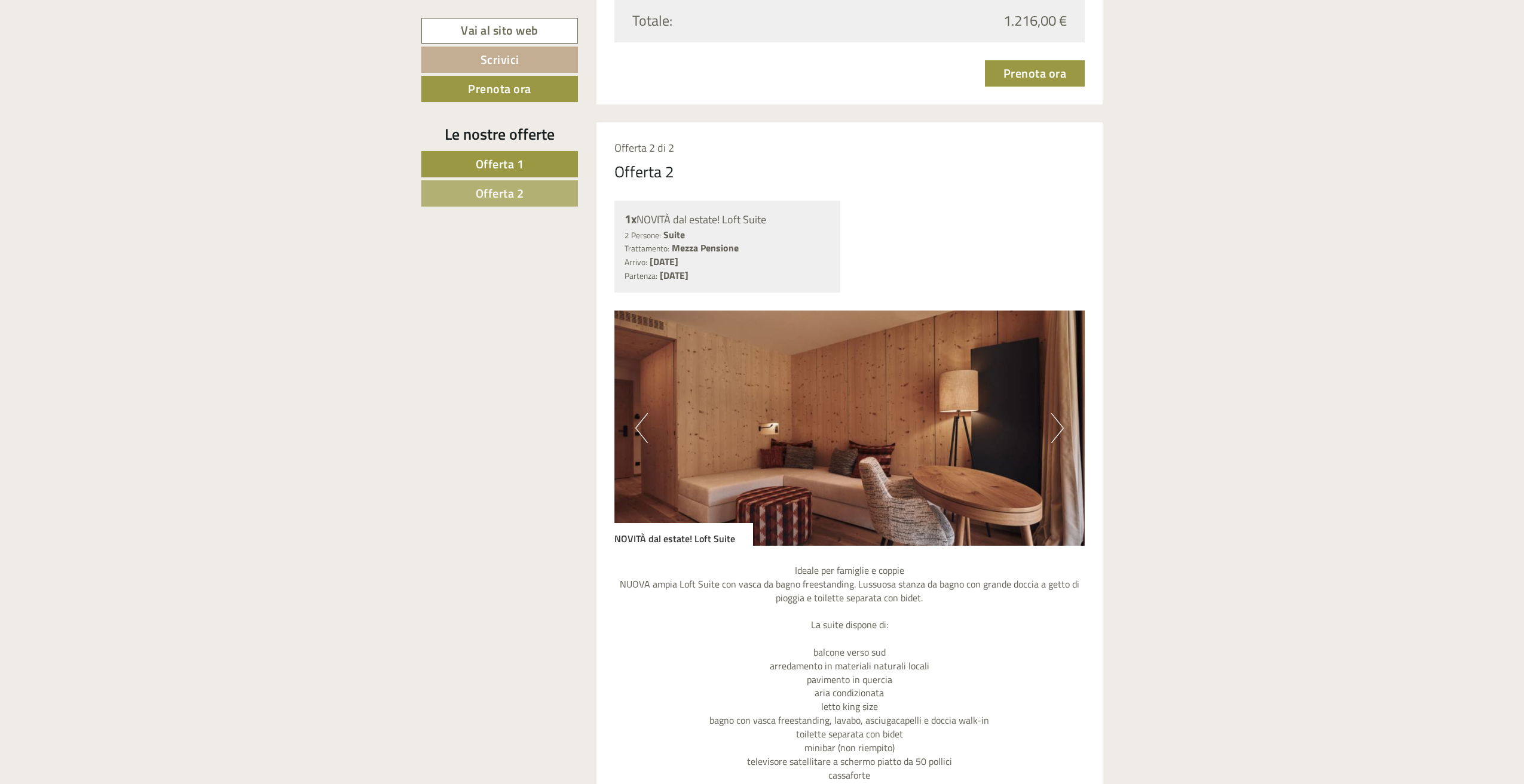
click at [1060, 421] on button "Next" at bounding box center [1057, 428] width 13 height 30
